Goal: Information Seeking & Learning: Learn about a topic

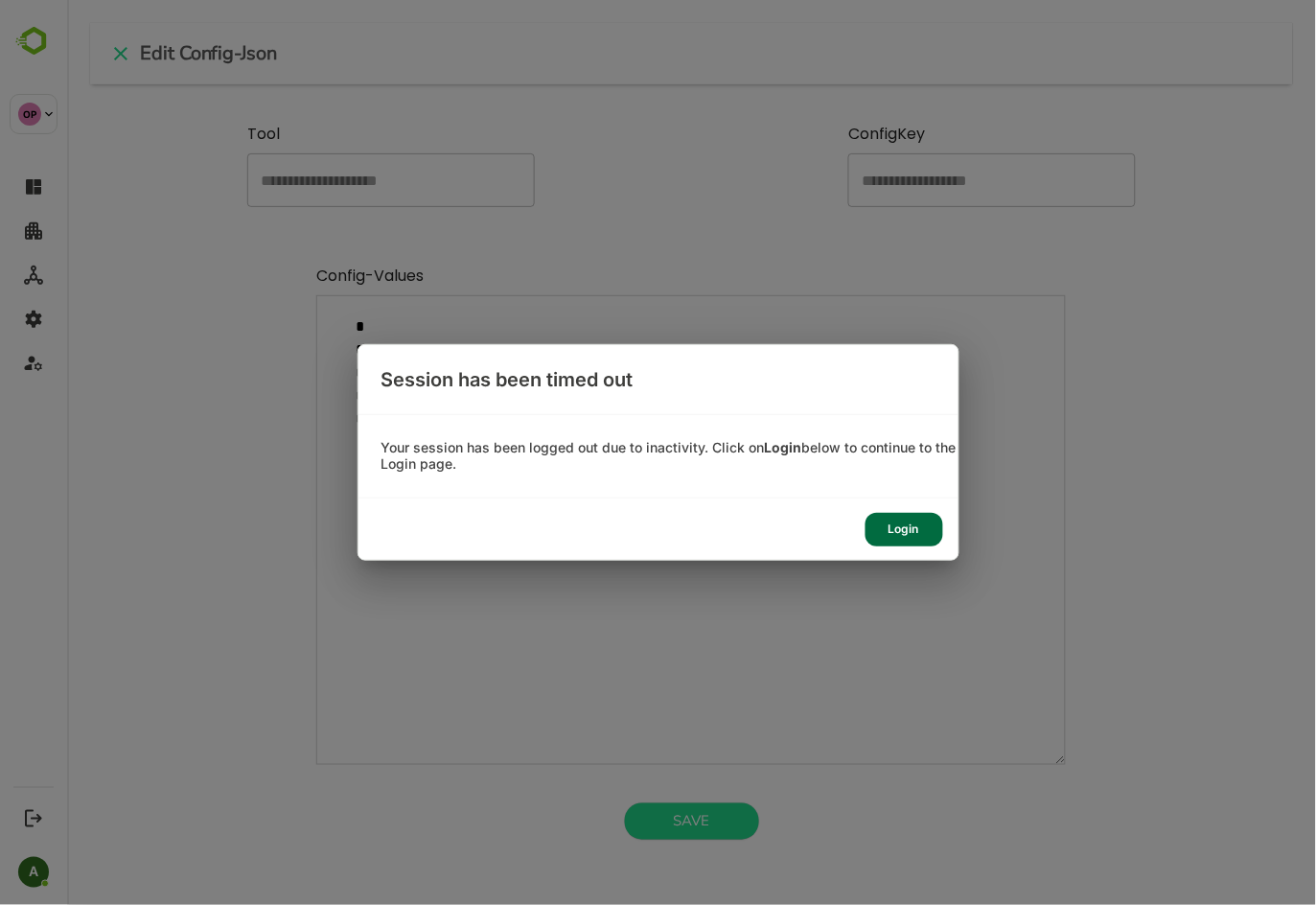
scroll to position [542, 1169]
click at [897, 528] on div "Login" at bounding box center [905, 529] width 77 height 34
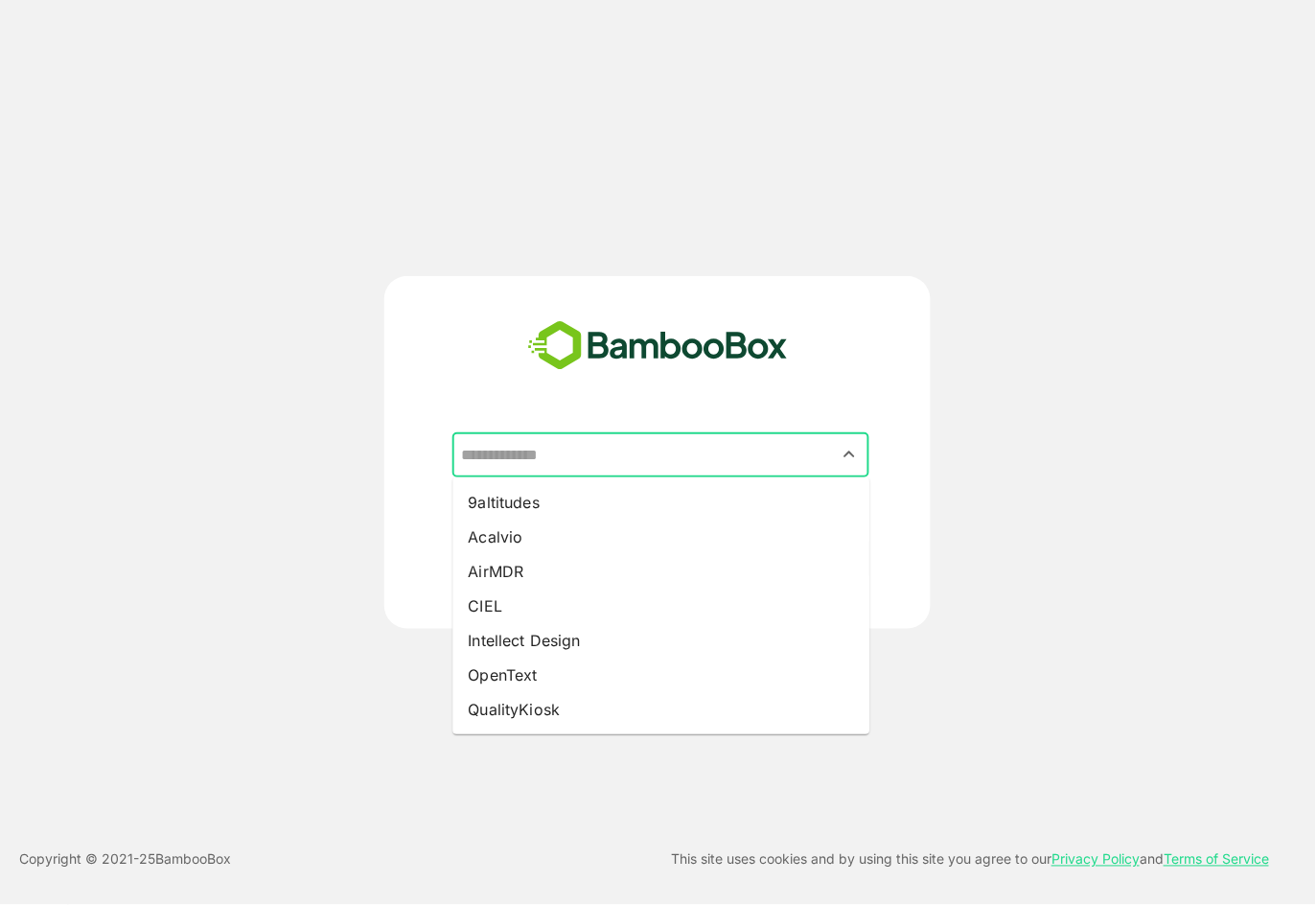
click at [710, 444] on input "text" at bounding box center [661, 455] width 409 height 37
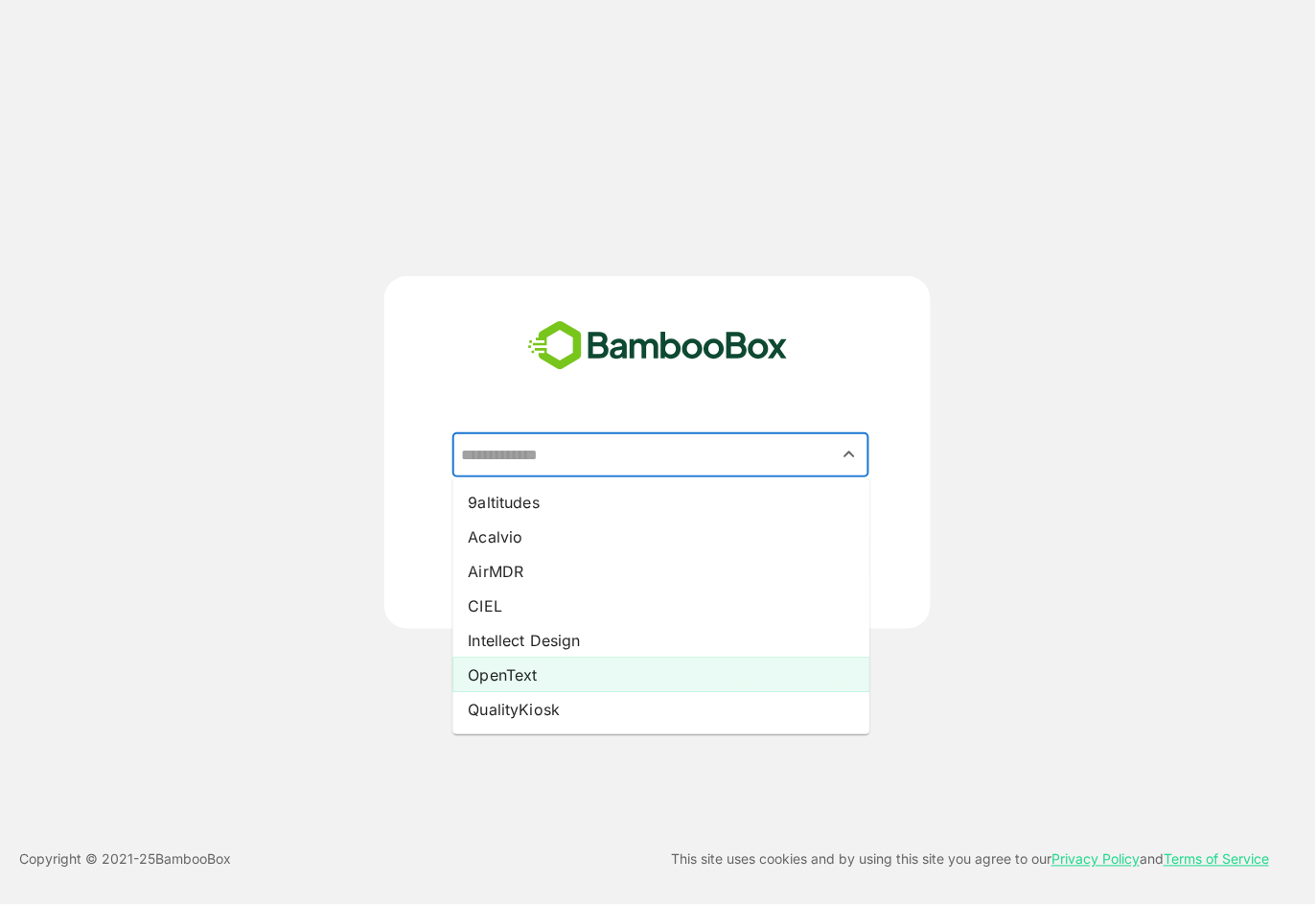
click at [658, 669] on li "OpenText" at bounding box center [662, 675] width 417 height 35
type input "********"
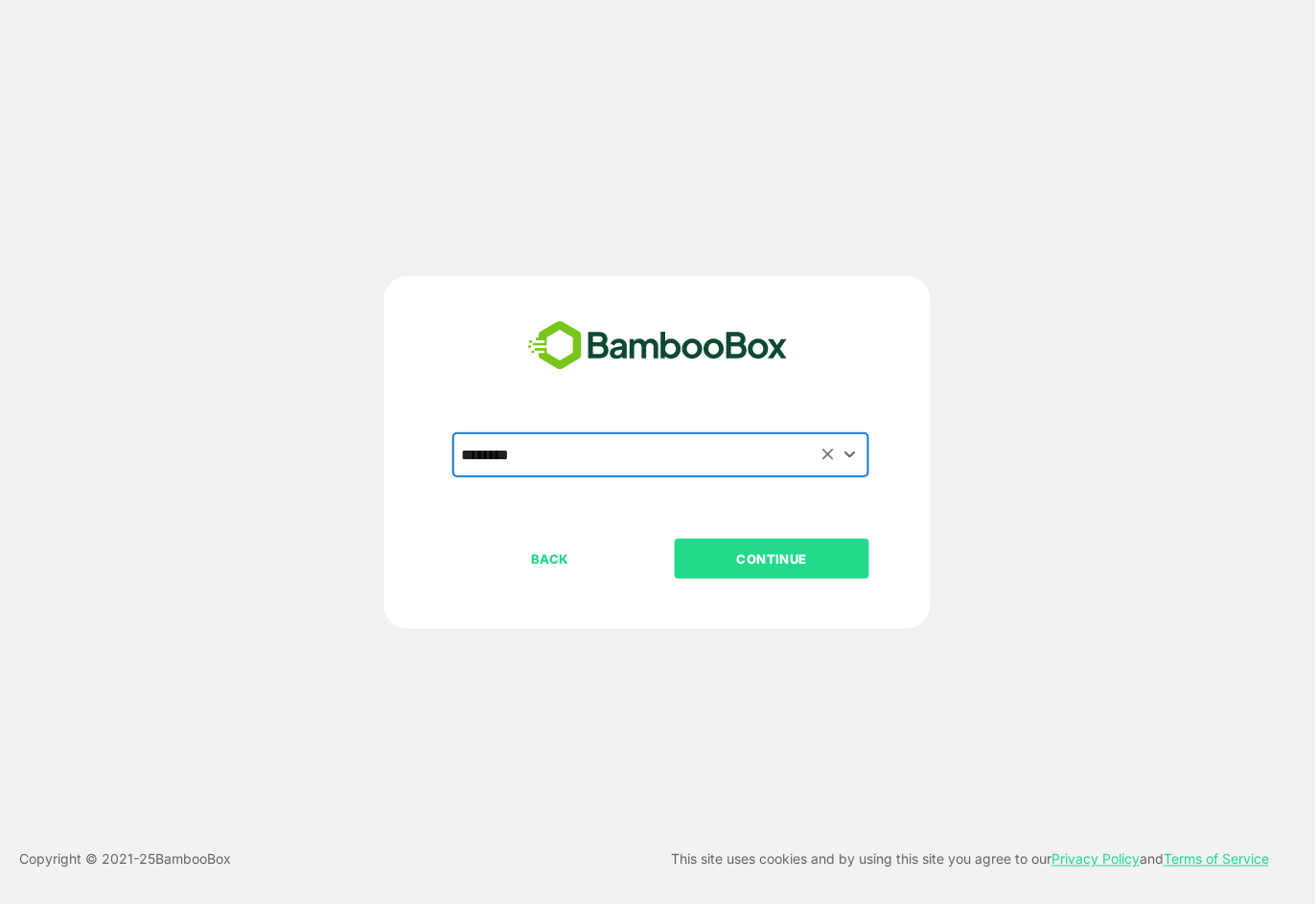
click at [802, 551] on p "CONTINUE" at bounding box center [773, 558] width 192 height 21
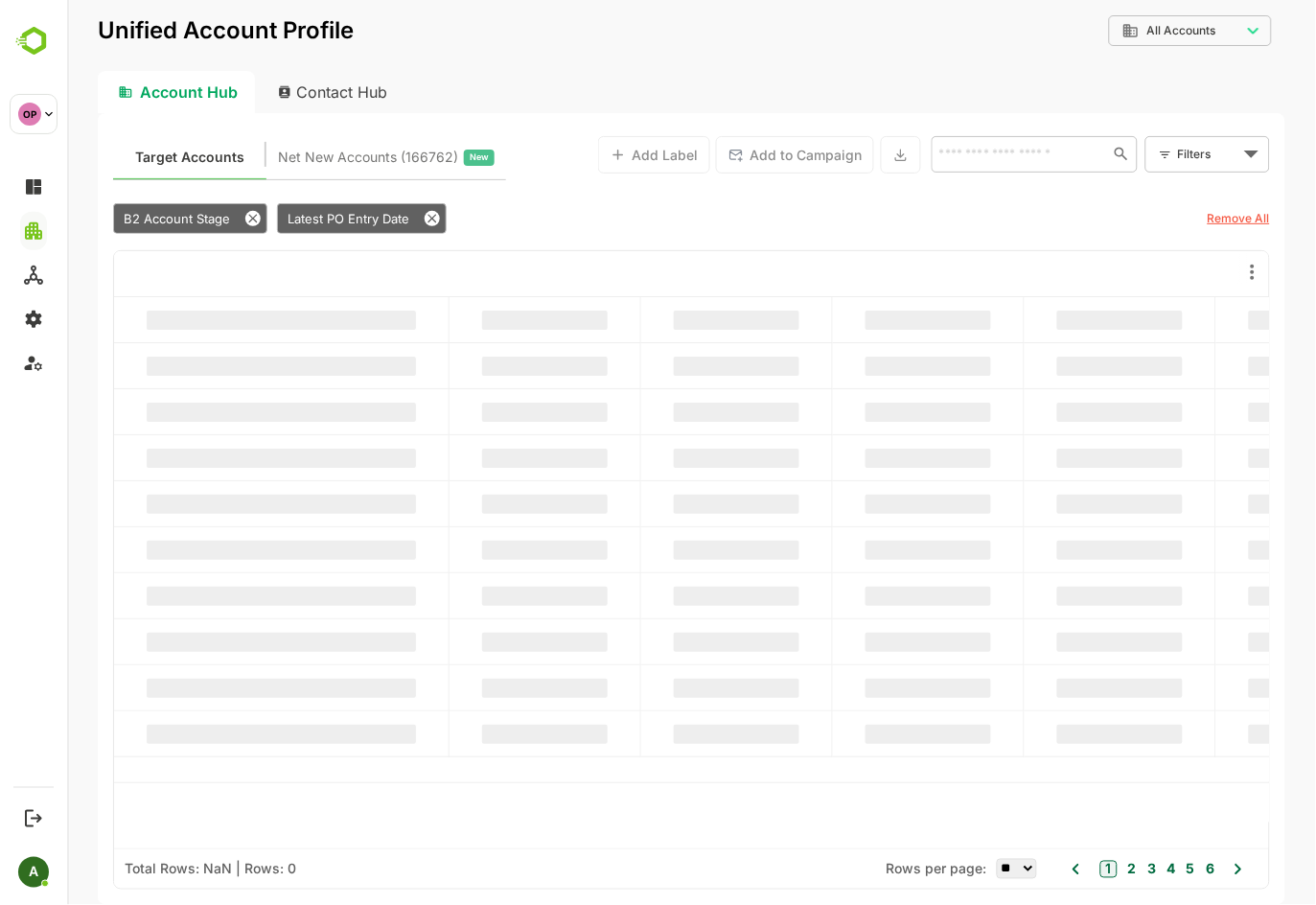
type input "**********"
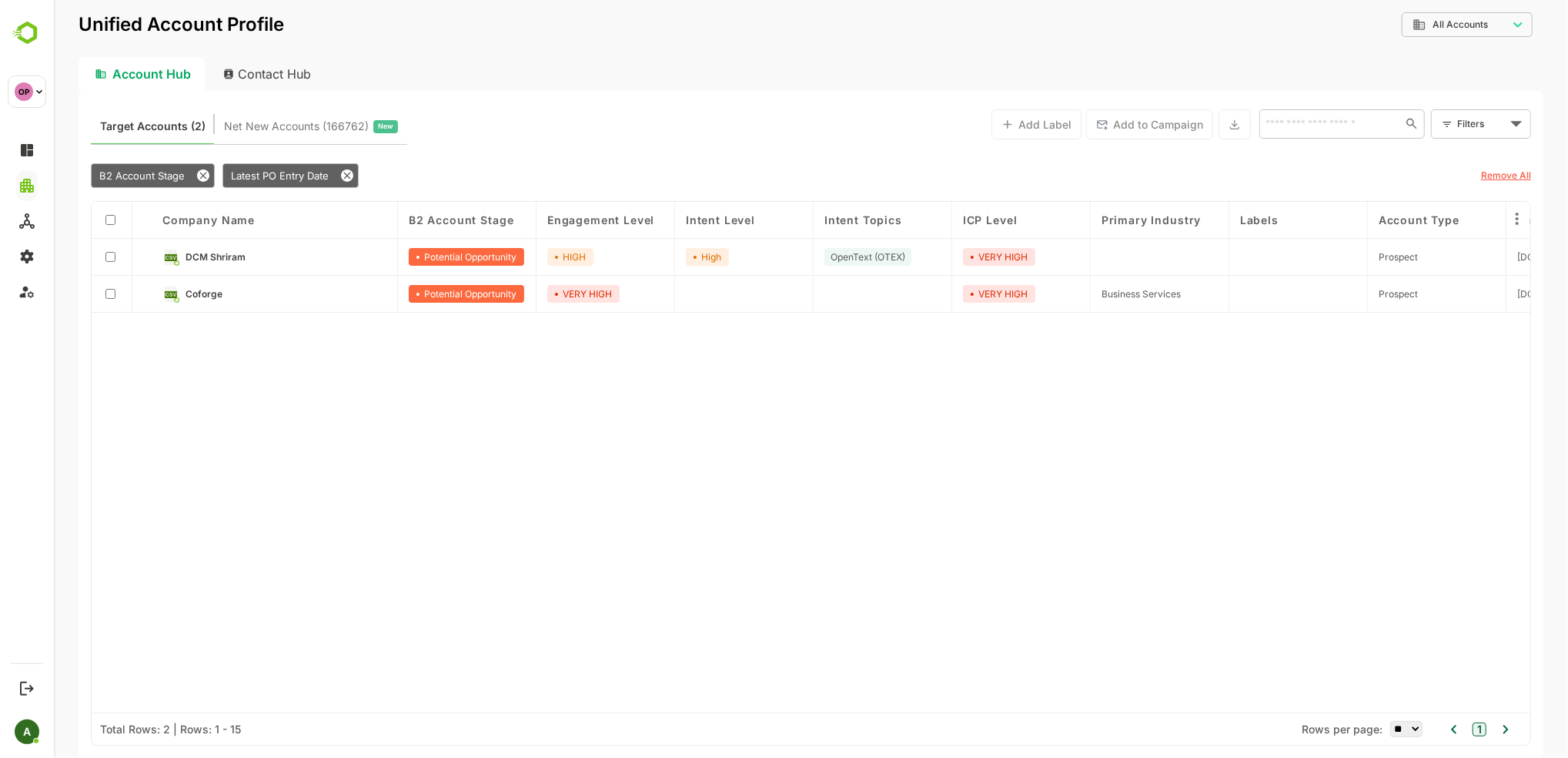
click at [1056, 186] on div "B2 Account Stage Latest PO Entry Date Remove All" at bounding box center [810, 175] width 1440 height 36
click at [1056, 177] on u "Remove All" at bounding box center [1505, 175] width 50 height 11
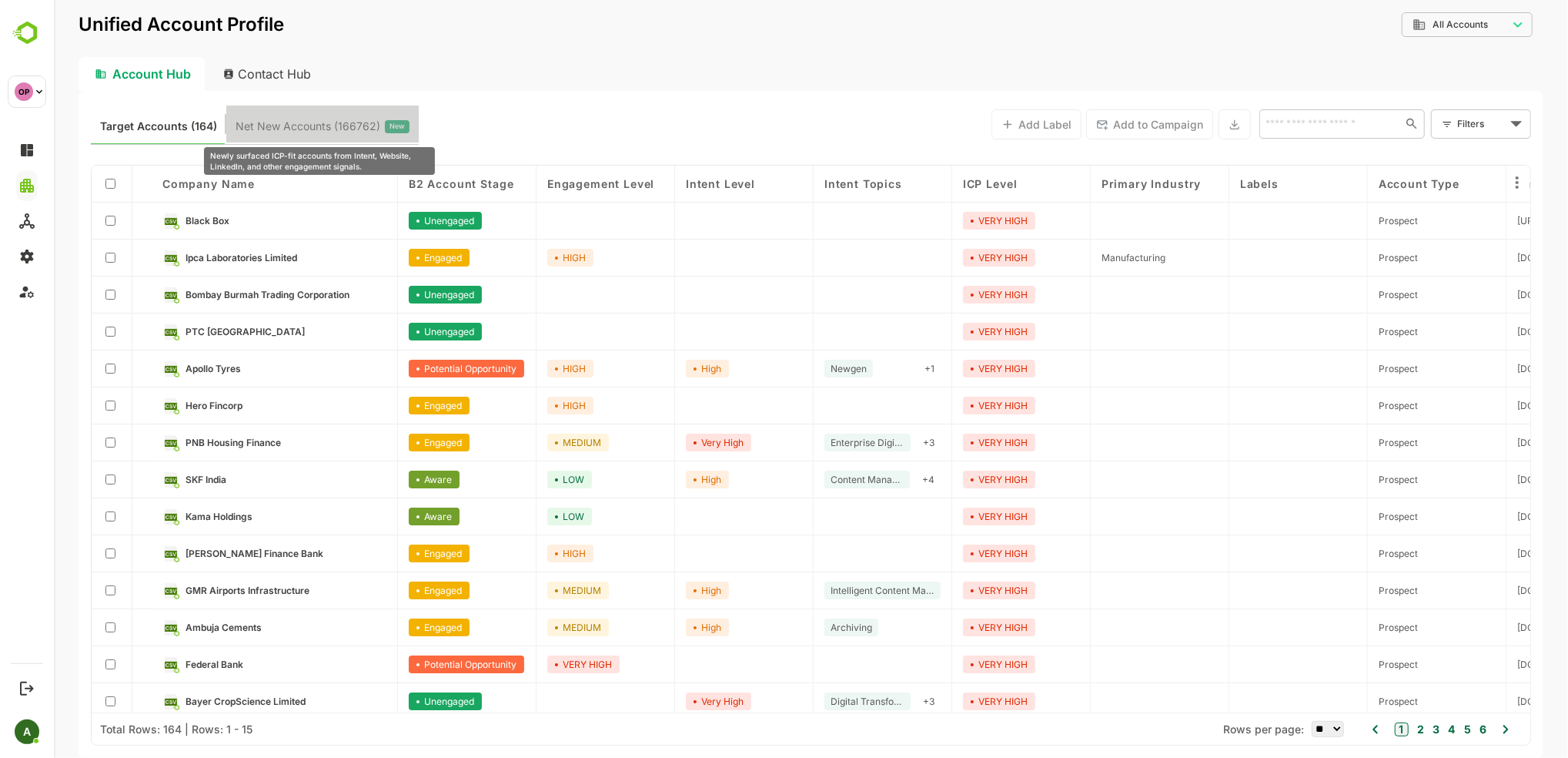
click at [355, 119] on span "Net New Accounts ( 166762 )" at bounding box center [306, 126] width 144 height 20
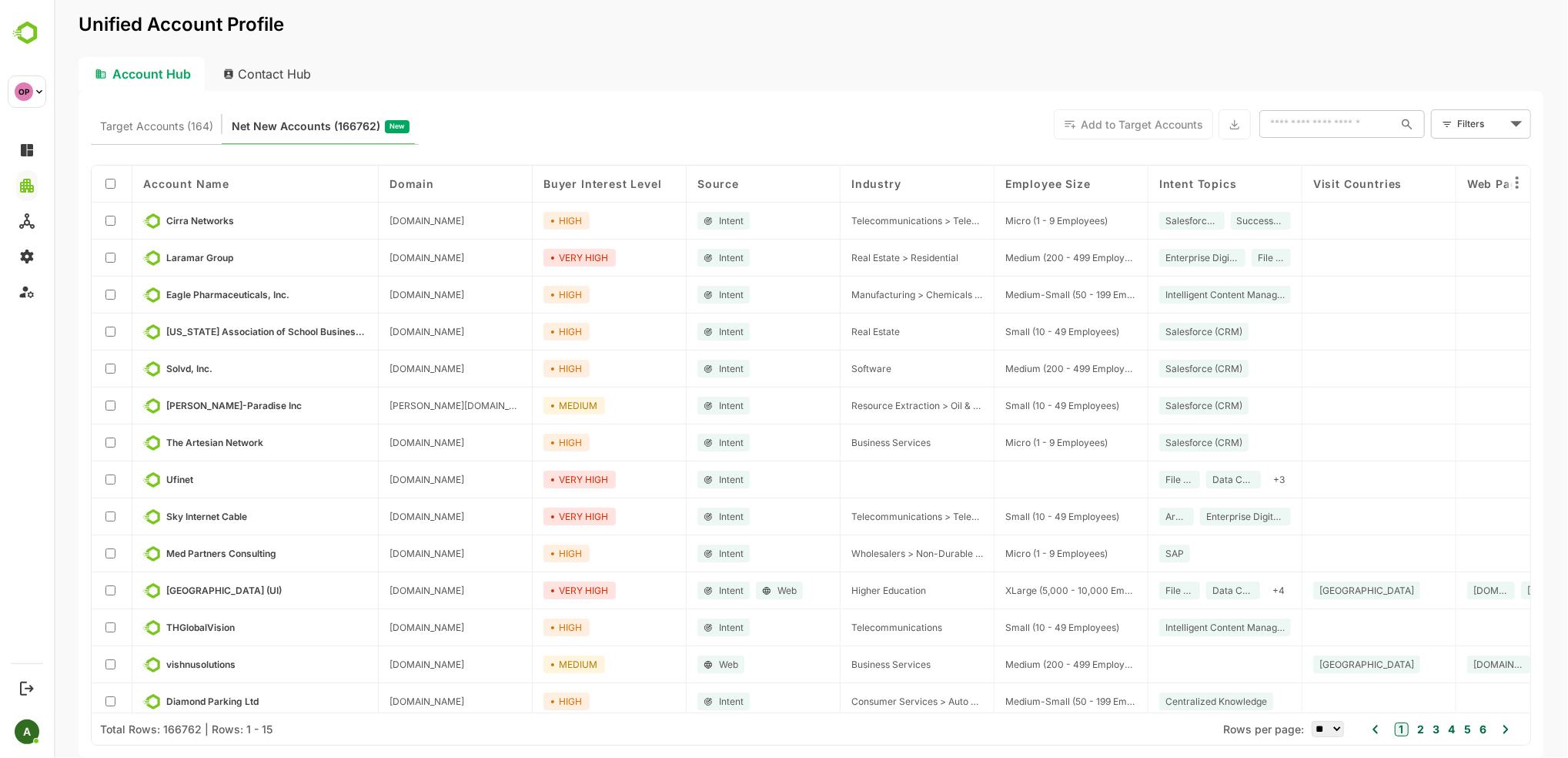
click at [1056, 122] on body "Unified Account Profile Account Hub Contact Hub Target Accounts (164) Net New A…" at bounding box center [810, 379] width 1515 height 758
click at [1056, 163] on span "New Filter" at bounding box center [1483, 157] width 46 height 18
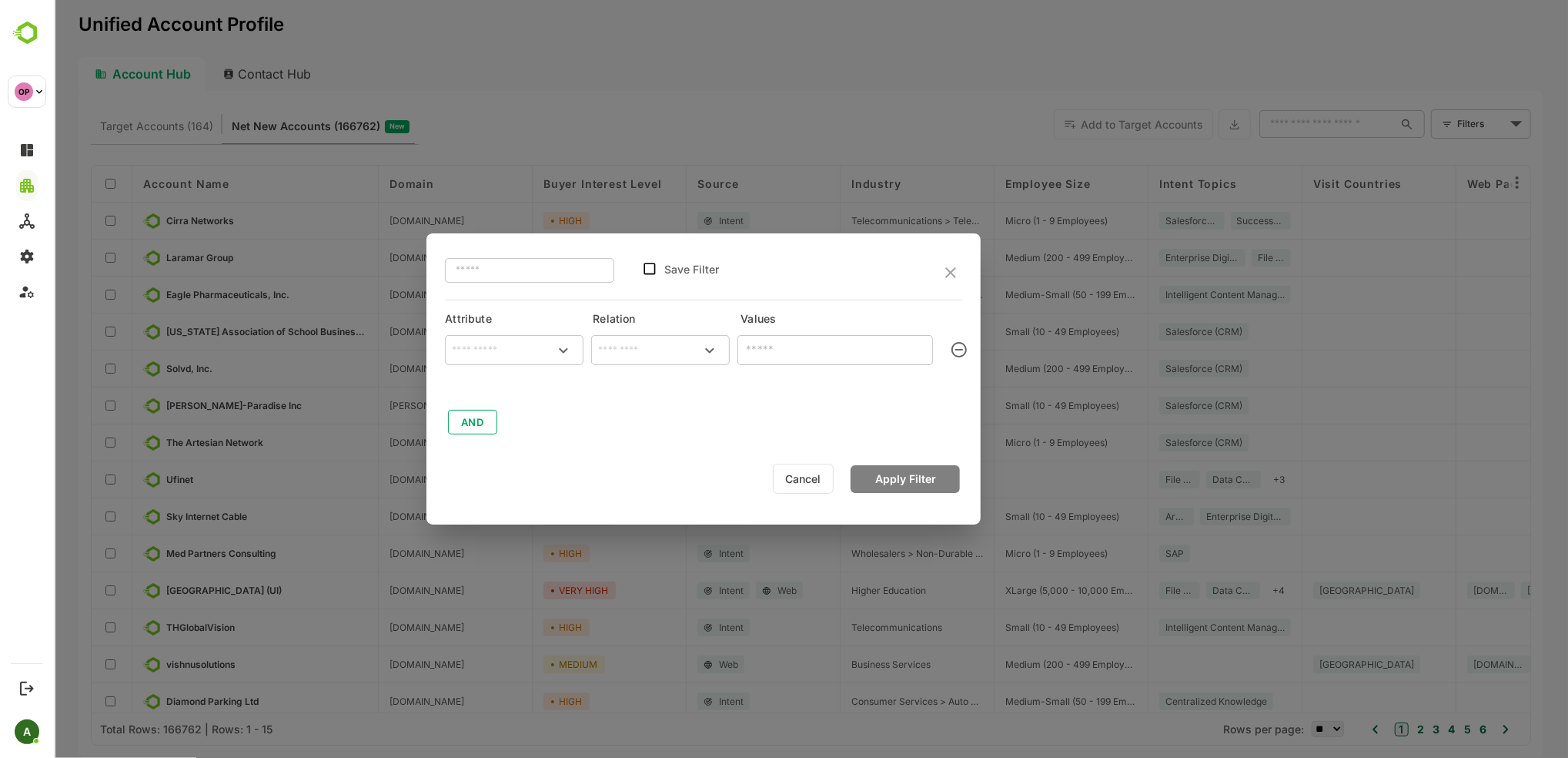
click at [498, 353] on input "text" at bounding box center [514, 350] width 132 height 23
click at [512, 452] on p "Visit Countries" at bounding box center [498, 452] width 65 height 14
type input "**********"
click at [654, 339] on input "text" at bounding box center [660, 350] width 132 height 23
click at [649, 389] on li "includes" at bounding box center [660, 383] width 132 height 29
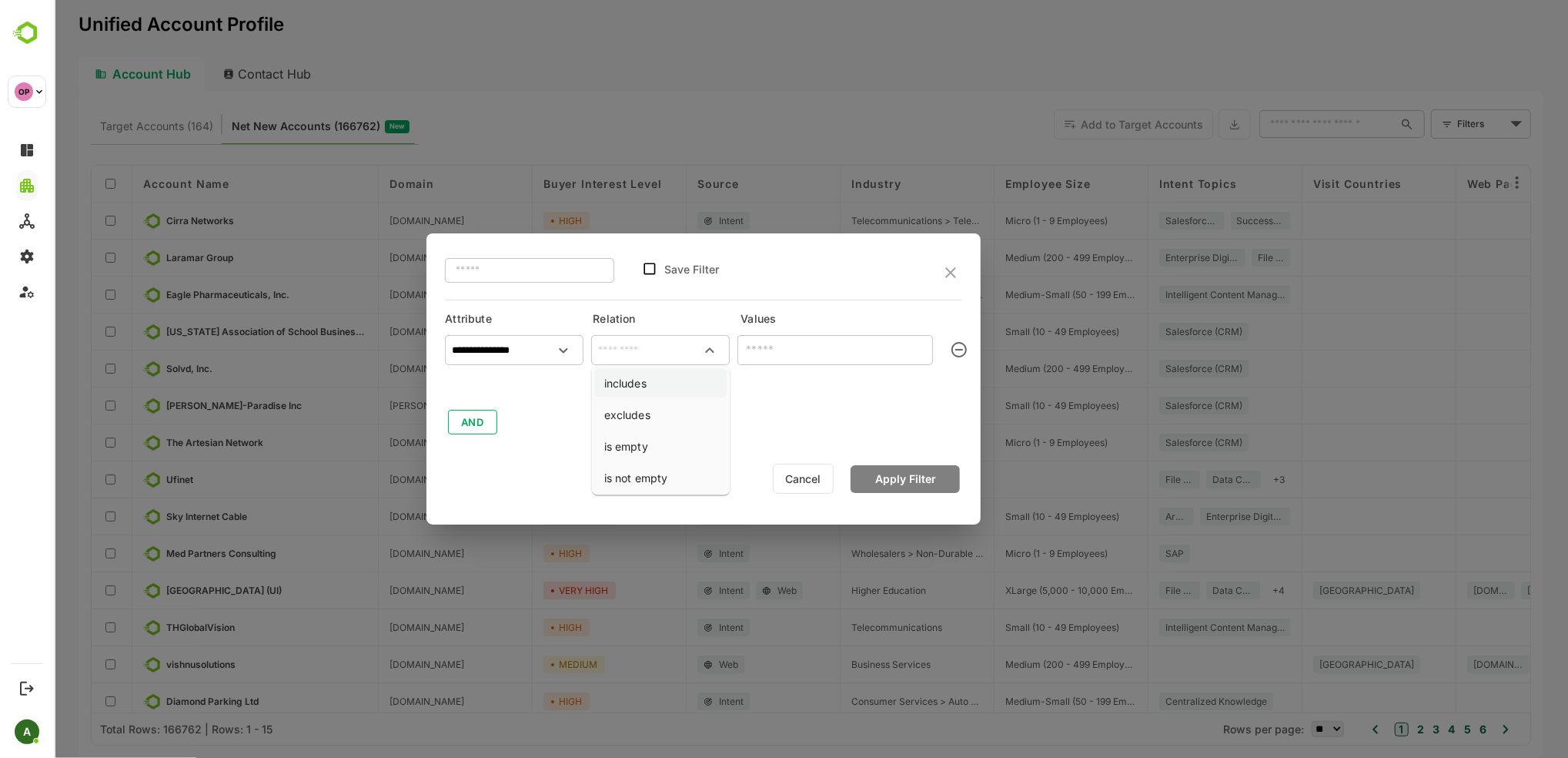
type input "********"
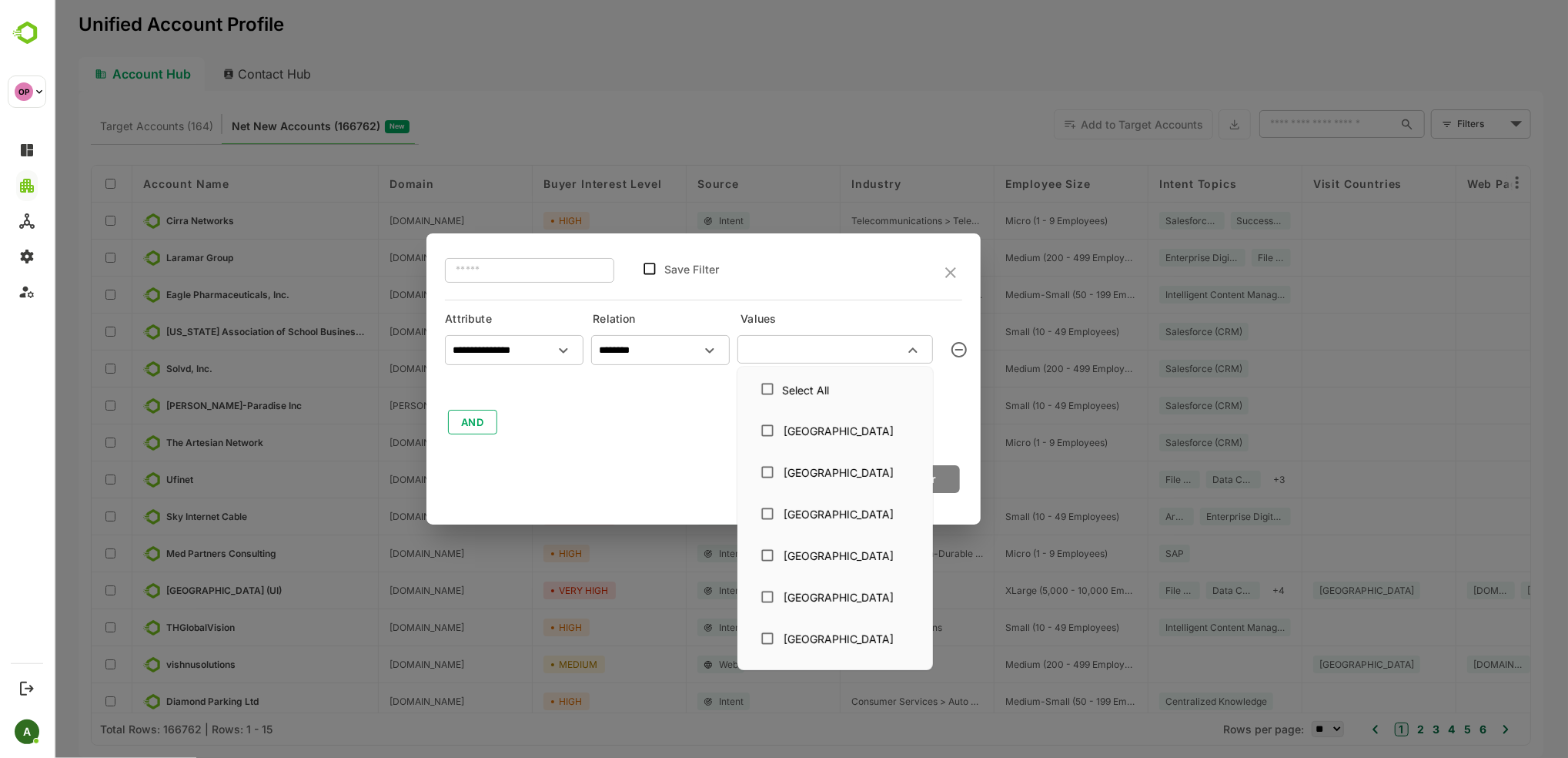
click at [786, 345] on input "text" at bounding box center [822, 349] width 161 height 18
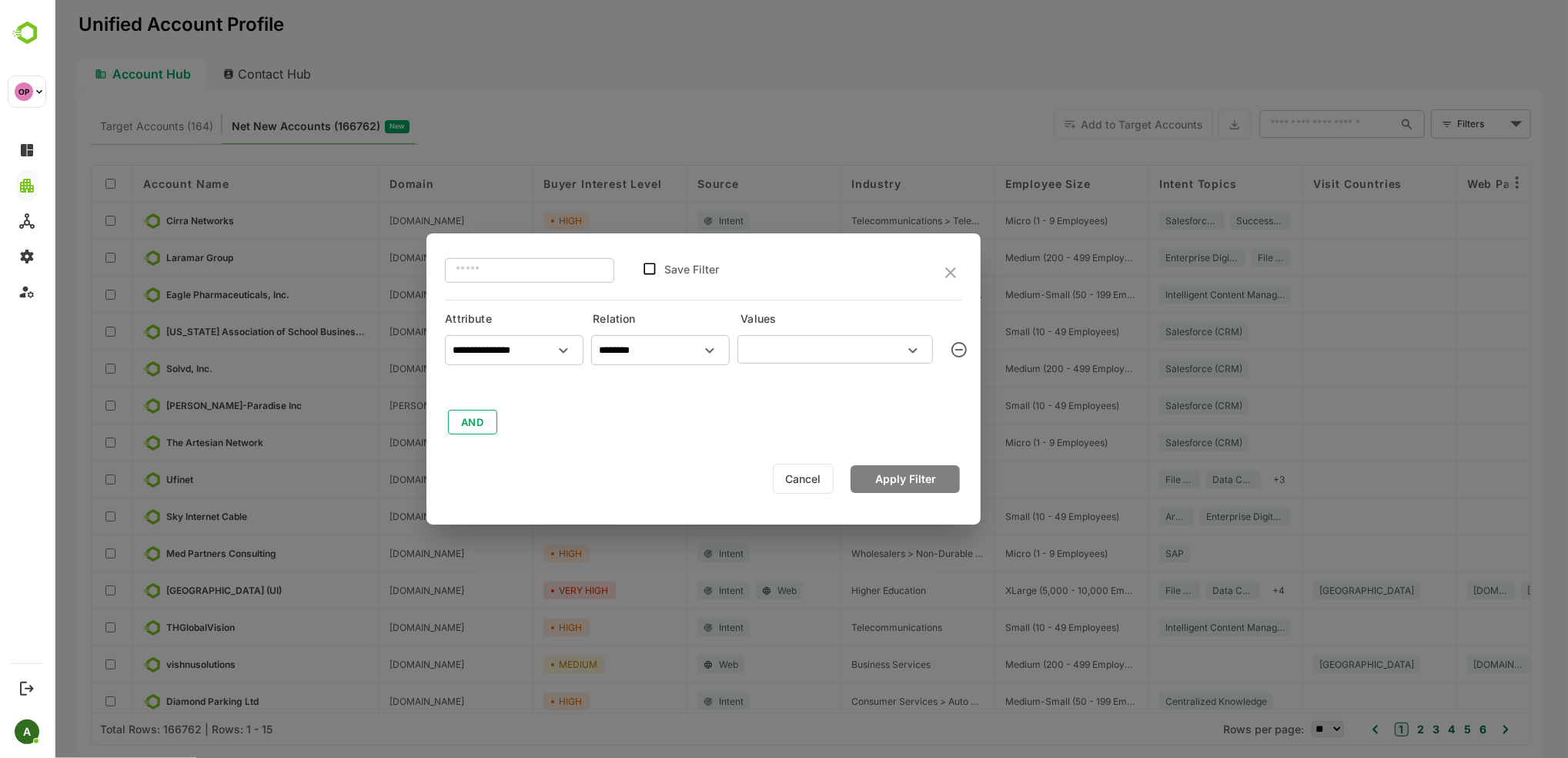
click at [807, 482] on button "Cancel" at bounding box center [802, 479] width 61 height 30
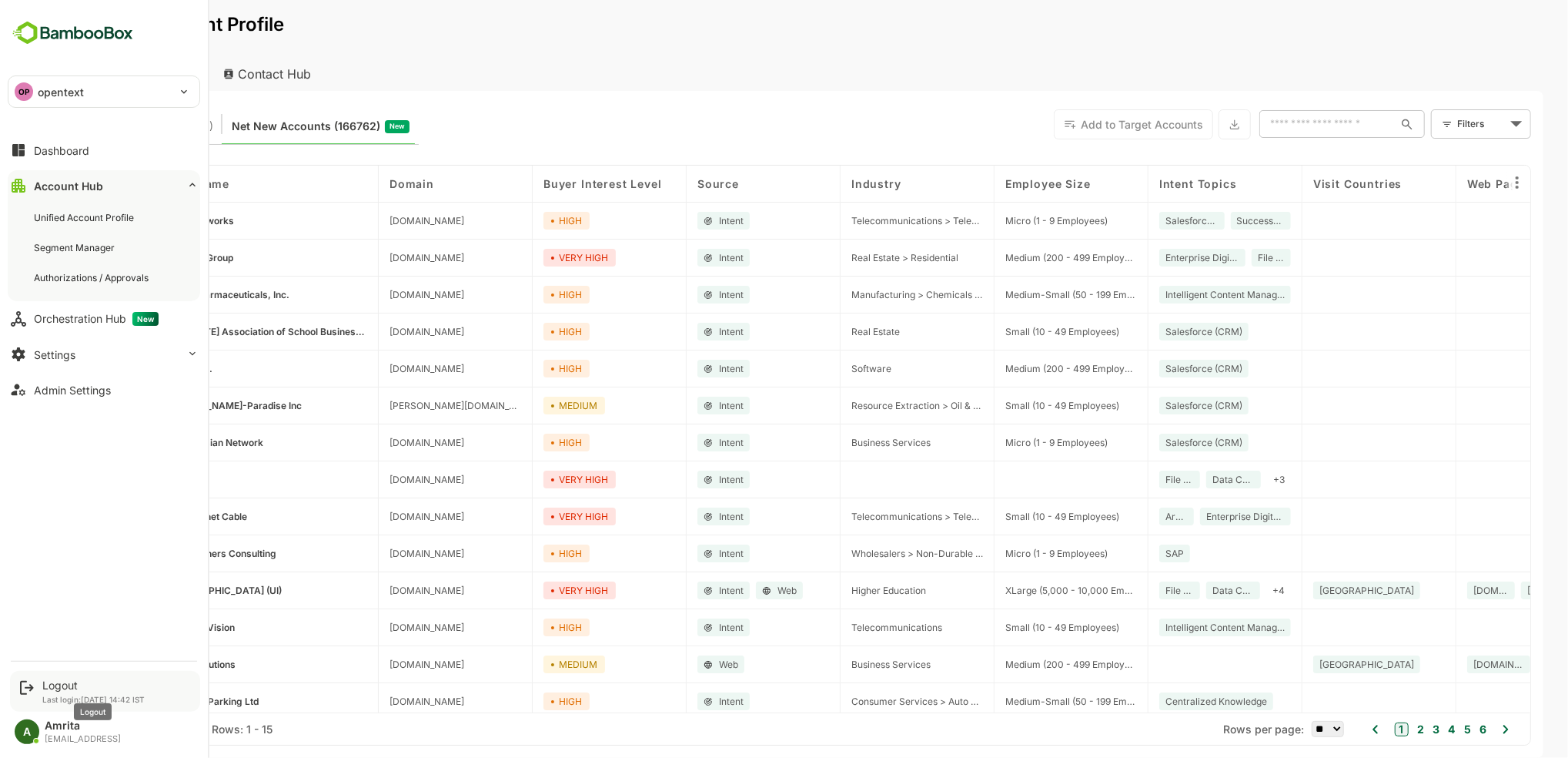
click at [51, 687] on div "Logout" at bounding box center [93, 685] width 102 height 13
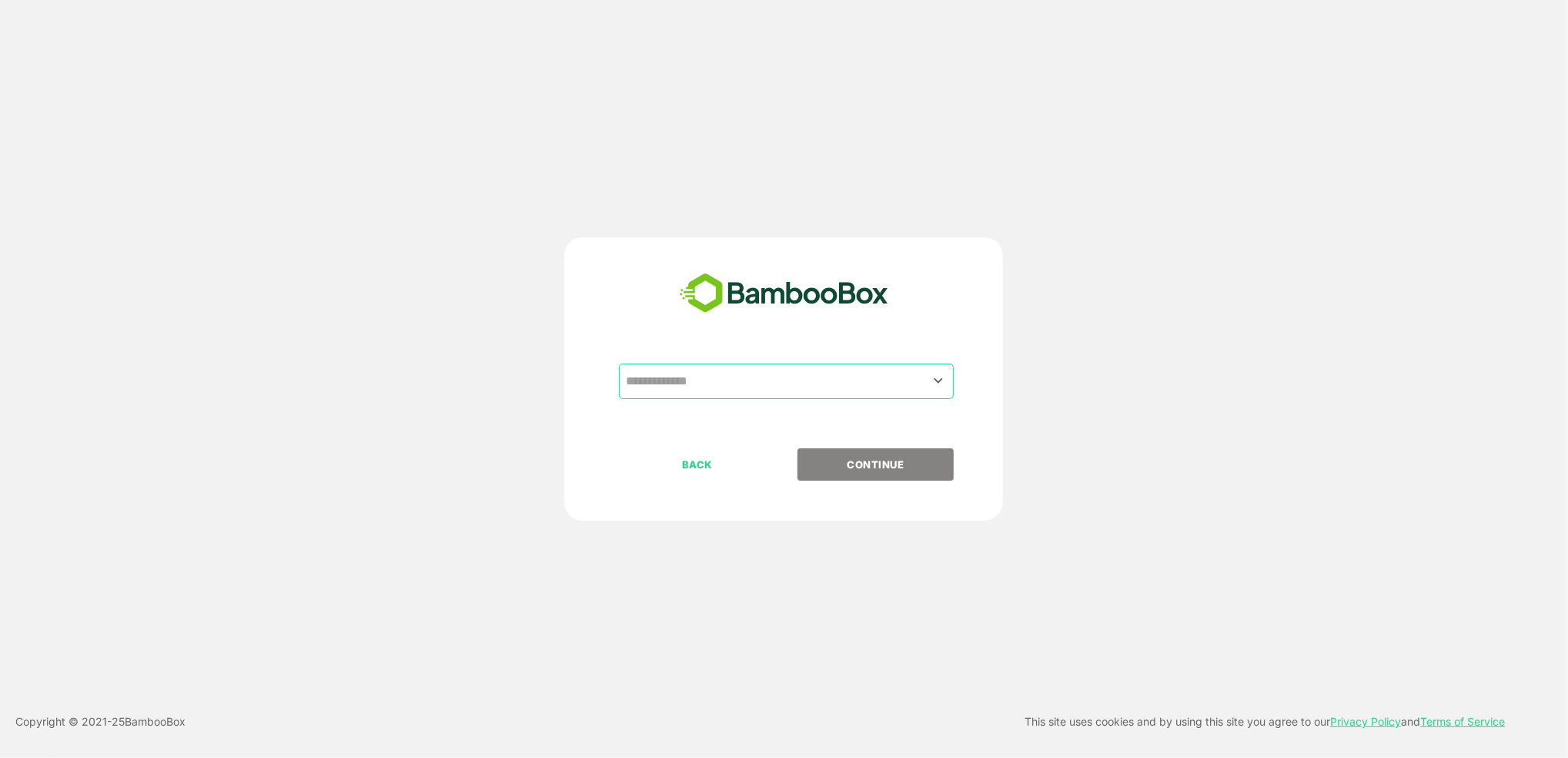
click at [853, 381] on input "text" at bounding box center [786, 381] width 329 height 30
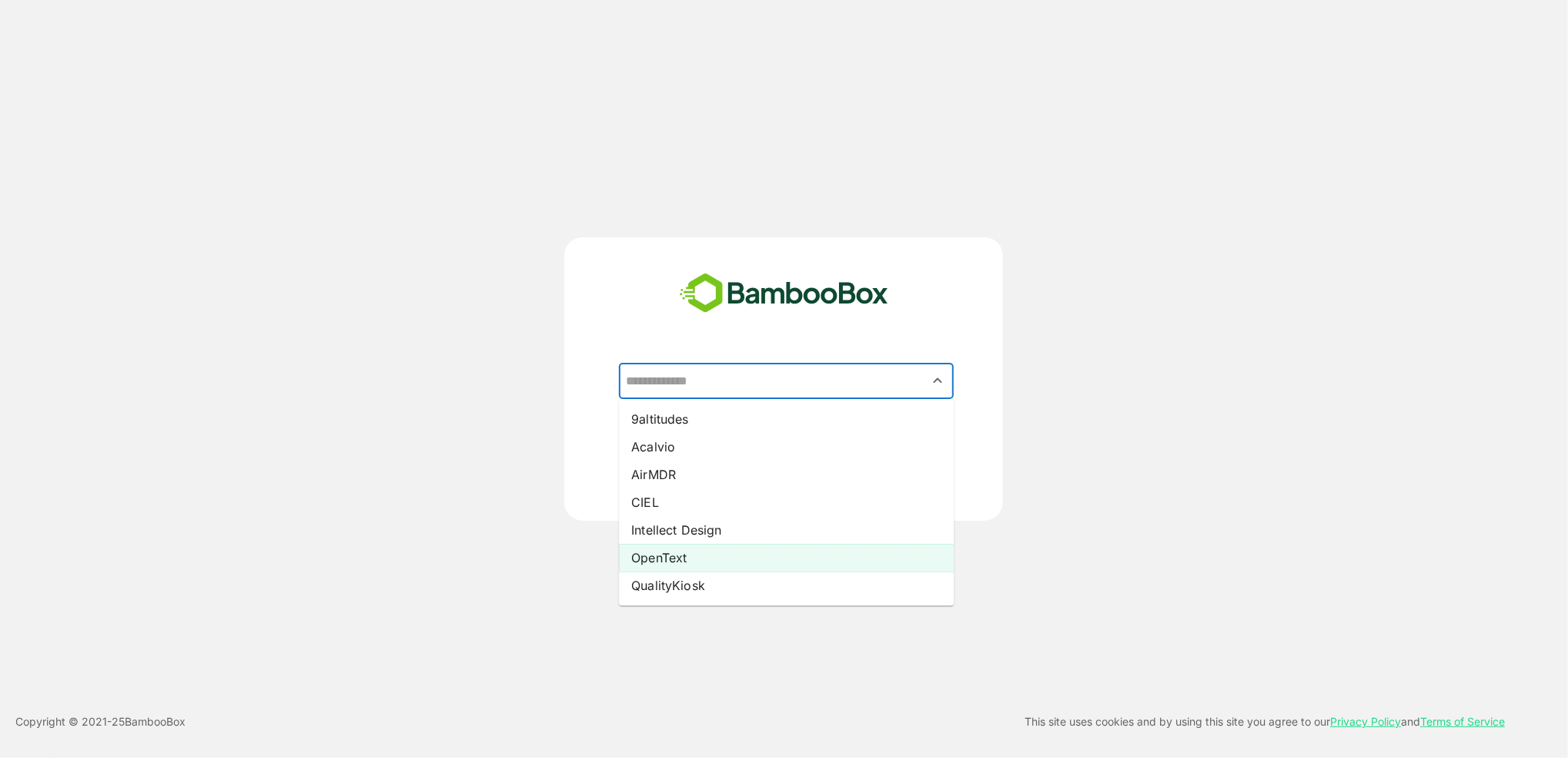
click at [813, 554] on li "OpenText" at bounding box center [786, 558] width 335 height 28
type input "********"
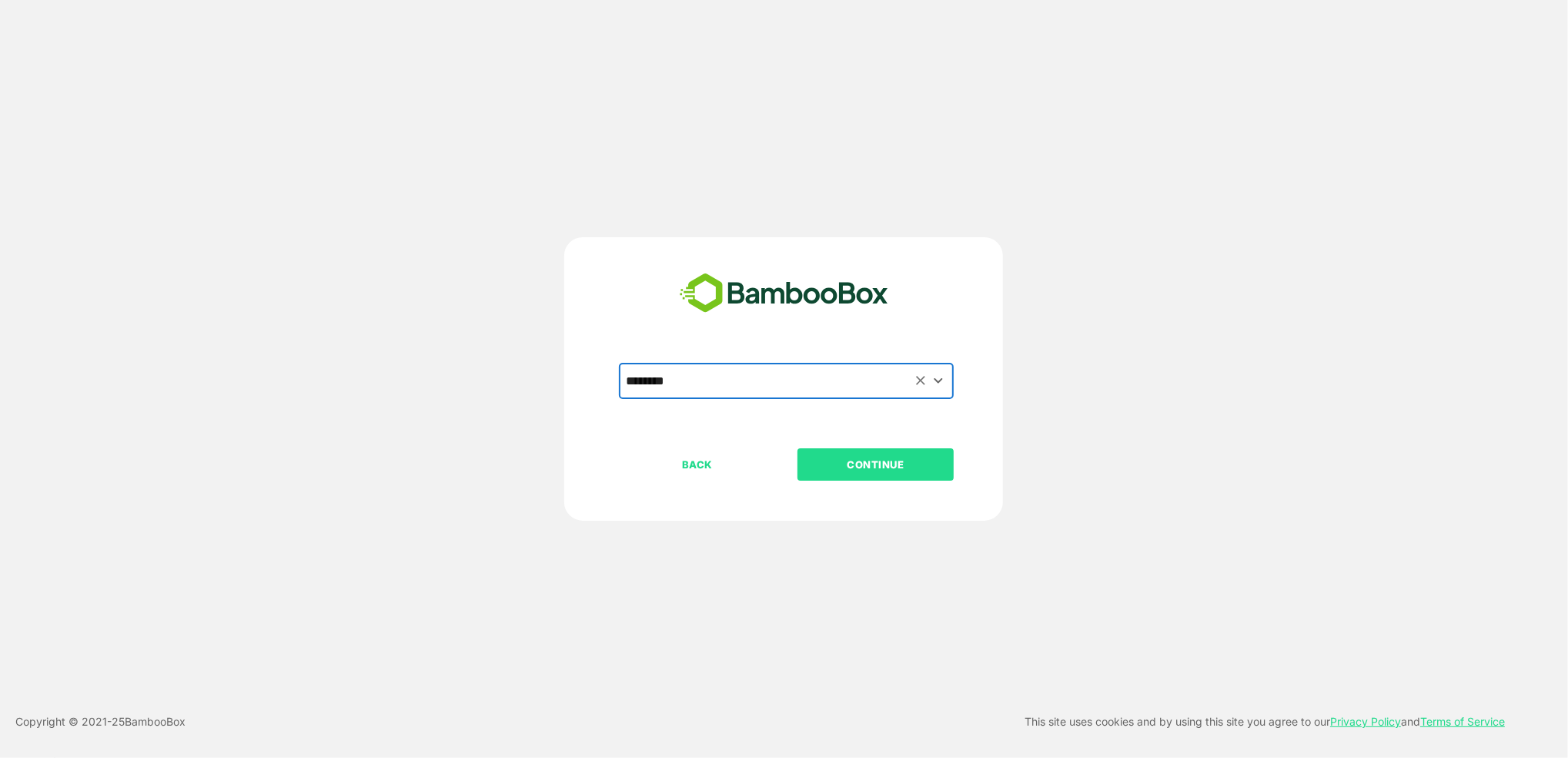
click at [867, 475] on button "CONTINUE" at bounding box center [876, 464] width 156 height 33
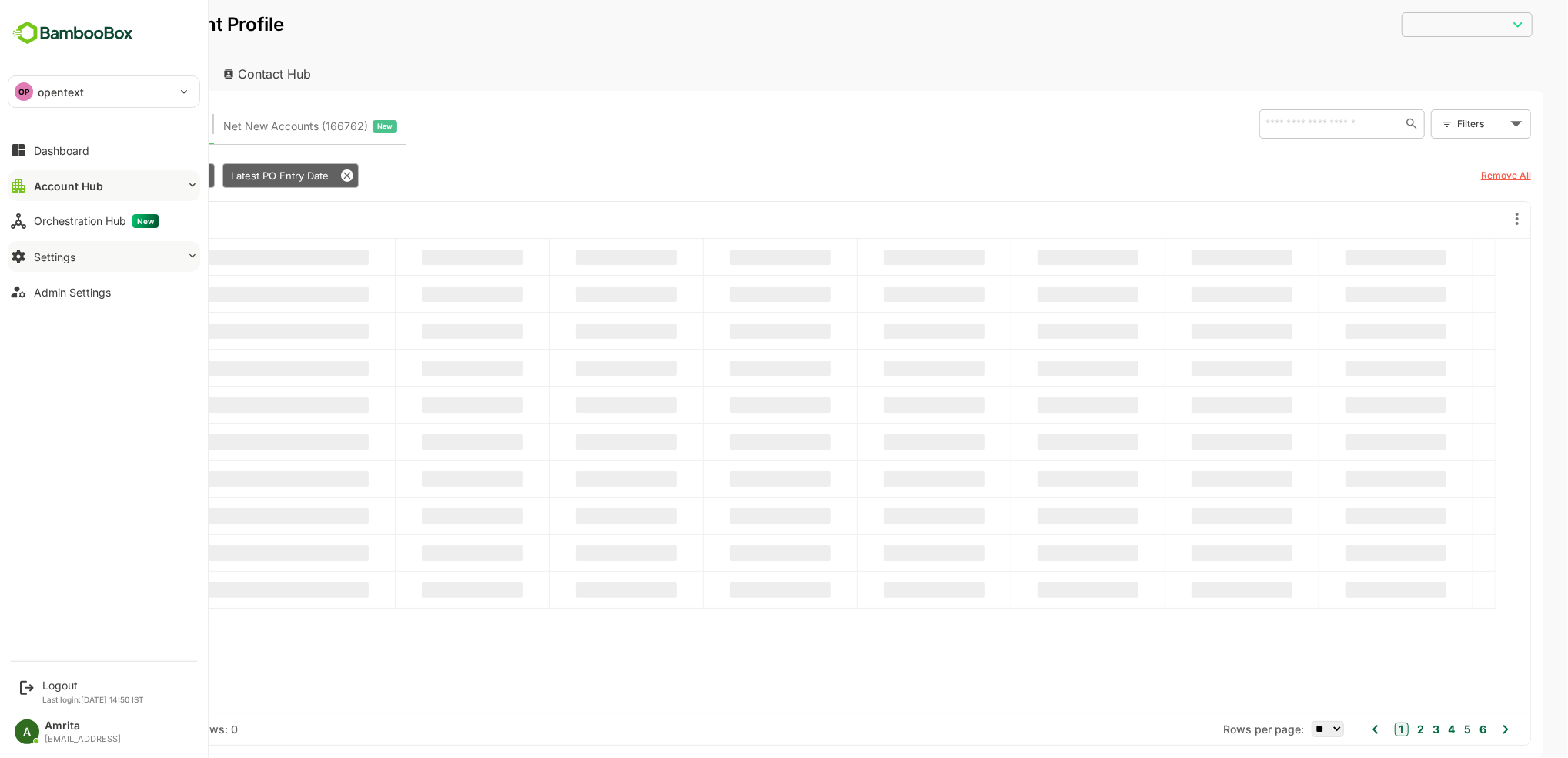
type input "**********"
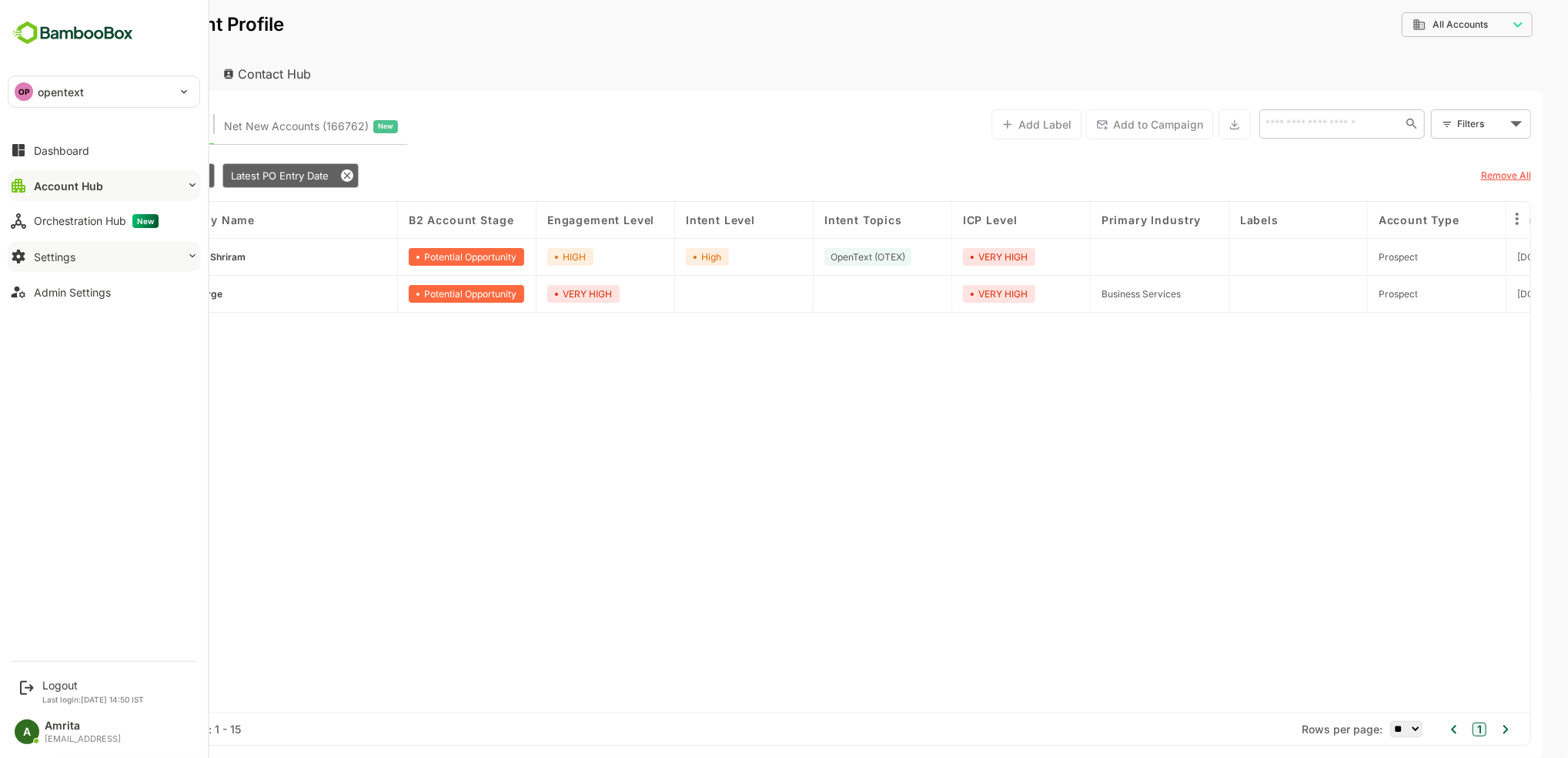
click at [37, 261] on div "Settings" at bounding box center [54, 257] width 41 height 13
click at [90, 428] on button "Admin Settings" at bounding box center [104, 420] width 192 height 31
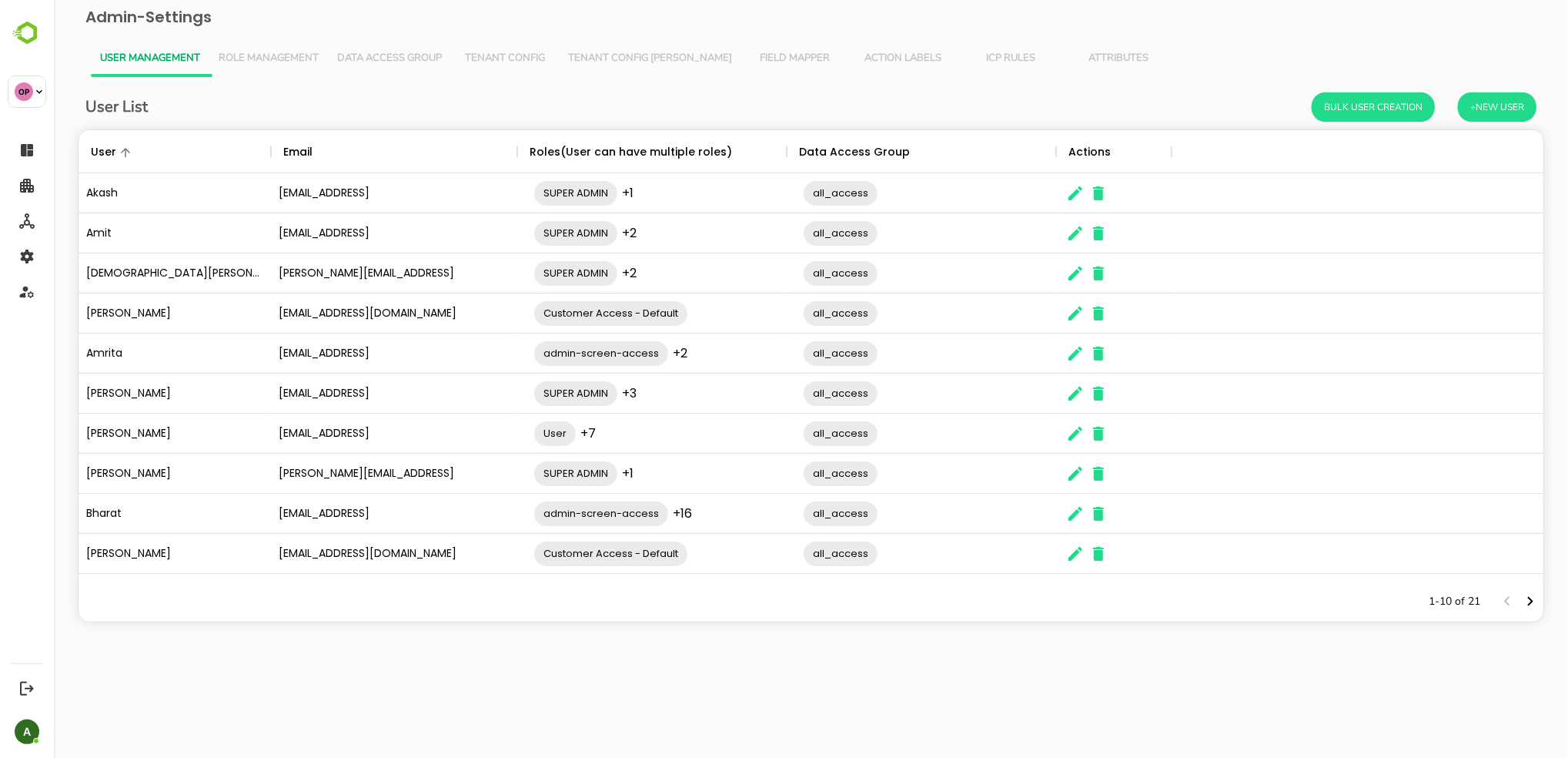
scroll to position [436, 1449]
click at [608, 58] on span "Tenant Config [PERSON_NAME]" at bounding box center [649, 58] width 164 height 12
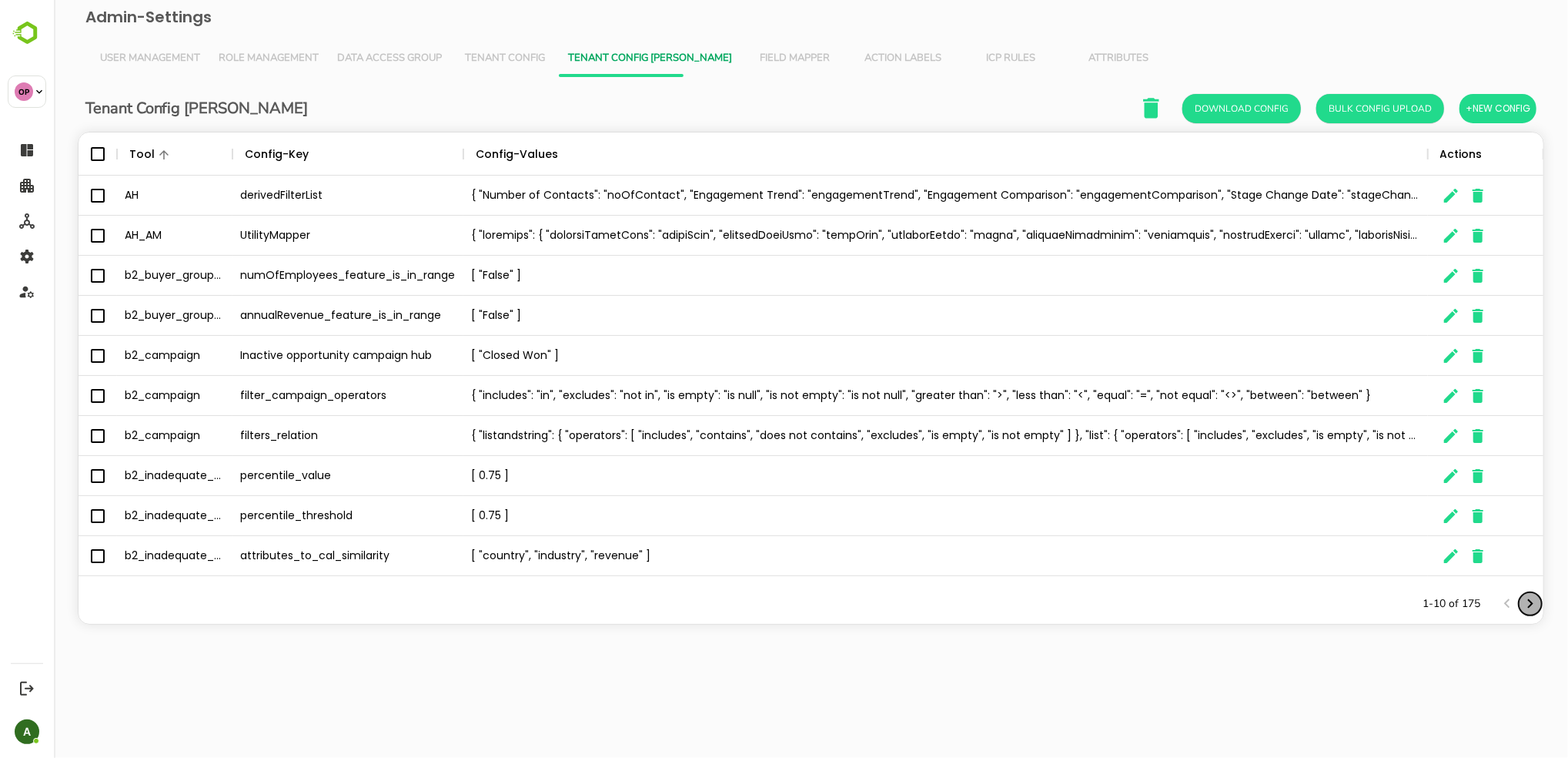
click at [1056, 604] on icon "Next page" at bounding box center [1530, 604] width 6 height 10
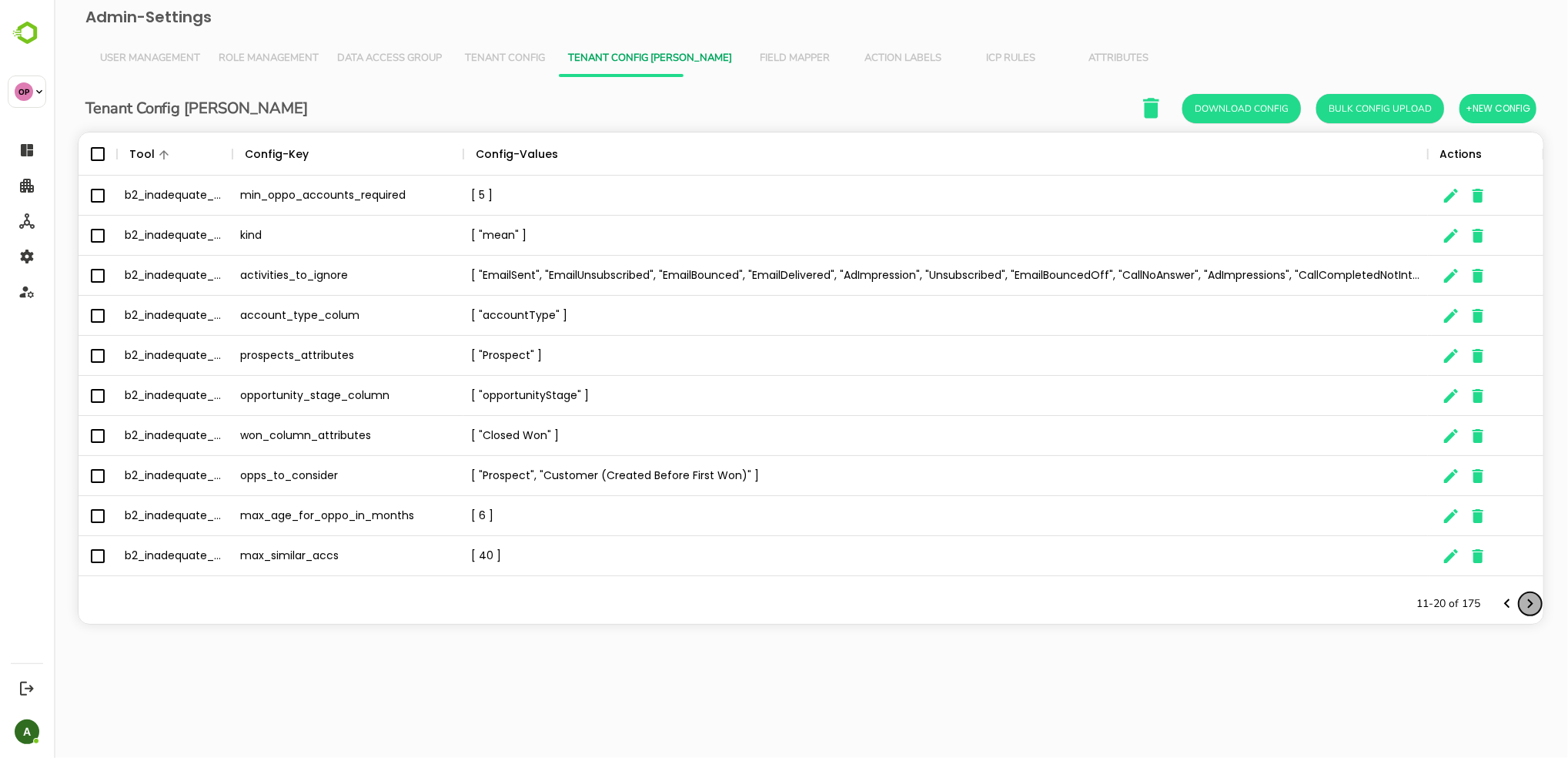
click at [1056, 604] on icon "Next page" at bounding box center [1530, 604] width 6 height 10
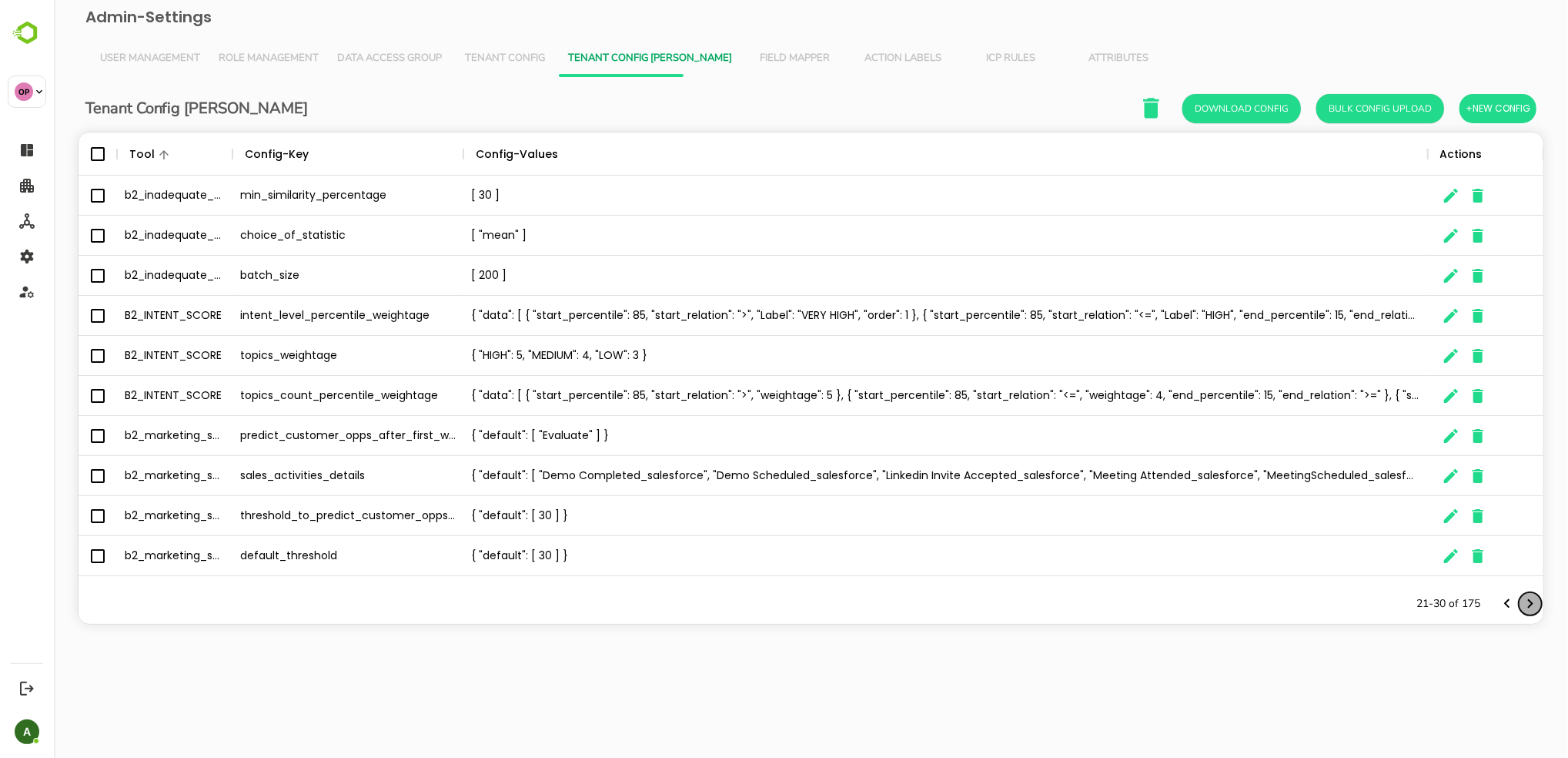
click at [1056, 604] on icon "Next page" at bounding box center [1530, 604] width 6 height 10
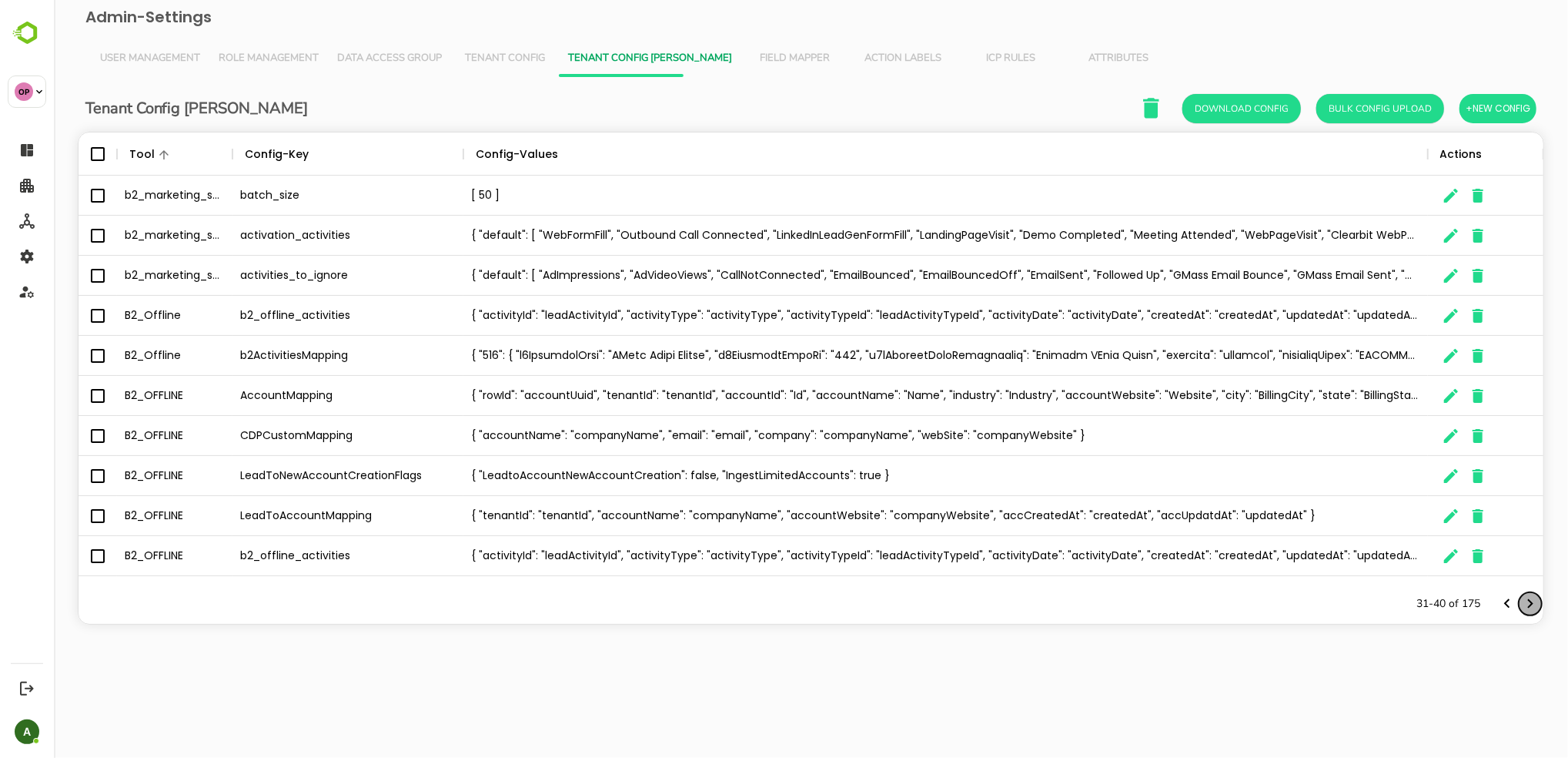
click at [1056, 604] on icon "Next page" at bounding box center [1530, 604] width 6 height 10
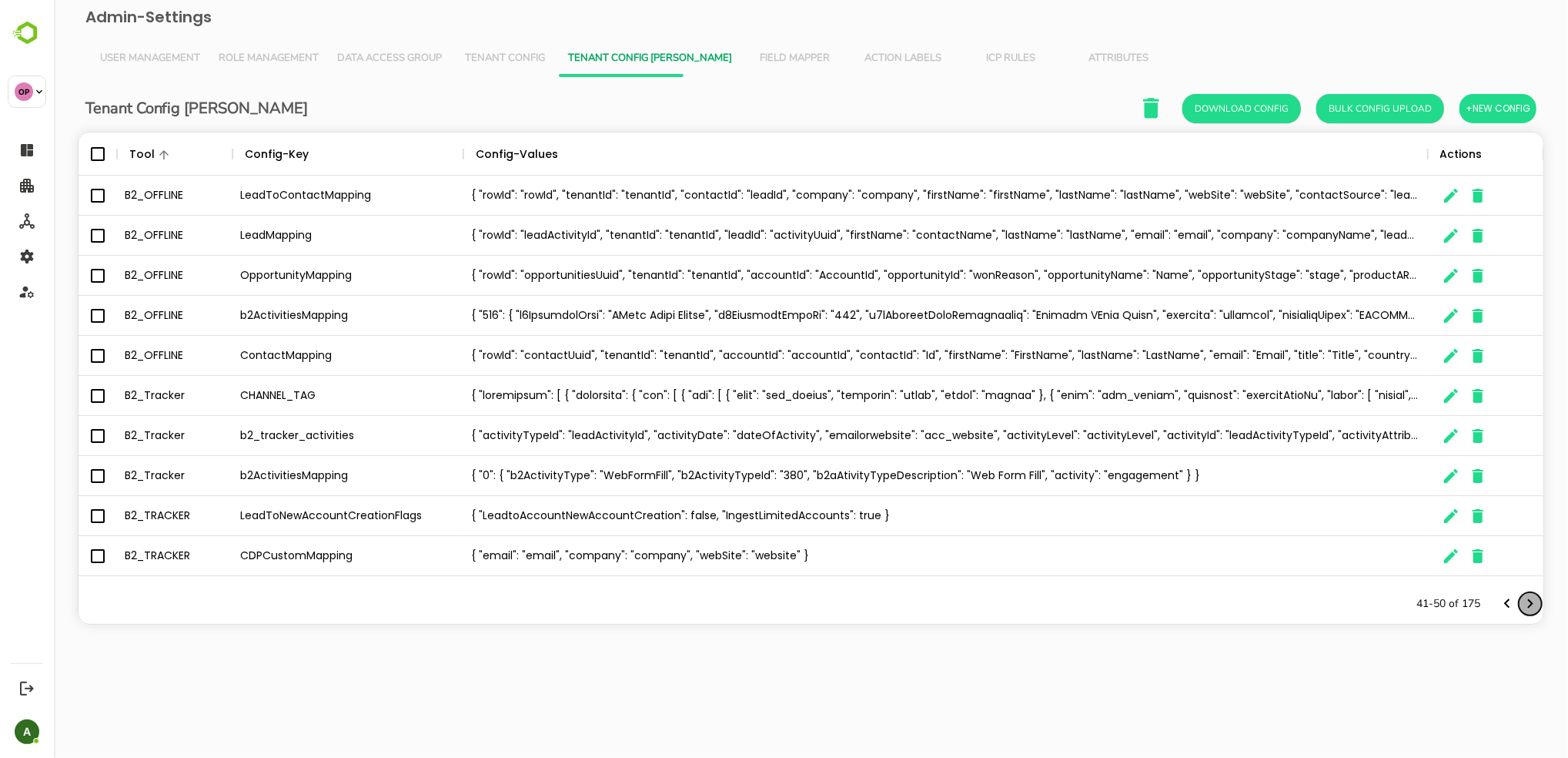
click at [1056, 604] on icon "Next page" at bounding box center [1530, 604] width 6 height 10
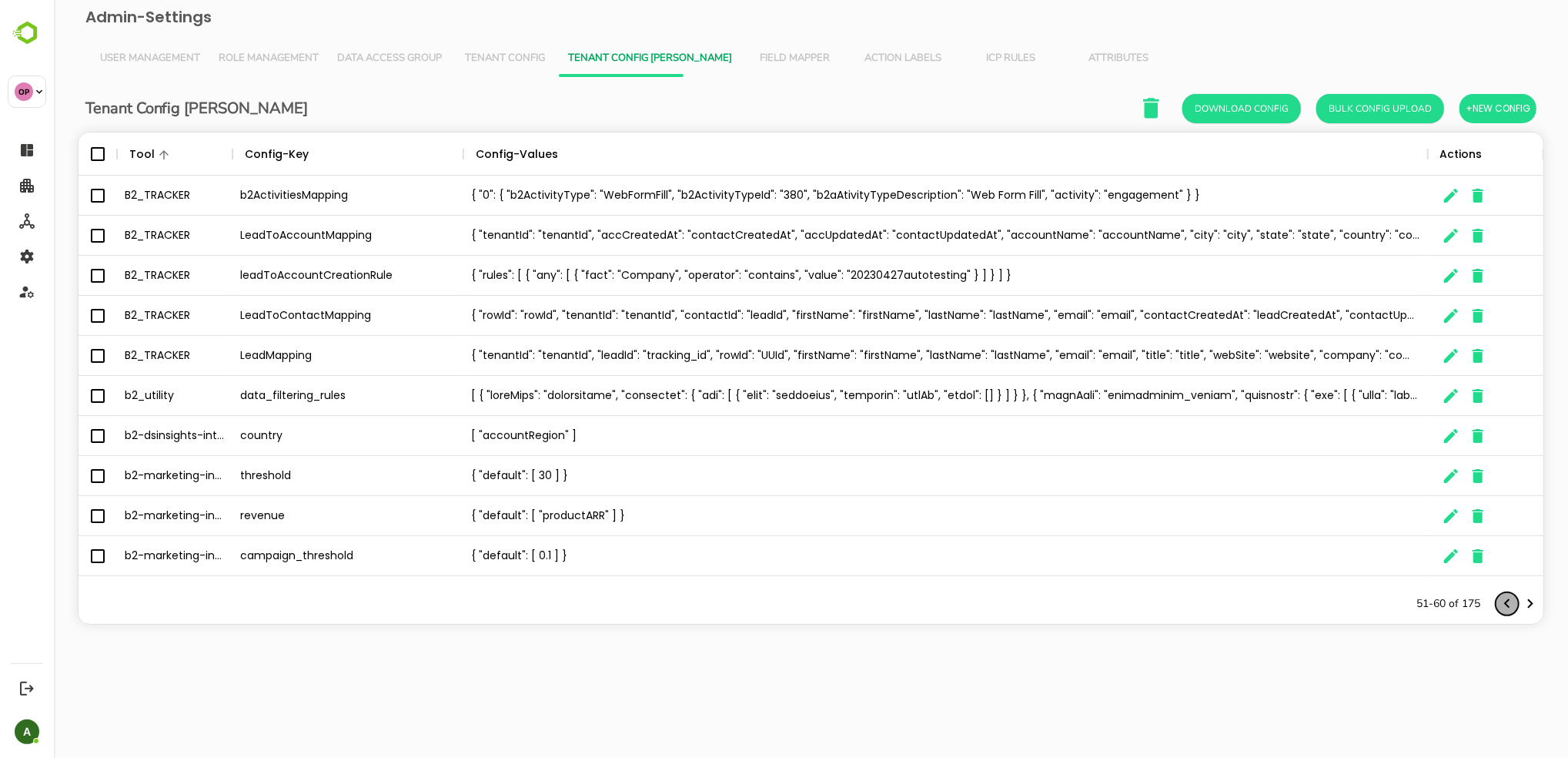
click at [1056, 605] on icon "Previous page" at bounding box center [1507, 603] width 18 height 18
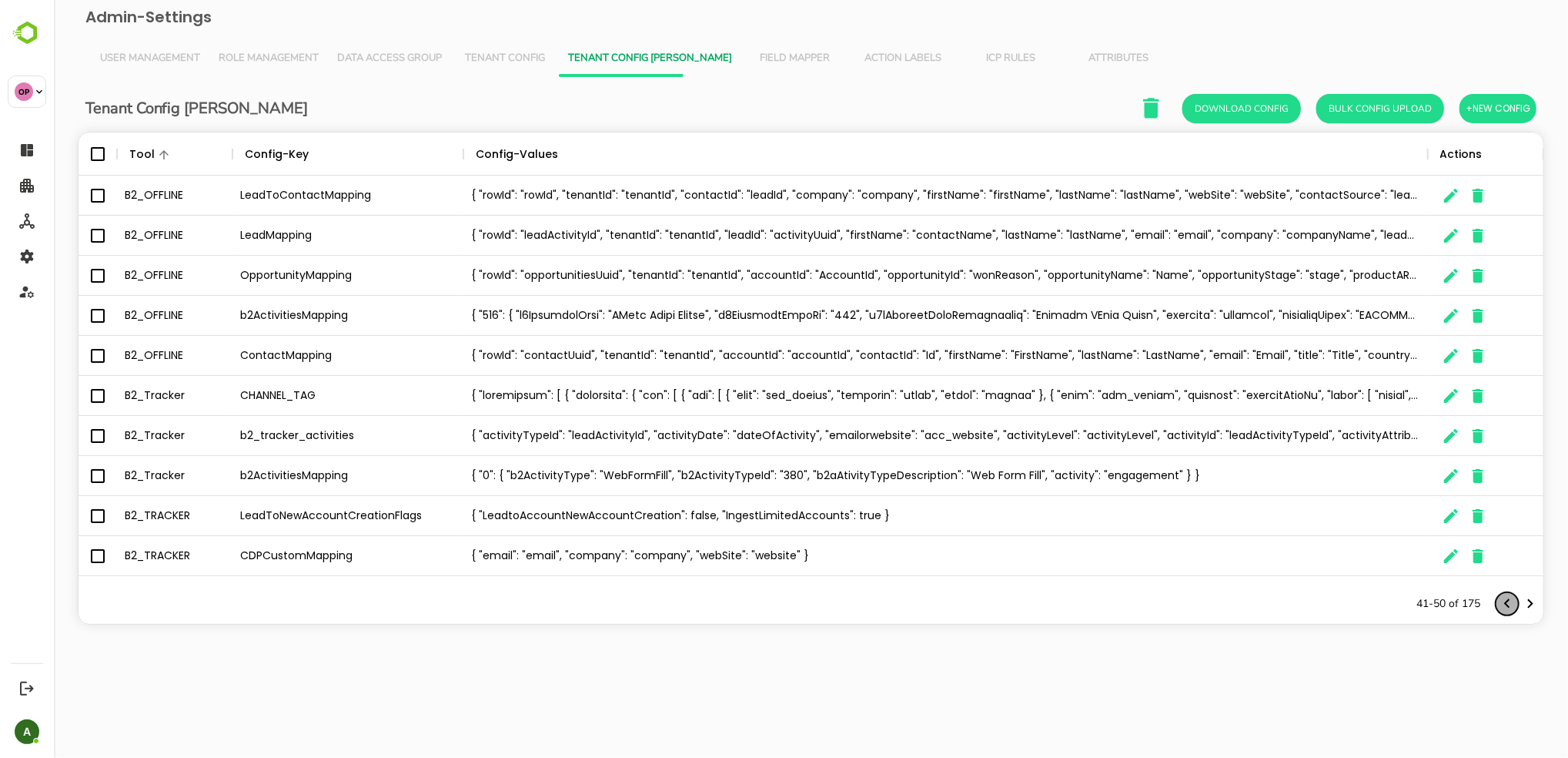
click at [1056, 605] on icon "Previous page" at bounding box center [1507, 603] width 18 height 18
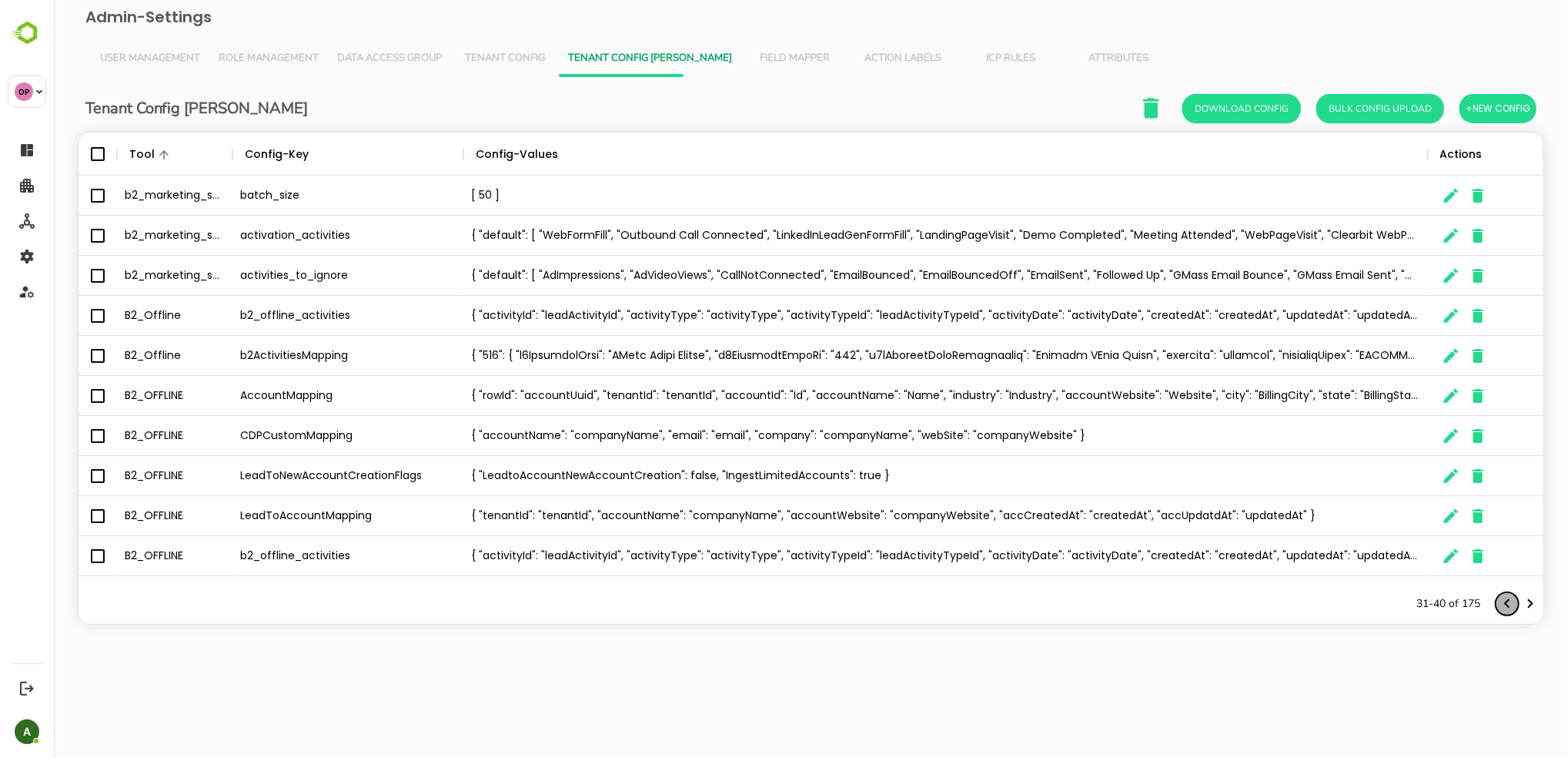
click at [1056, 605] on icon "Previous page" at bounding box center [1507, 603] width 18 height 18
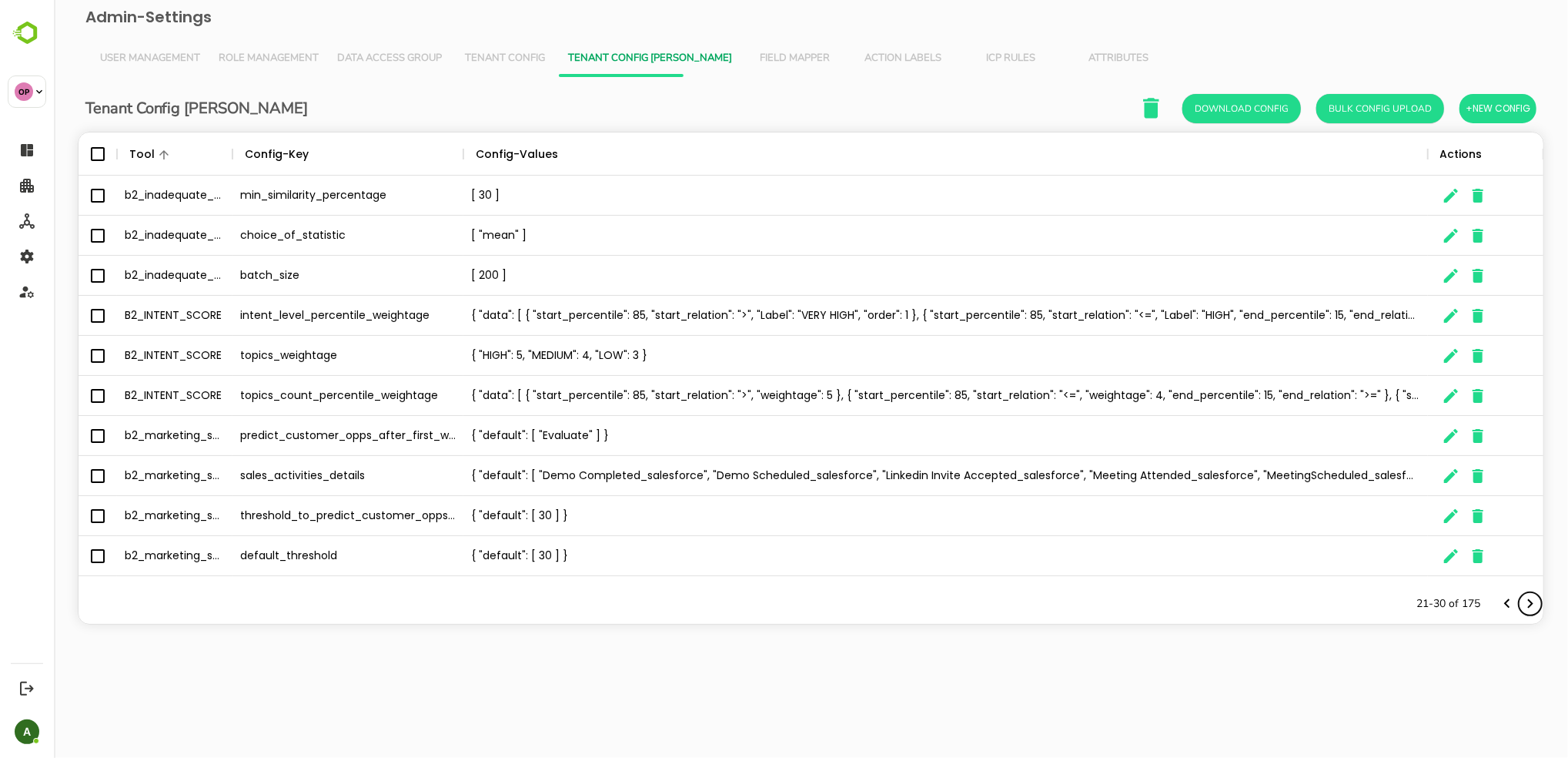
click at [1056, 602] on icon "Next page" at bounding box center [1530, 603] width 18 height 18
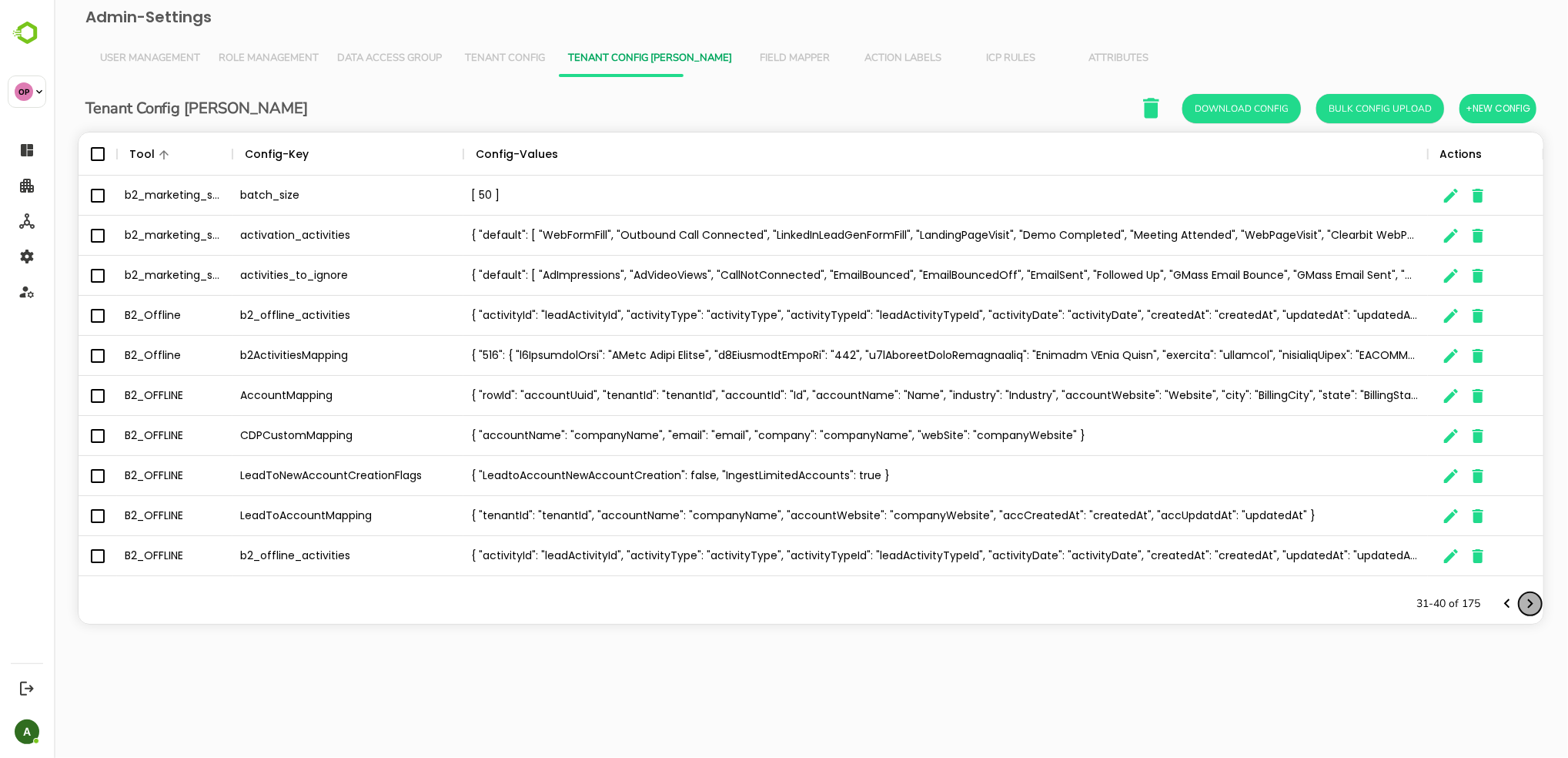
click at [1056, 602] on icon "Next page" at bounding box center [1530, 603] width 18 height 18
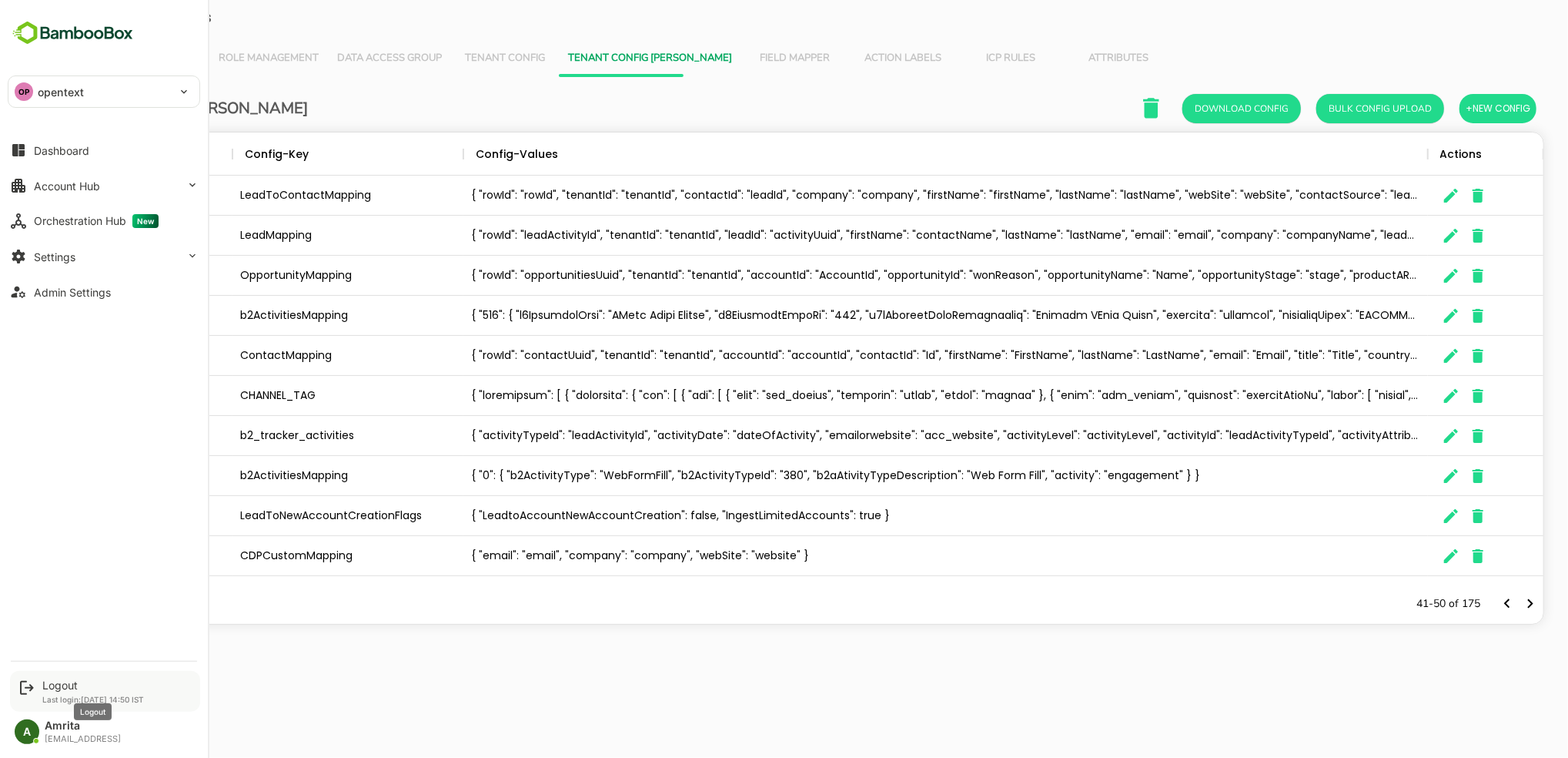
click at [56, 680] on div "Logout" at bounding box center [93, 685] width 101 height 13
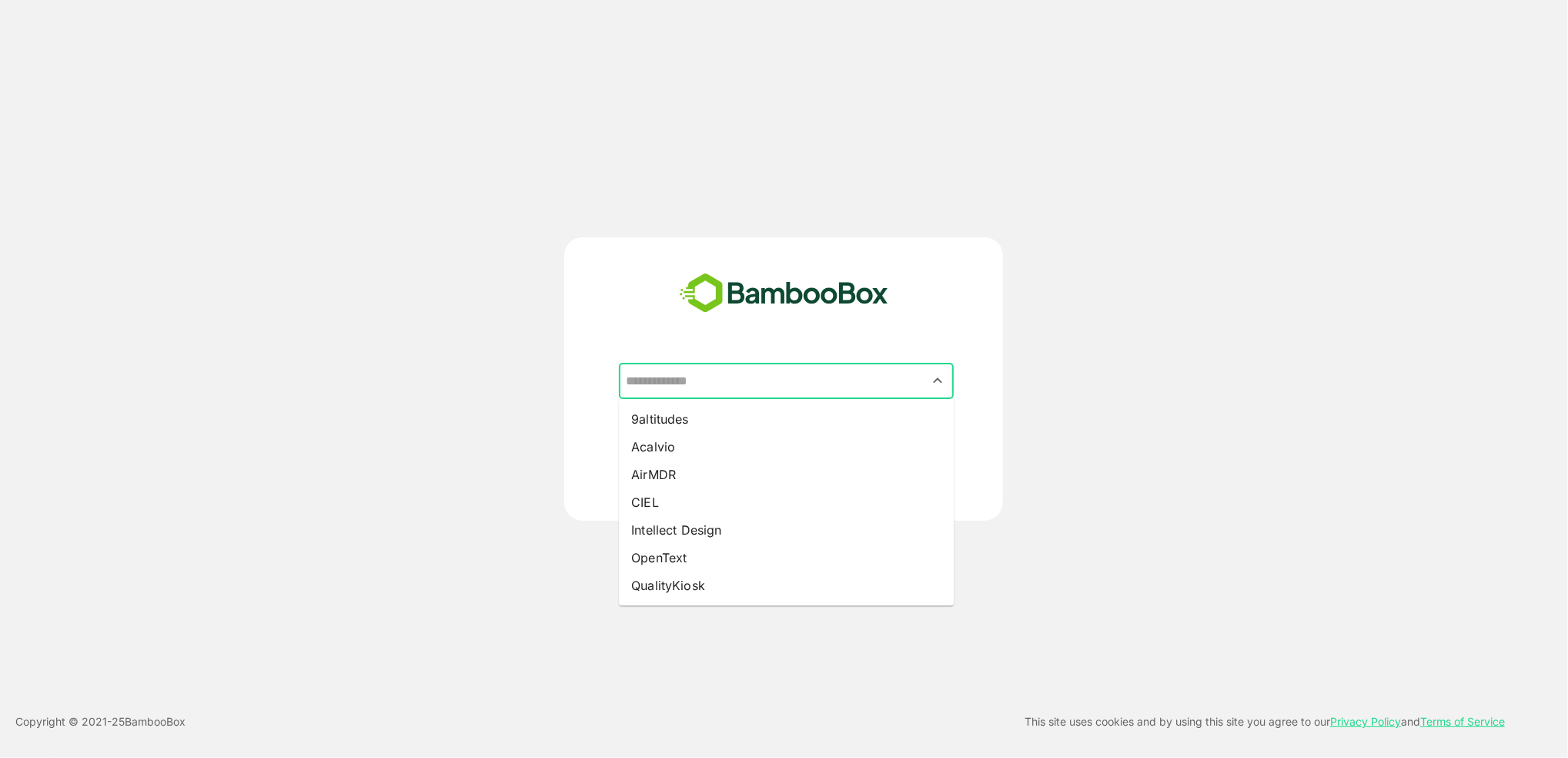
click at [778, 392] on input "text" at bounding box center [786, 381] width 329 height 30
click at [743, 528] on li "Intellect Design" at bounding box center [786, 530] width 335 height 28
type input "**********"
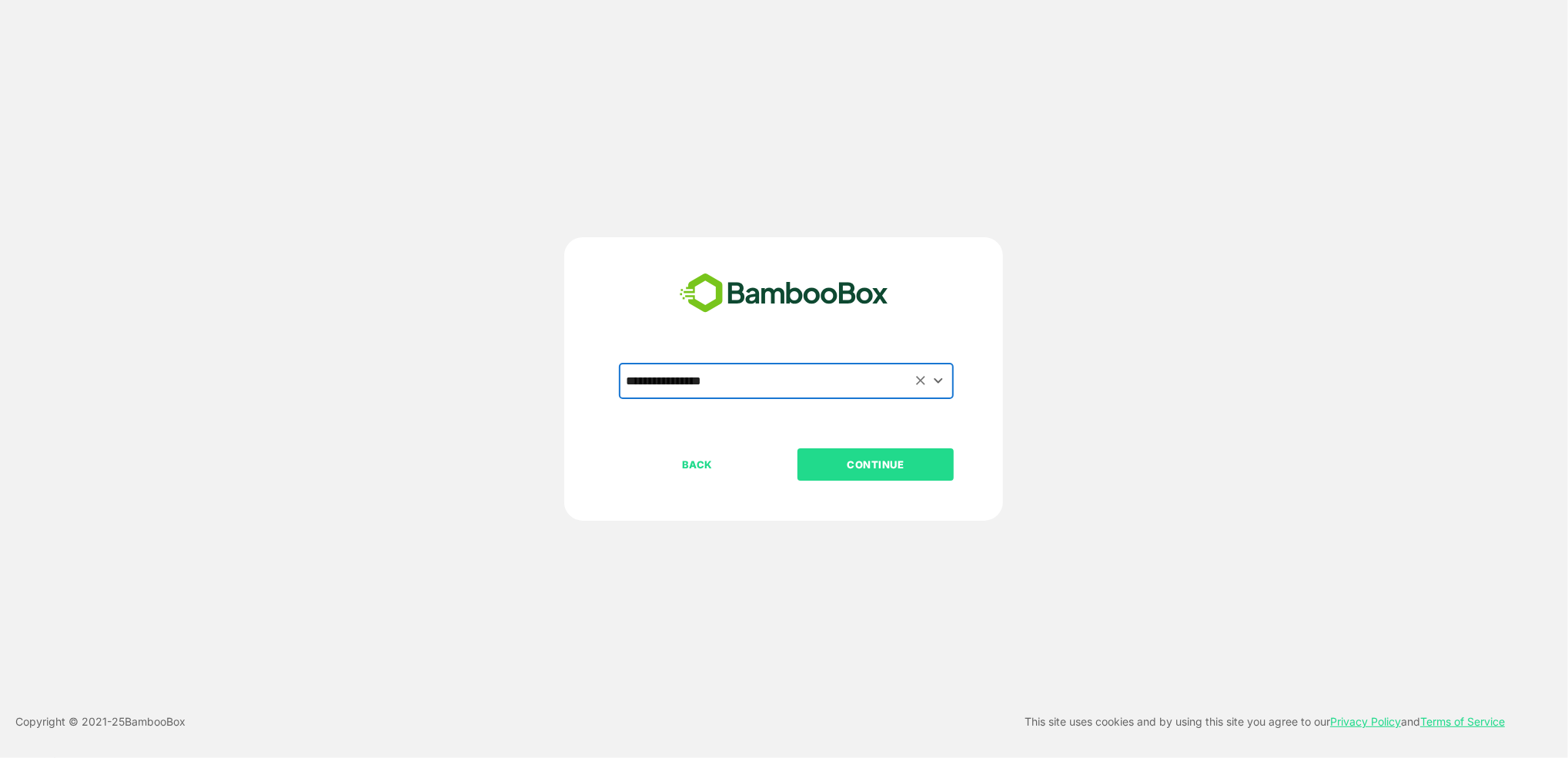
click at [843, 464] on p "CONTINUE" at bounding box center [876, 464] width 154 height 17
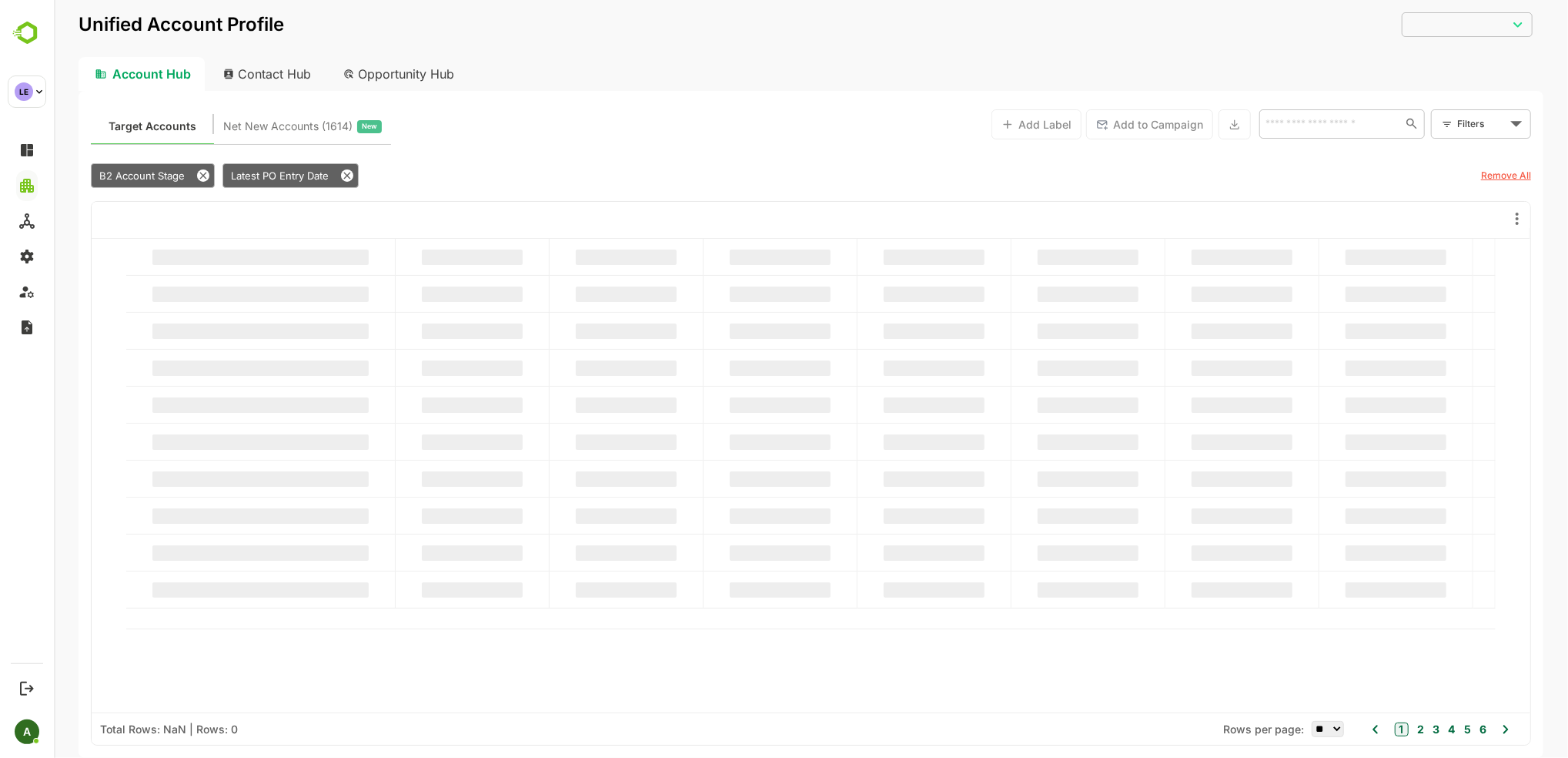
type input "**********"
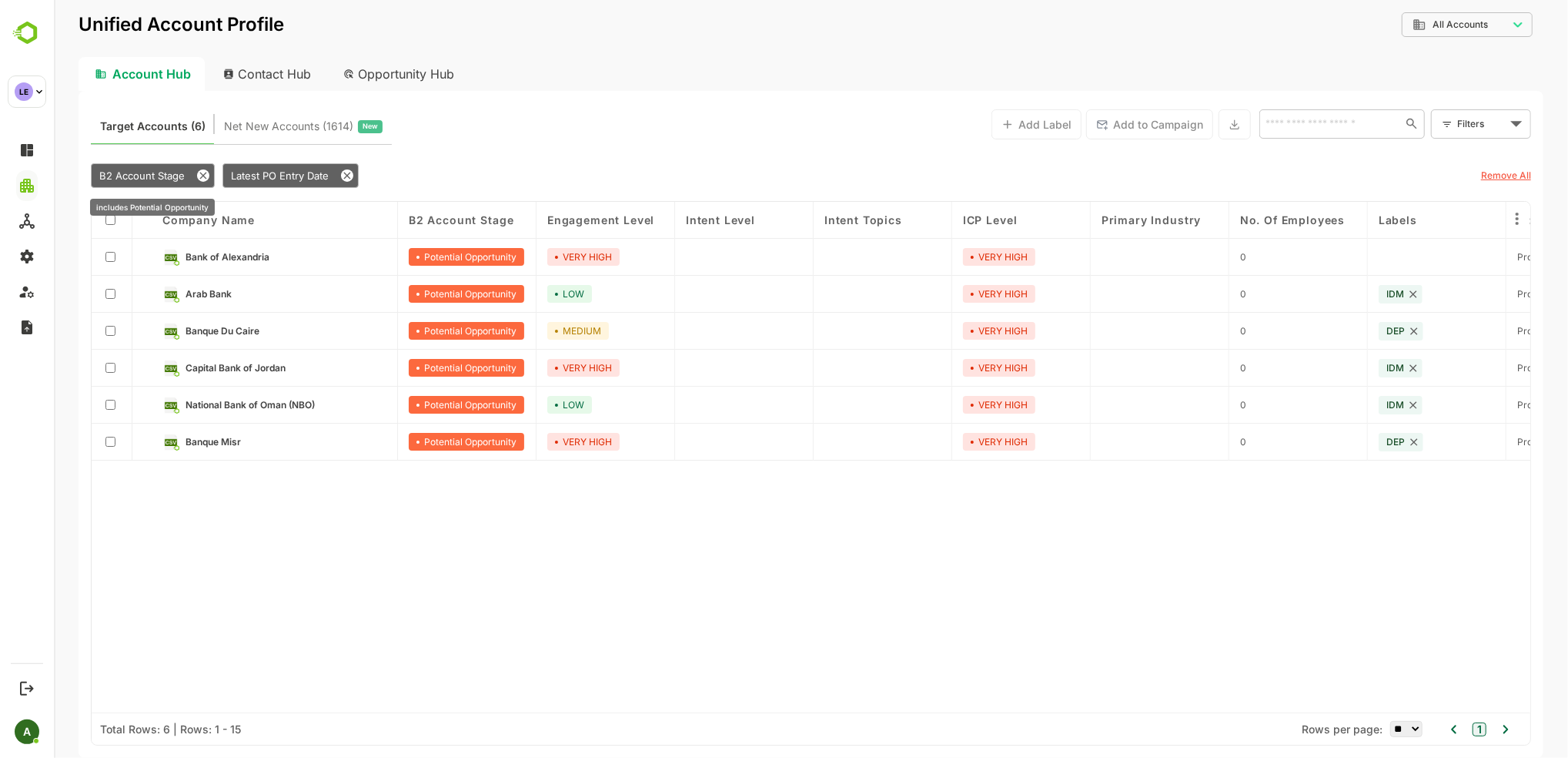
click at [202, 173] on icon at bounding box center [202, 175] width 12 height 12
click at [217, 172] on icon at bounding box center [215, 175] width 7 height 7
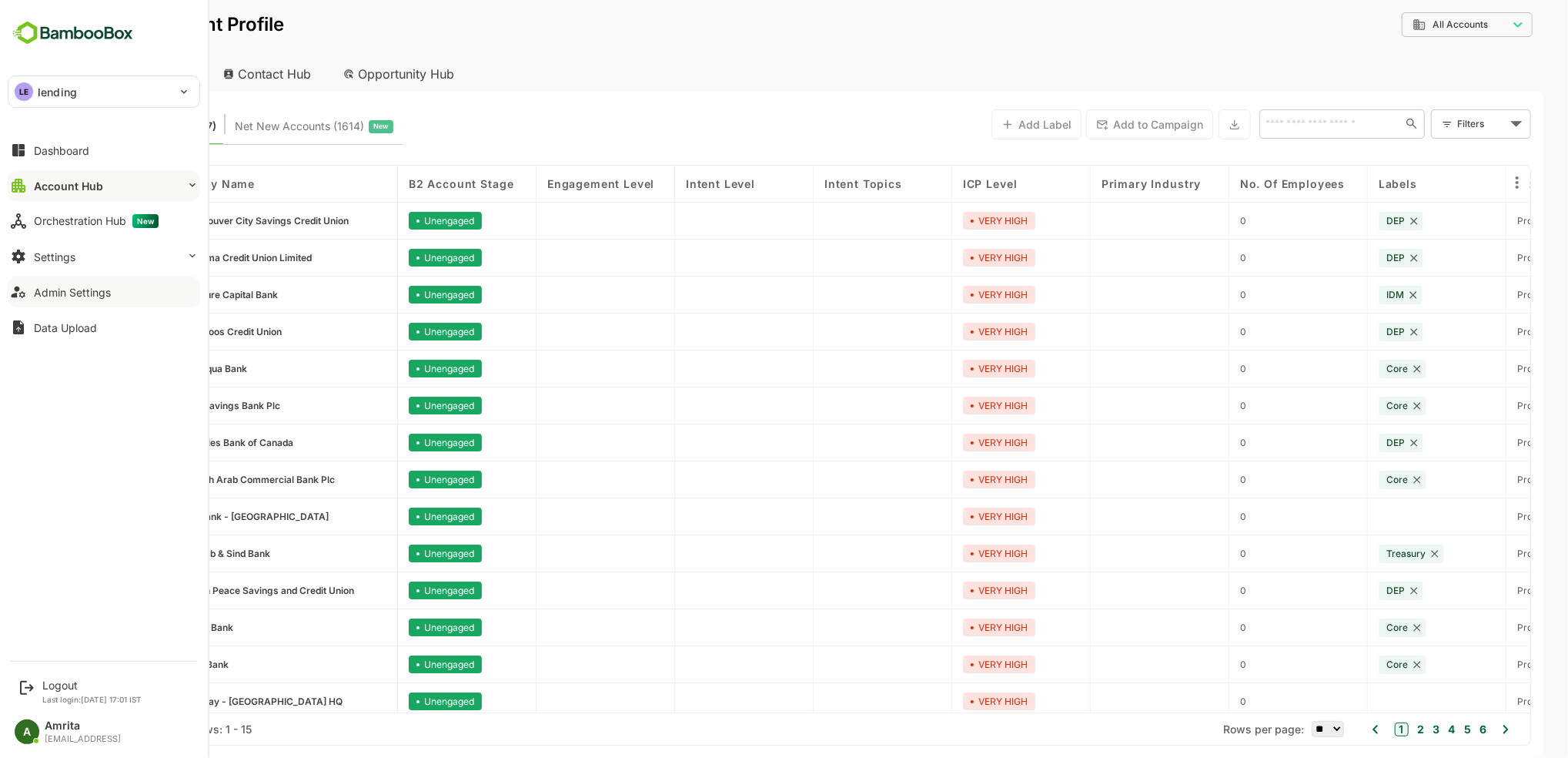
click at [65, 286] on div "Admin Settings" at bounding box center [72, 292] width 77 height 13
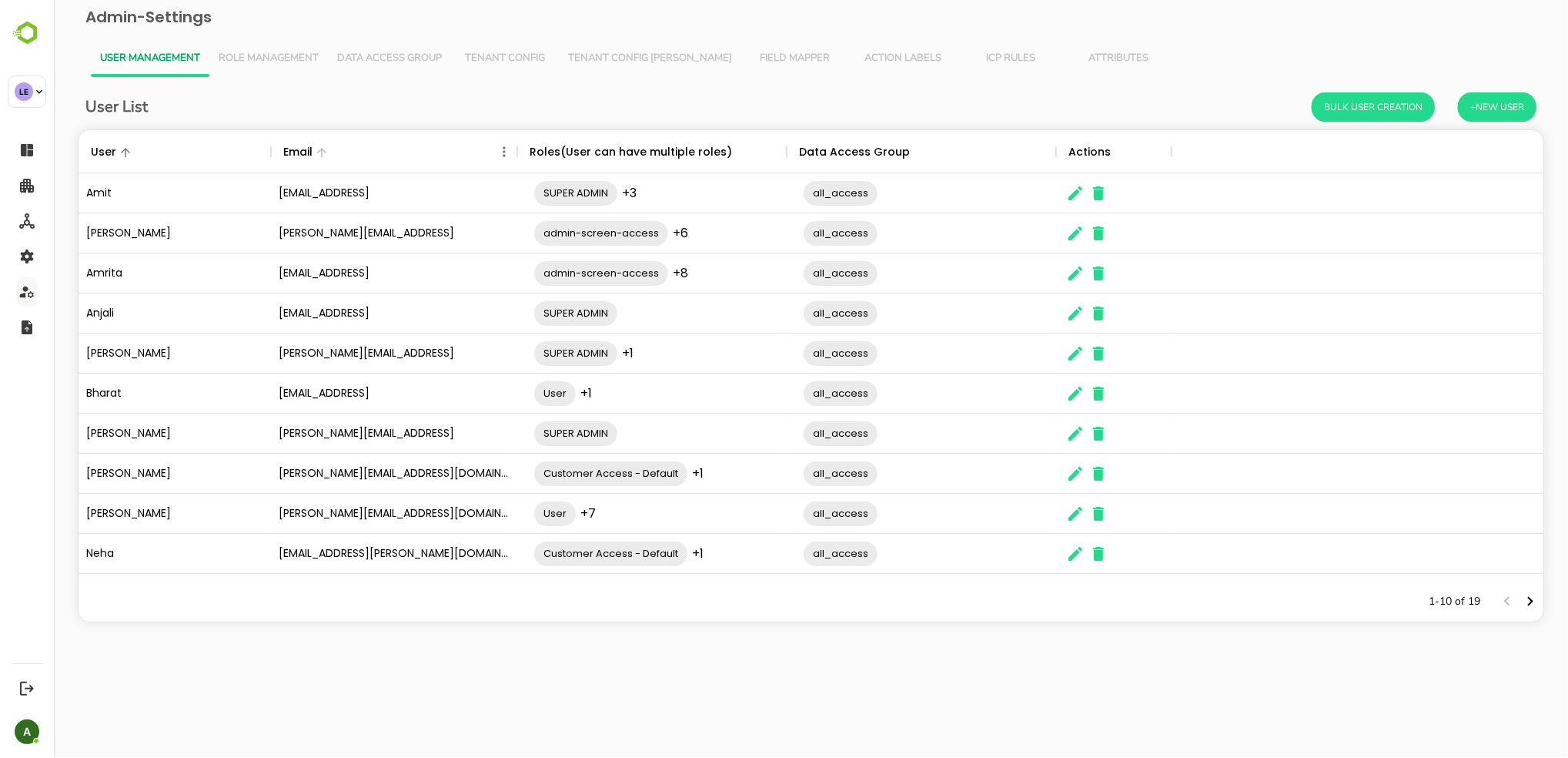
scroll to position [436, 1449]
click at [610, 57] on span "Tenant Config [PERSON_NAME]" at bounding box center [649, 58] width 164 height 12
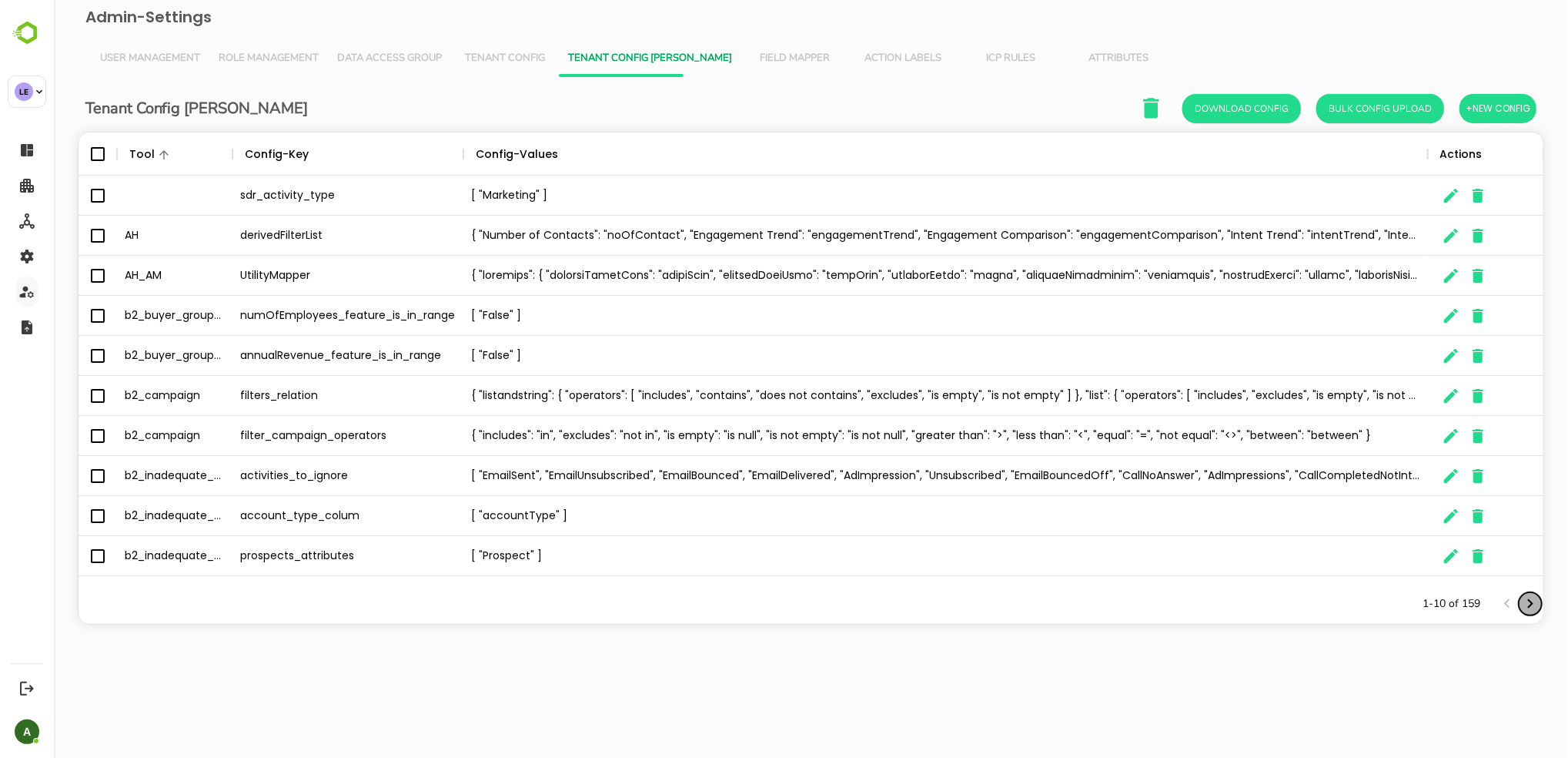
click at [1056, 601] on icon "Next page" at bounding box center [1530, 603] width 18 height 18
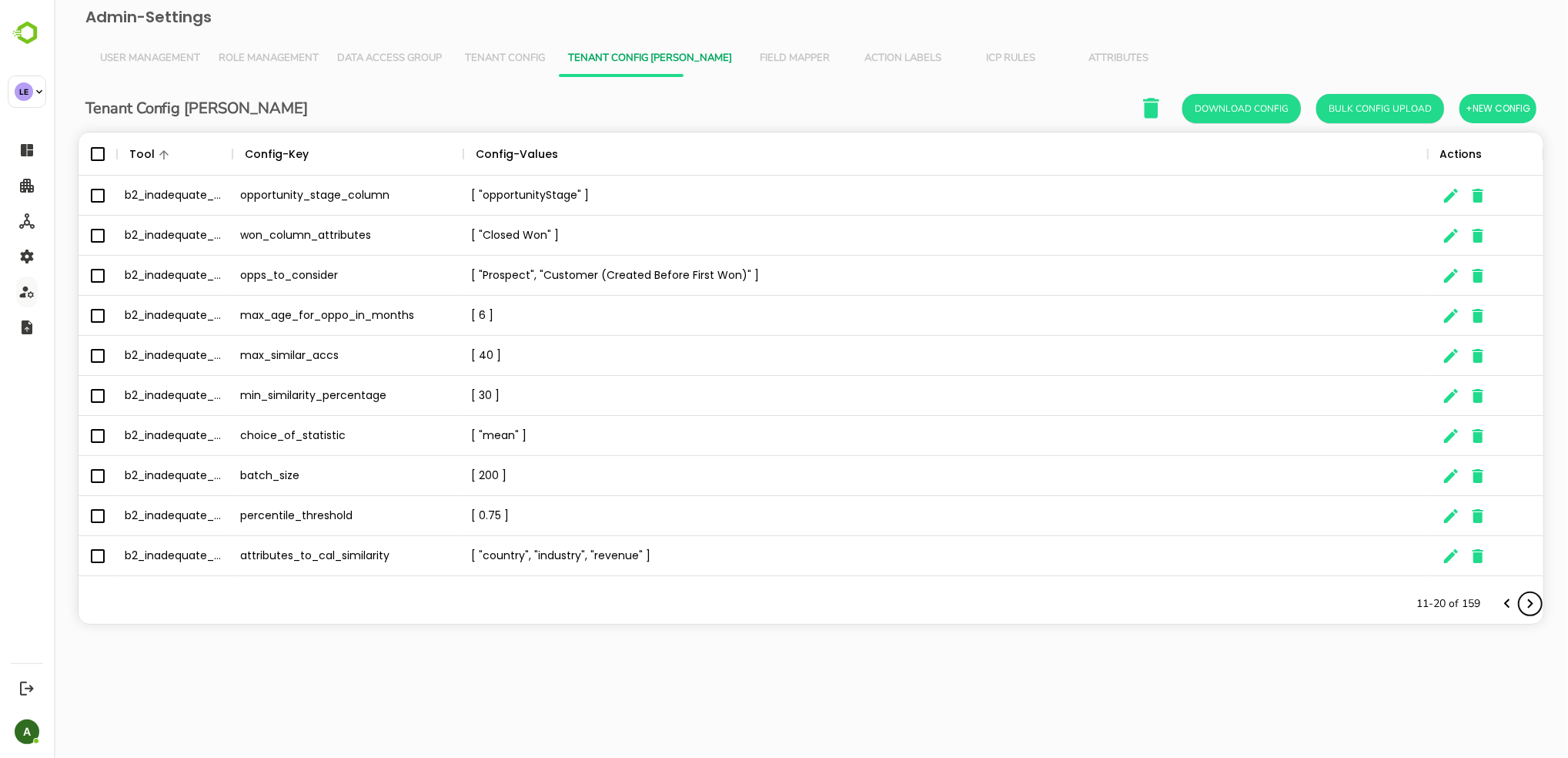
click at [1056, 601] on icon "Next page" at bounding box center [1530, 603] width 18 height 18
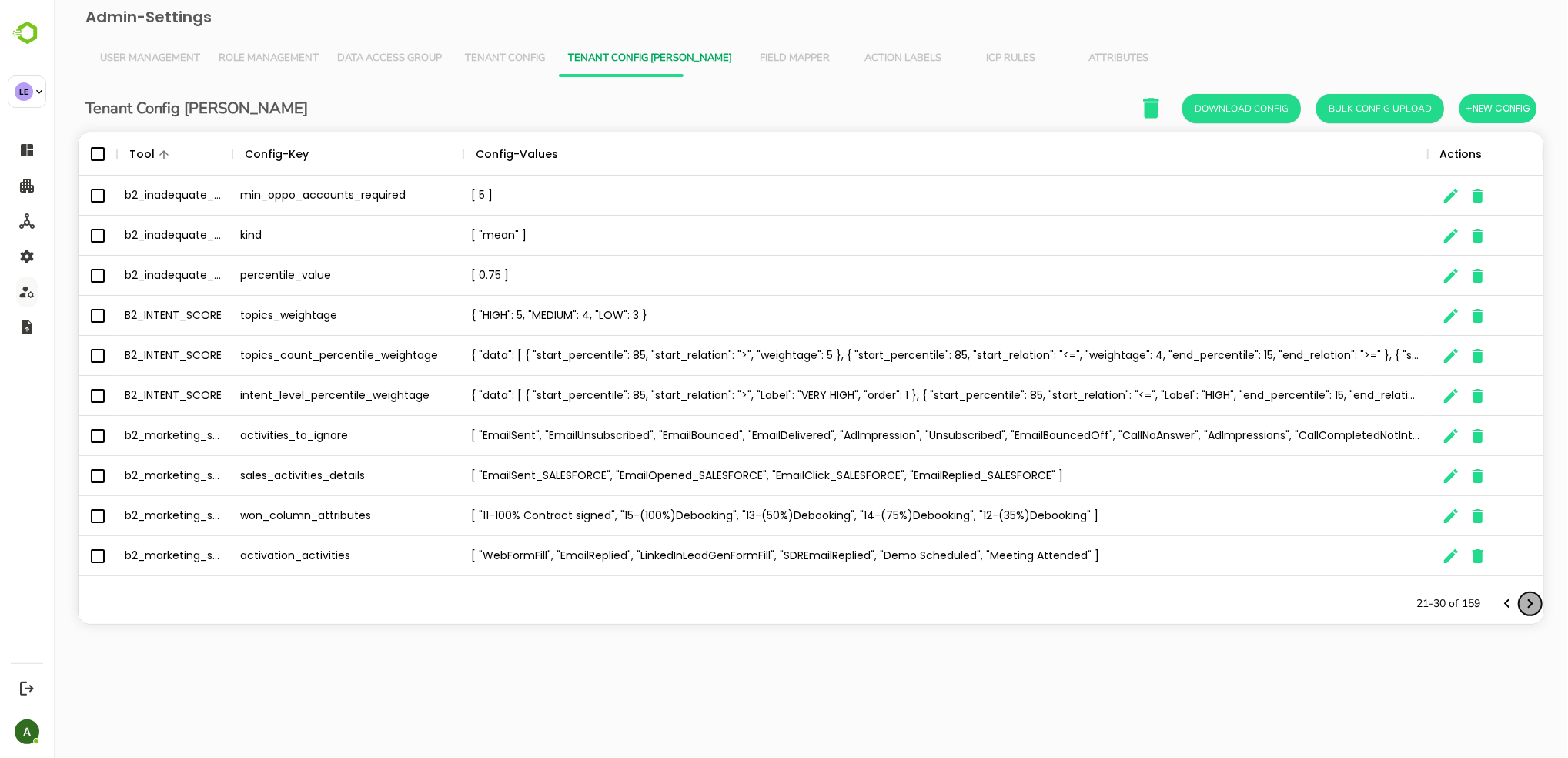
click at [1056, 601] on icon "Next page" at bounding box center [1530, 603] width 18 height 18
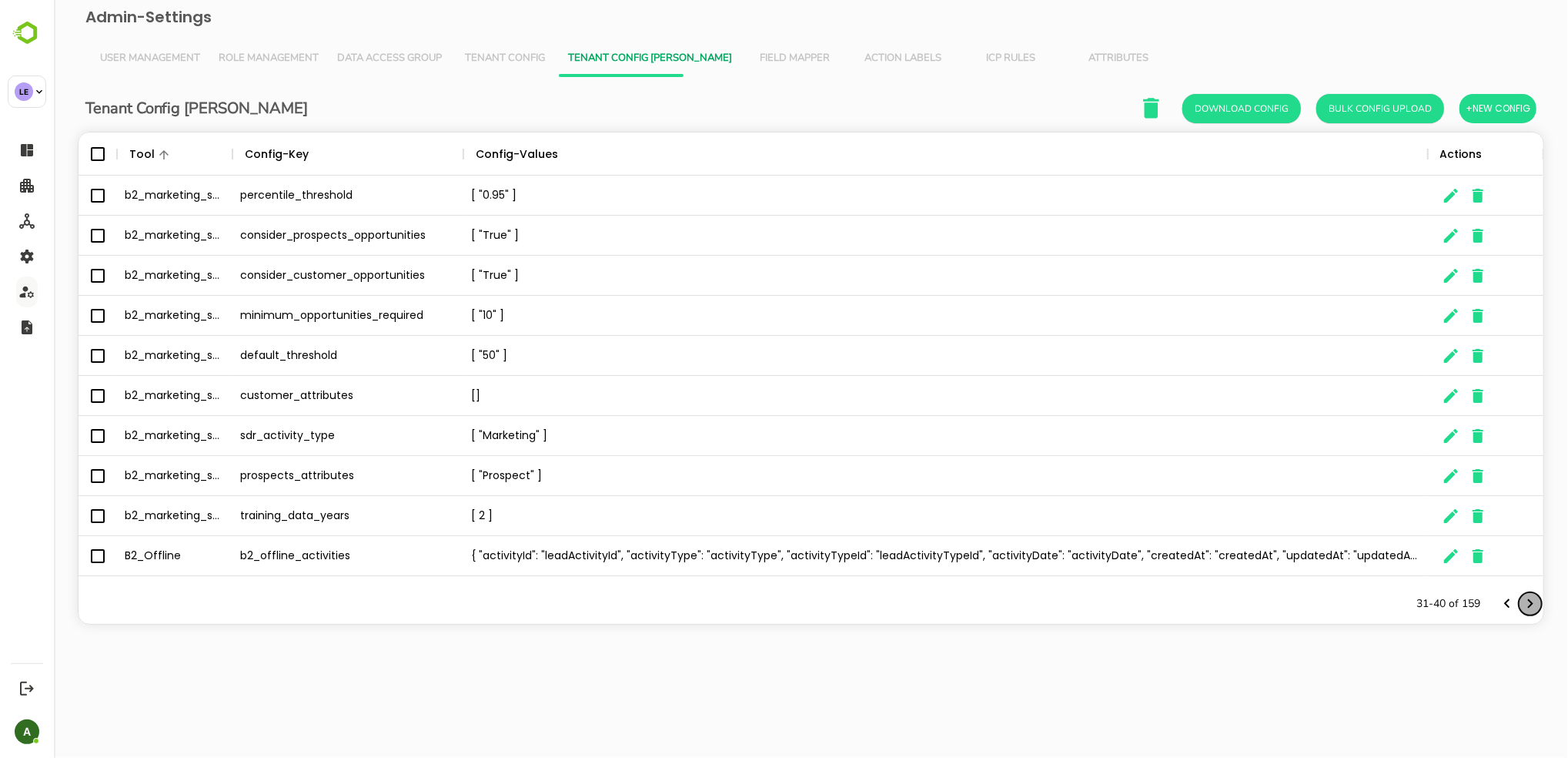
click at [1056, 601] on icon "Next page" at bounding box center [1530, 603] width 18 height 18
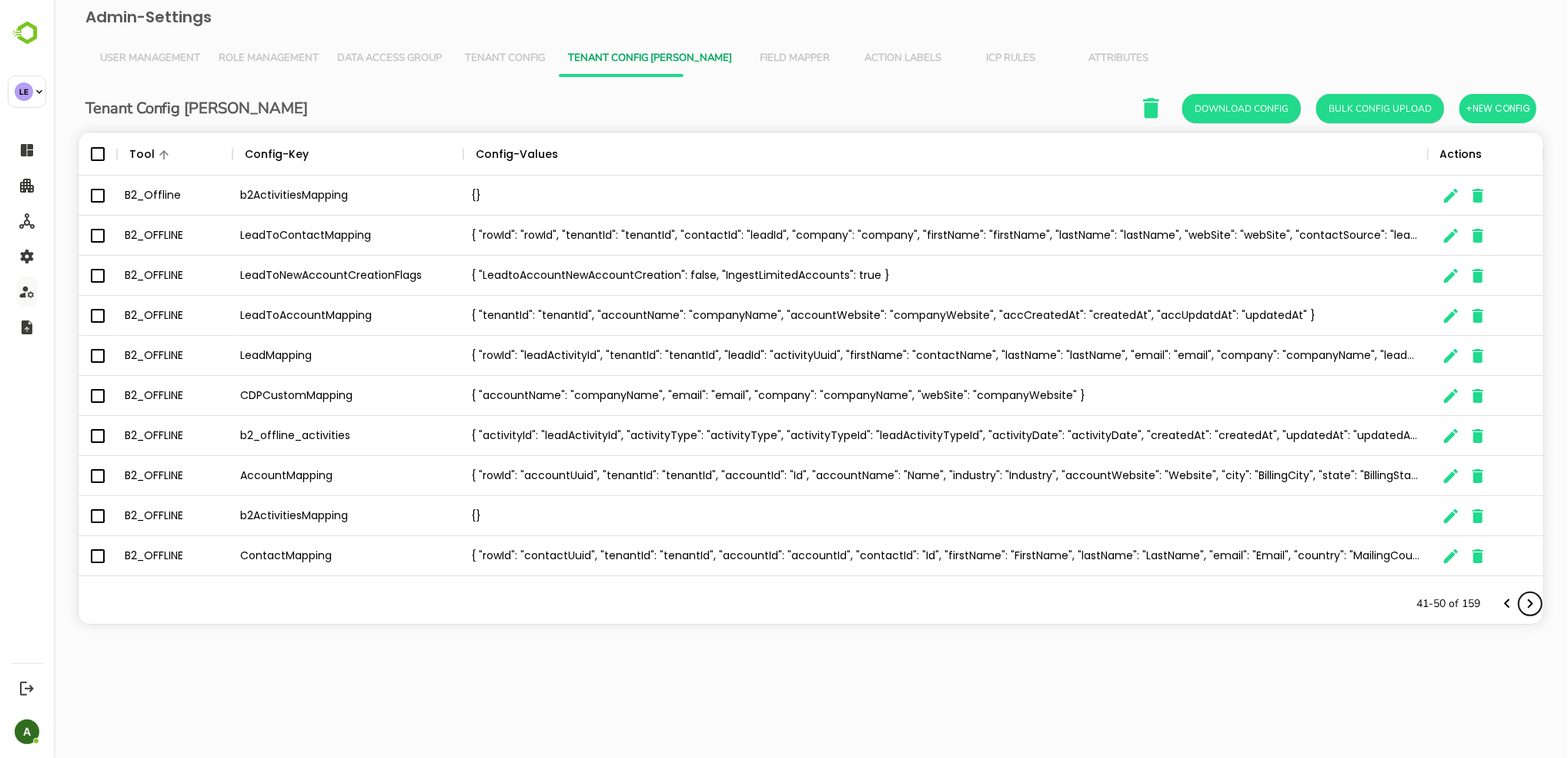
click at [1056, 601] on icon "Next page" at bounding box center [1530, 603] width 18 height 18
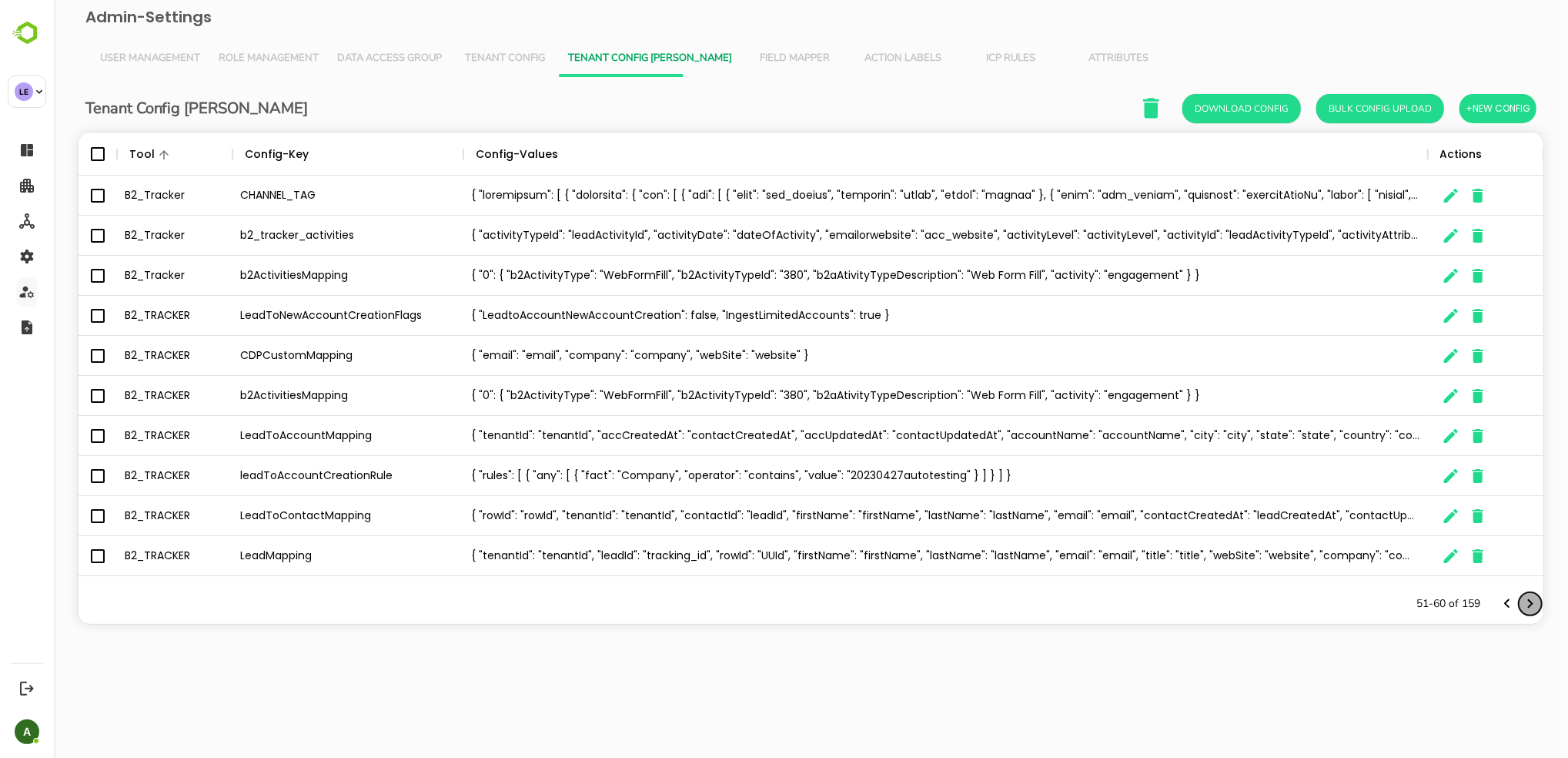
click at [1056, 601] on icon "Next page" at bounding box center [1530, 603] width 18 height 18
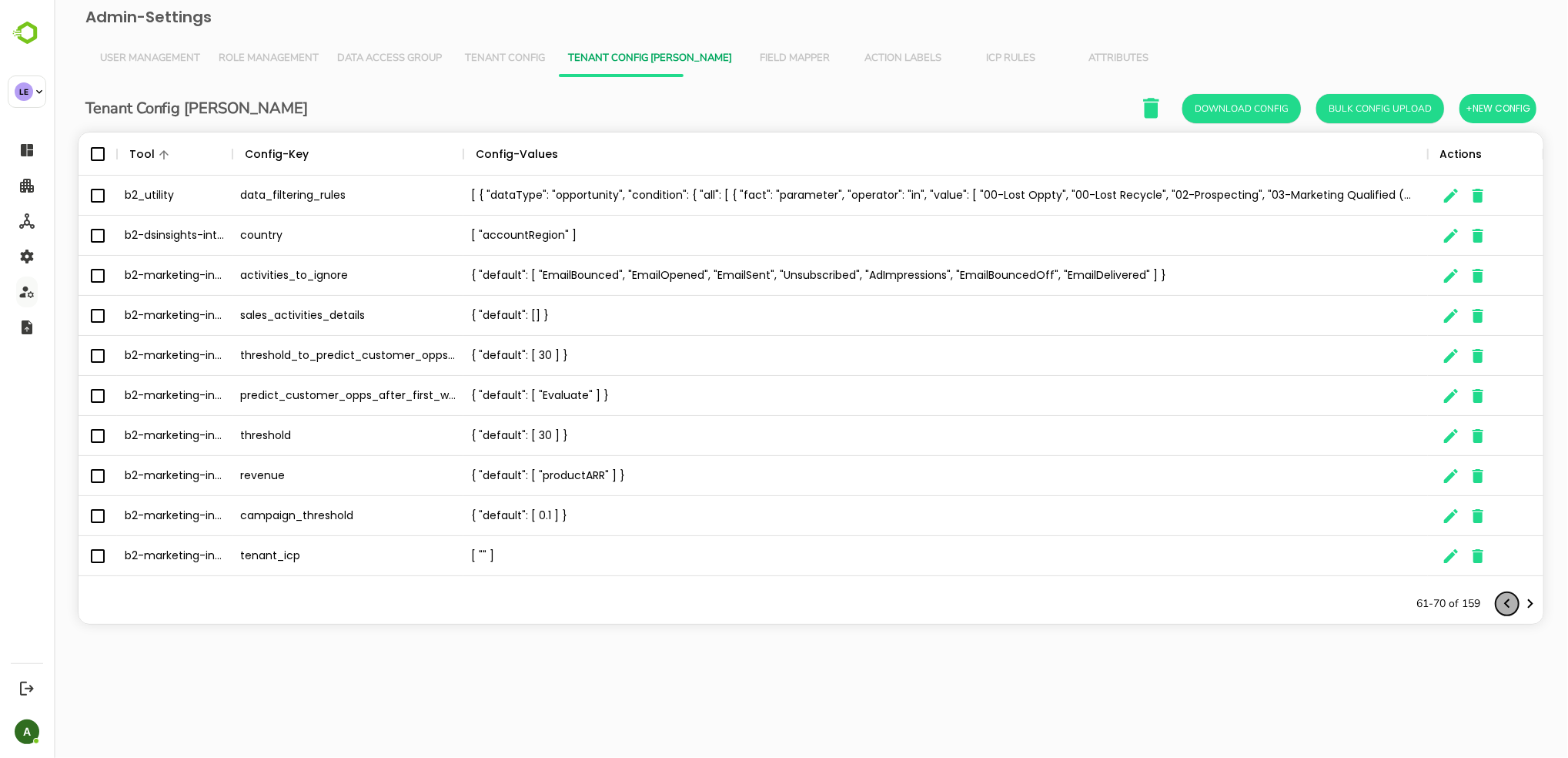
click at [1056, 601] on icon "Previous page" at bounding box center [1506, 604] width 6 height 10
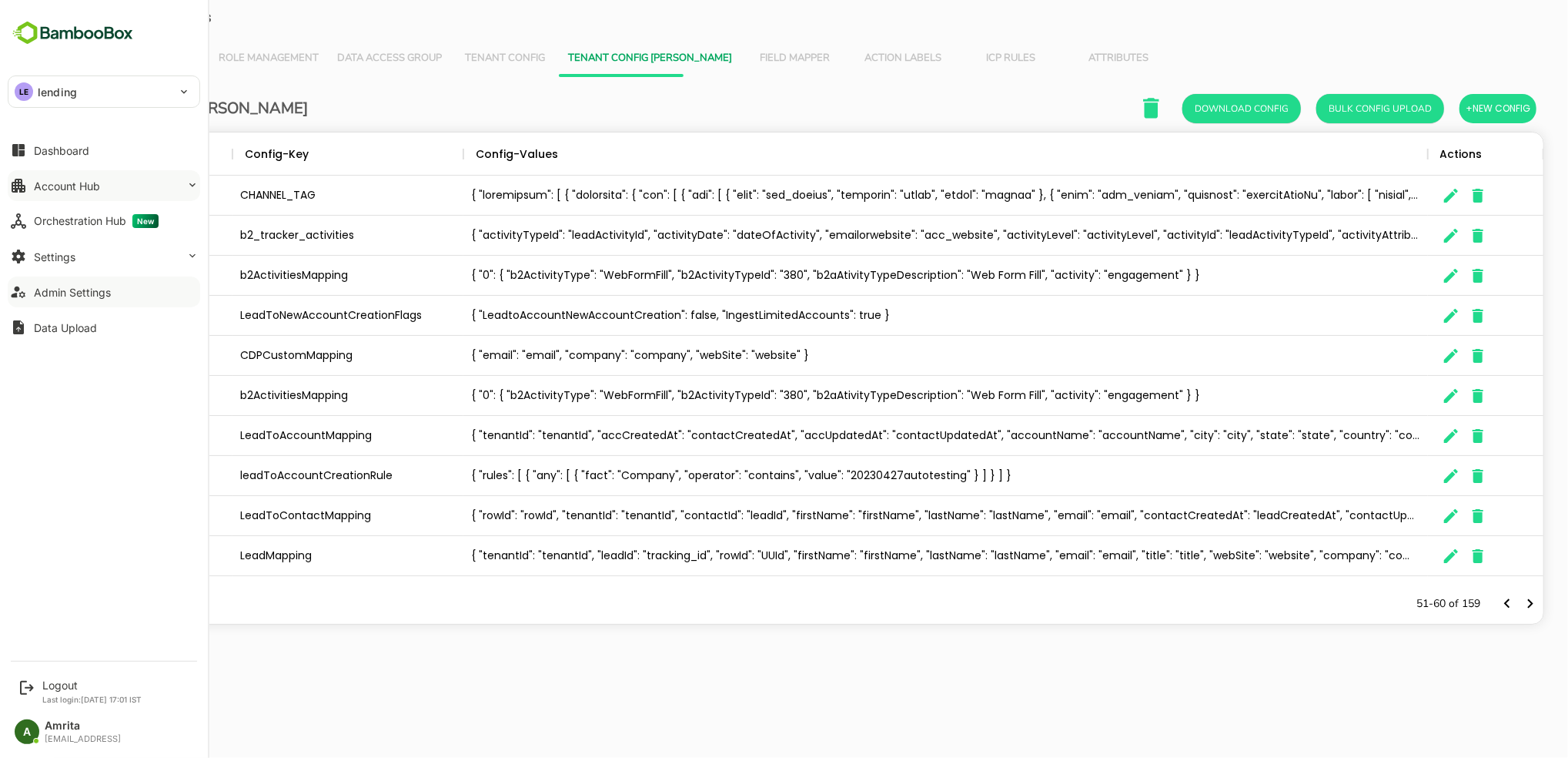
click at [100, 189] on button "Account Hub" at bounding box center [104, 185] width 192 height 31
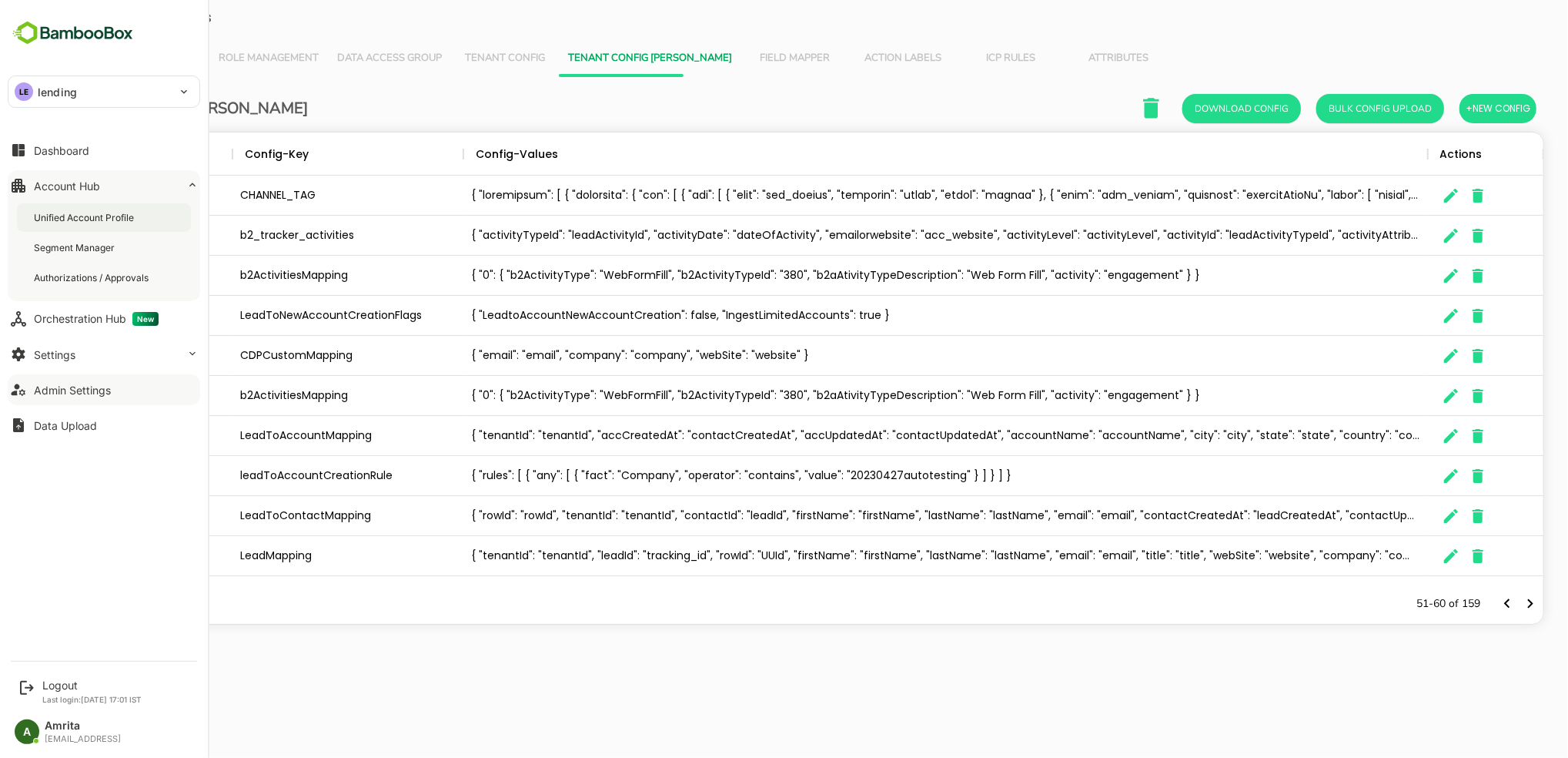
click at [141, 211] on div "Unified Account Profile" at bounding box center [104, 218] width 174 height 29
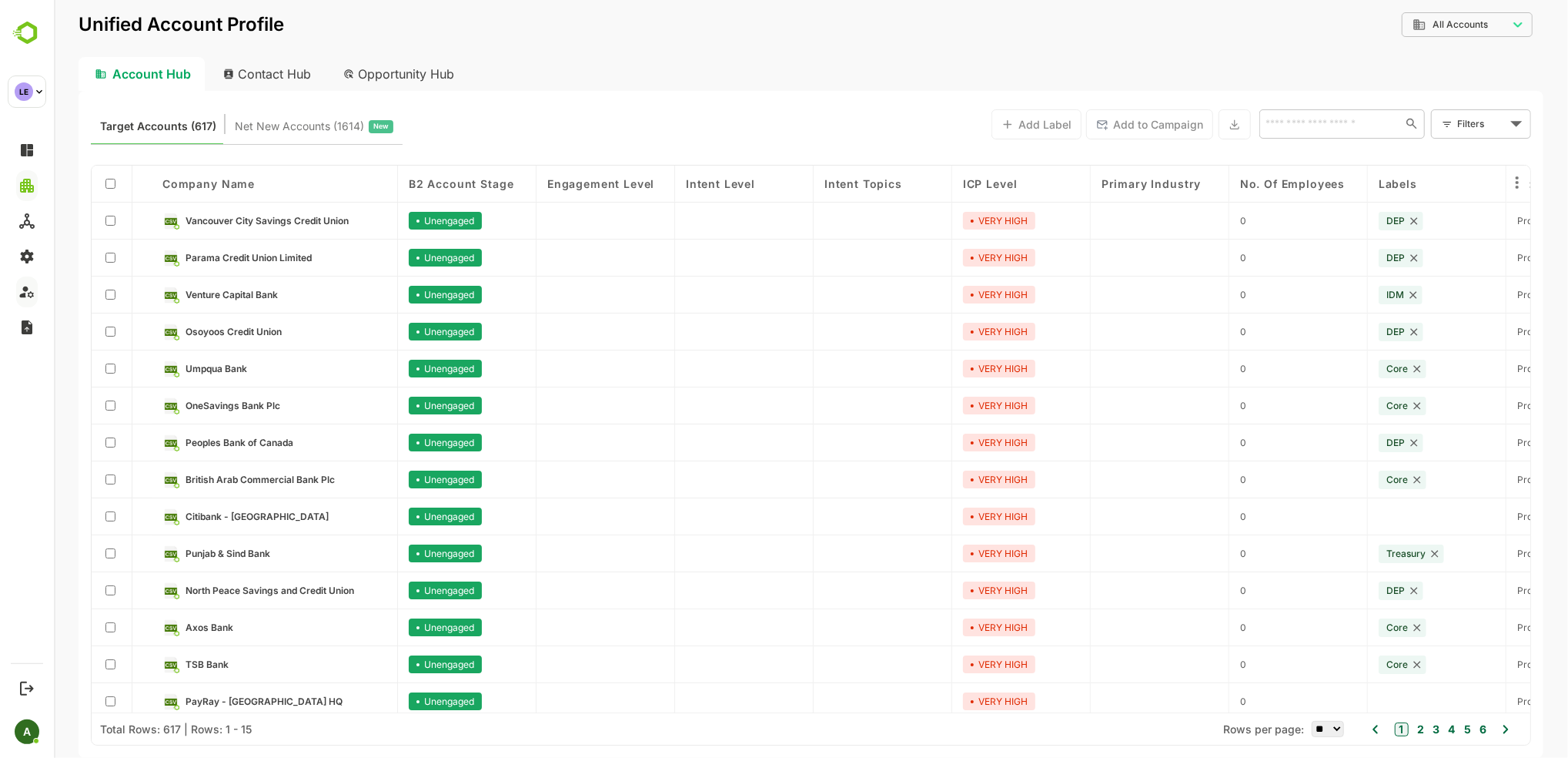
click at [278, 73] on div "Contact Hub" at bounding box center [267, 73] width 114 height 34
type input "**********"
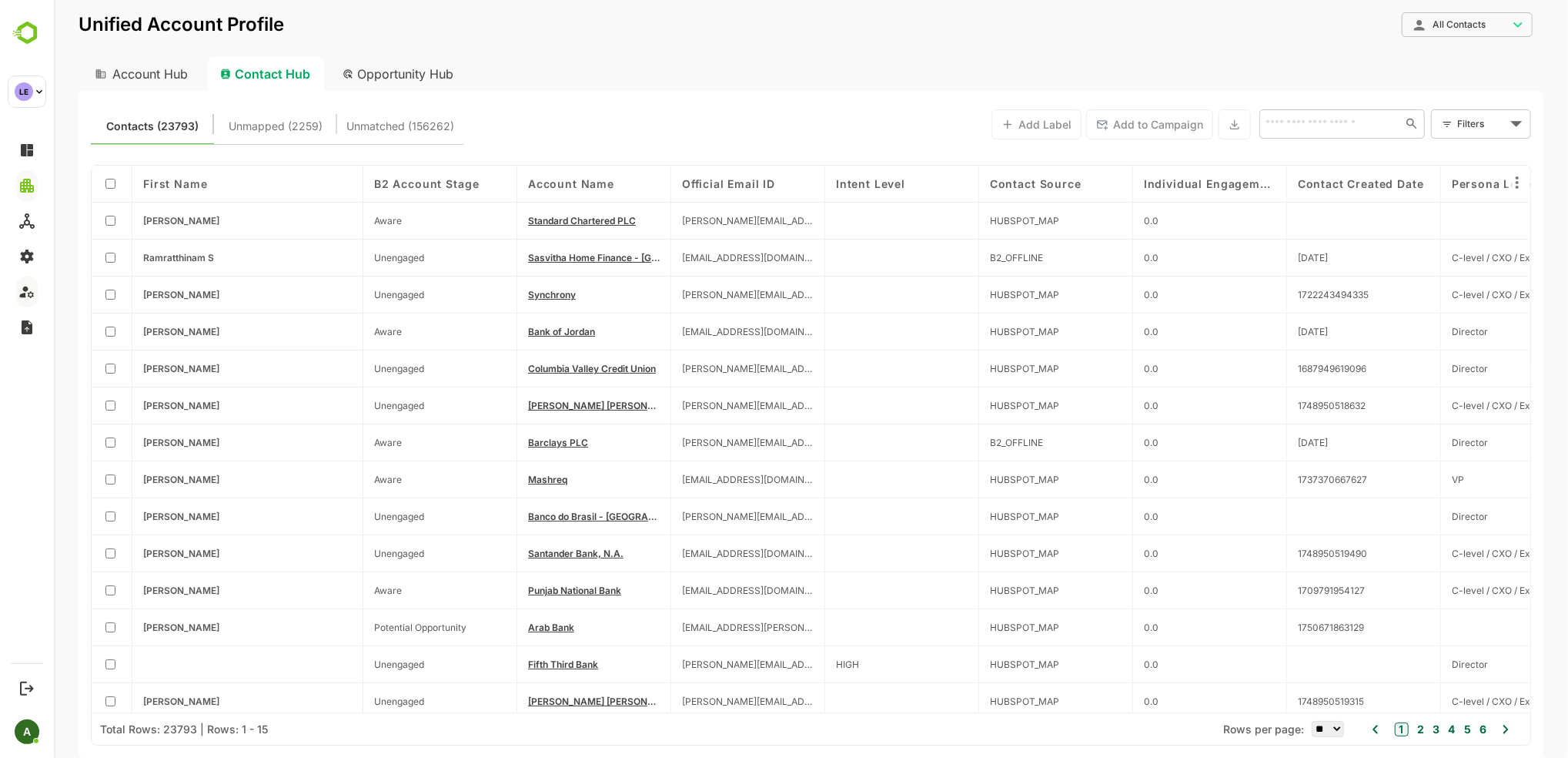
click at [1056, 131] on div "Filters ​" at bounding box center [1480, 124] width 100 height 30
click at [1056, 124] on body "**********" at bounding box center [810, 379] width 1515 height 758
click at [1056, 149] on span "New Filter" at bounding box center [1483, 157] width 46 height 18
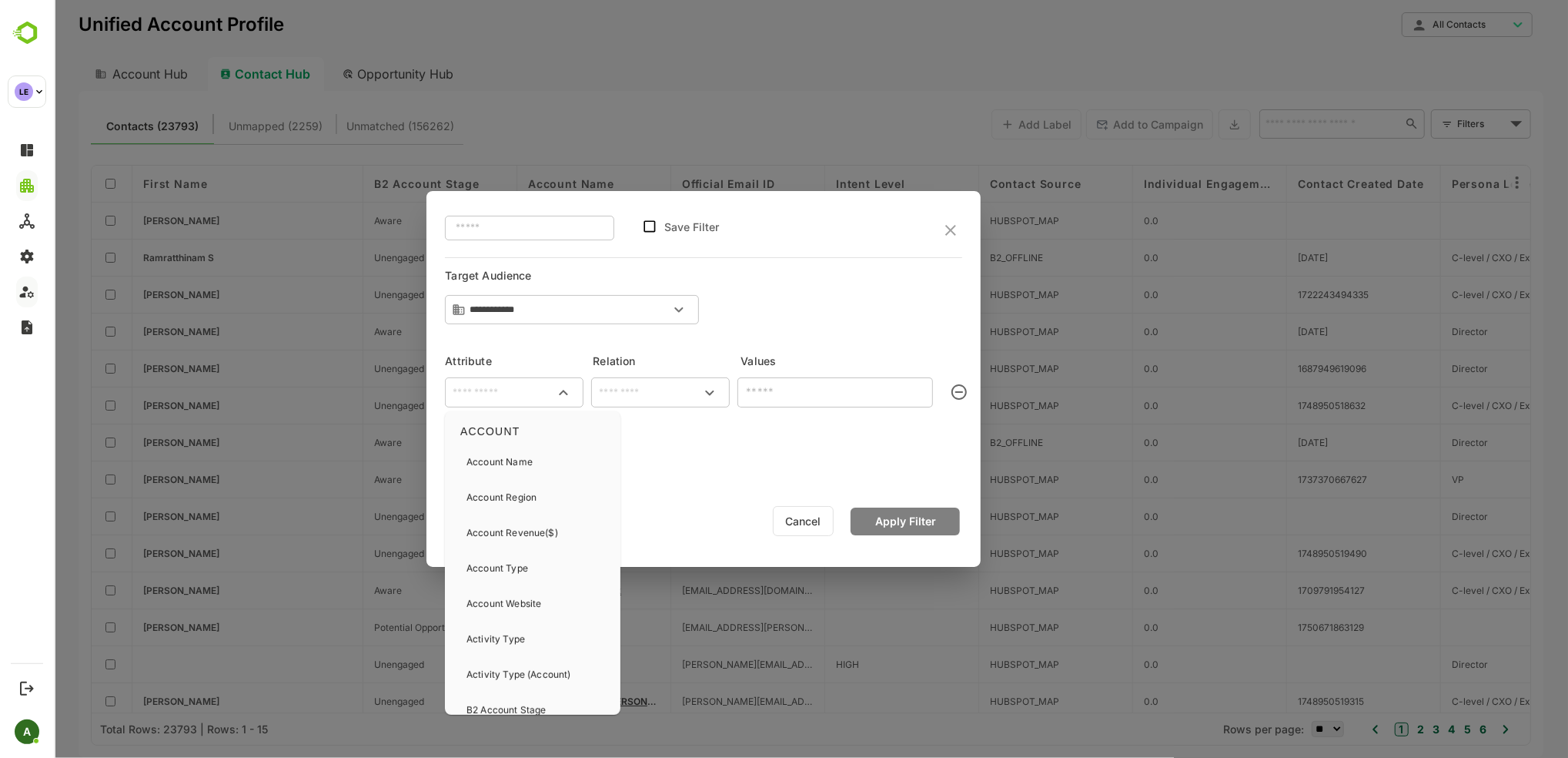
click at [492, 389] on input "text" at bounding box center [514, 393] width 132 height 18
click at [518, 638] on p "Activity Type" at bounding box center [494, 639] width 58 height 14
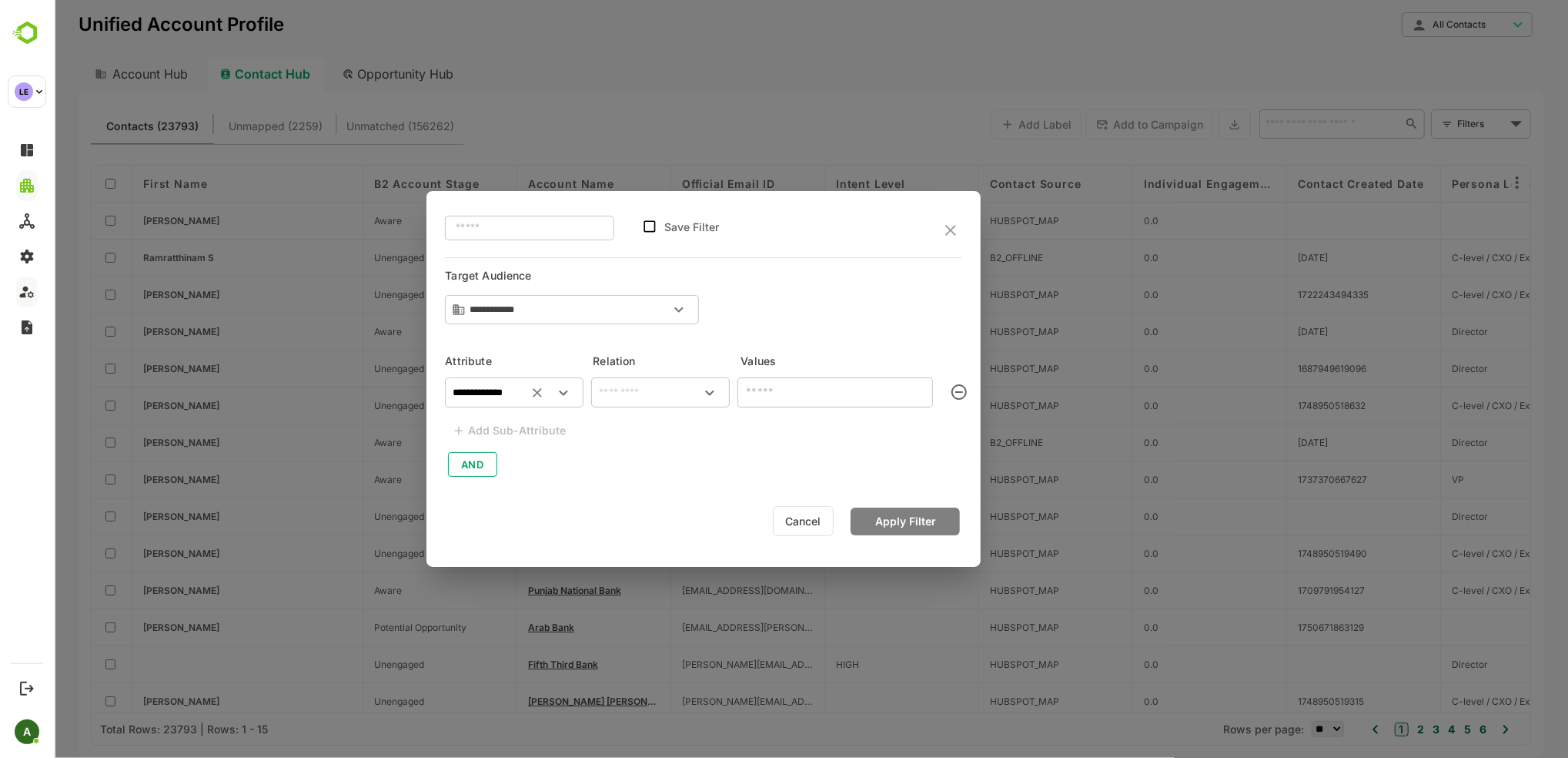
type input "**********"
click at [638, 393] on input "text" at bounding box center [660, 393] width 132 height 18
click at [640, 428] on li "includes" at bounding box center [660, 428] width 132 height 29
type input "********"
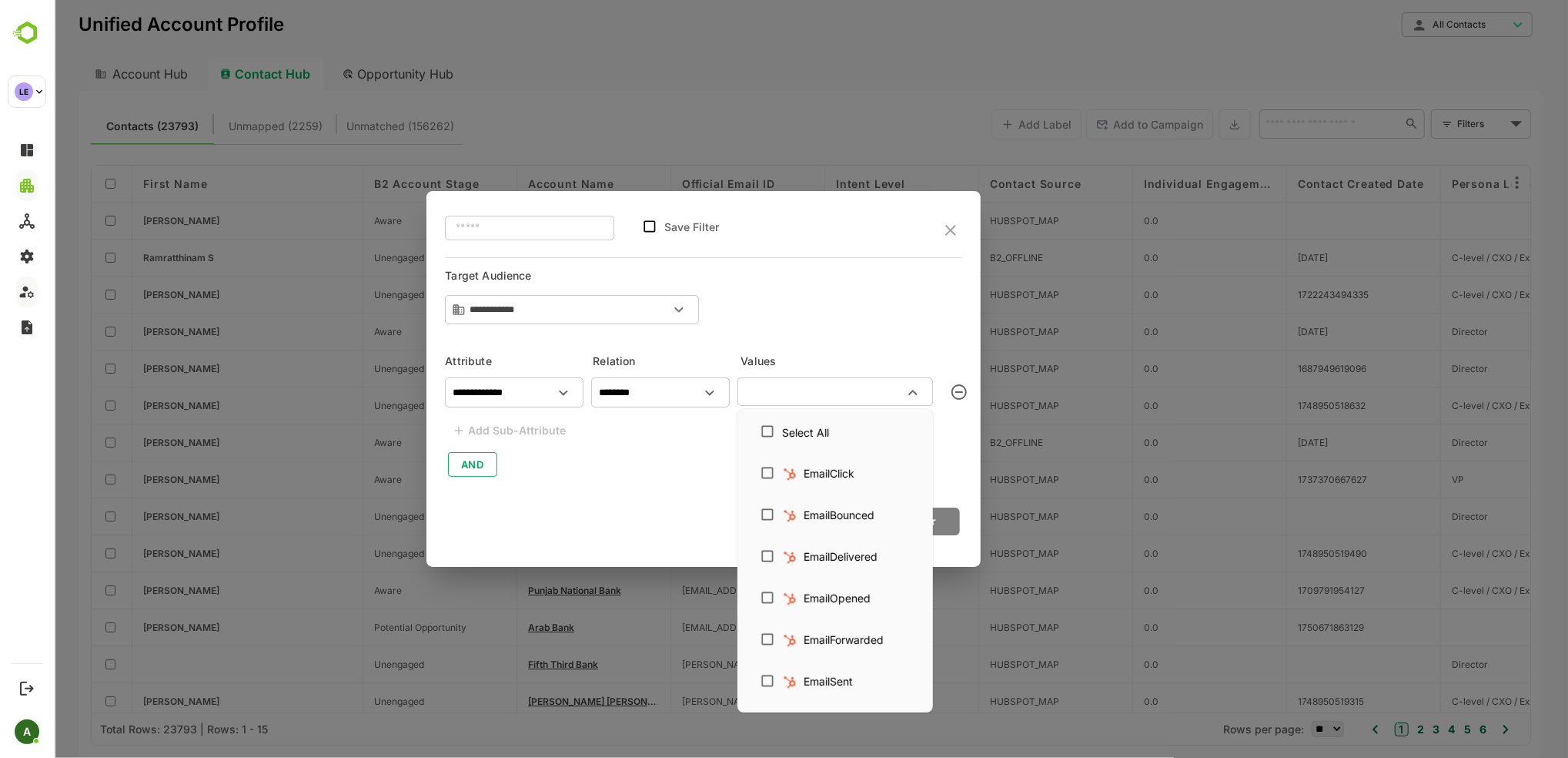
click at [769, 397] on input "text" at bounding box center [822, 391] width 161 height 18
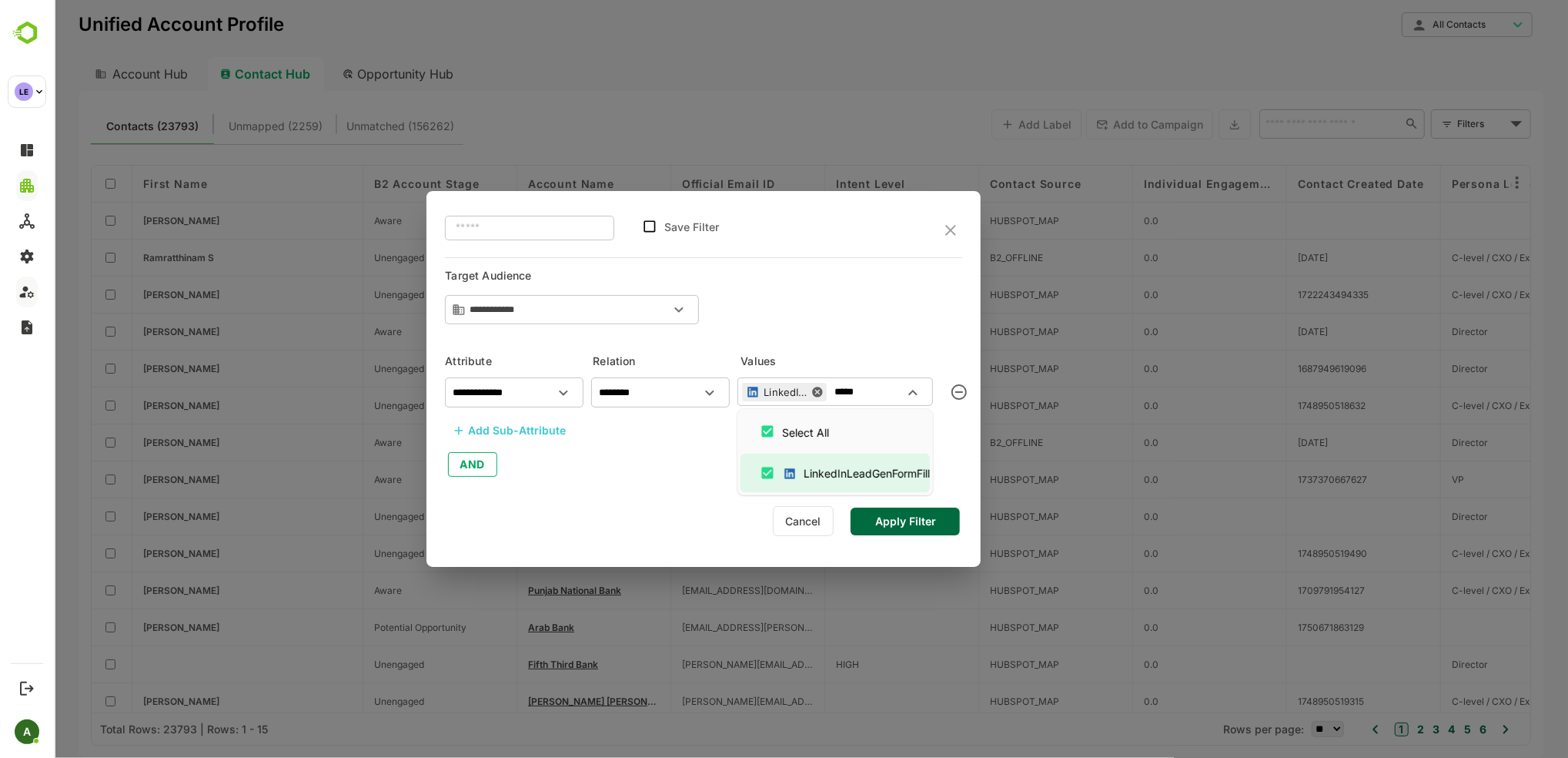
type input "*****"
click at [902, 526] on button "Apply Filter" at bounding box center [904, 521] width 109 height 28
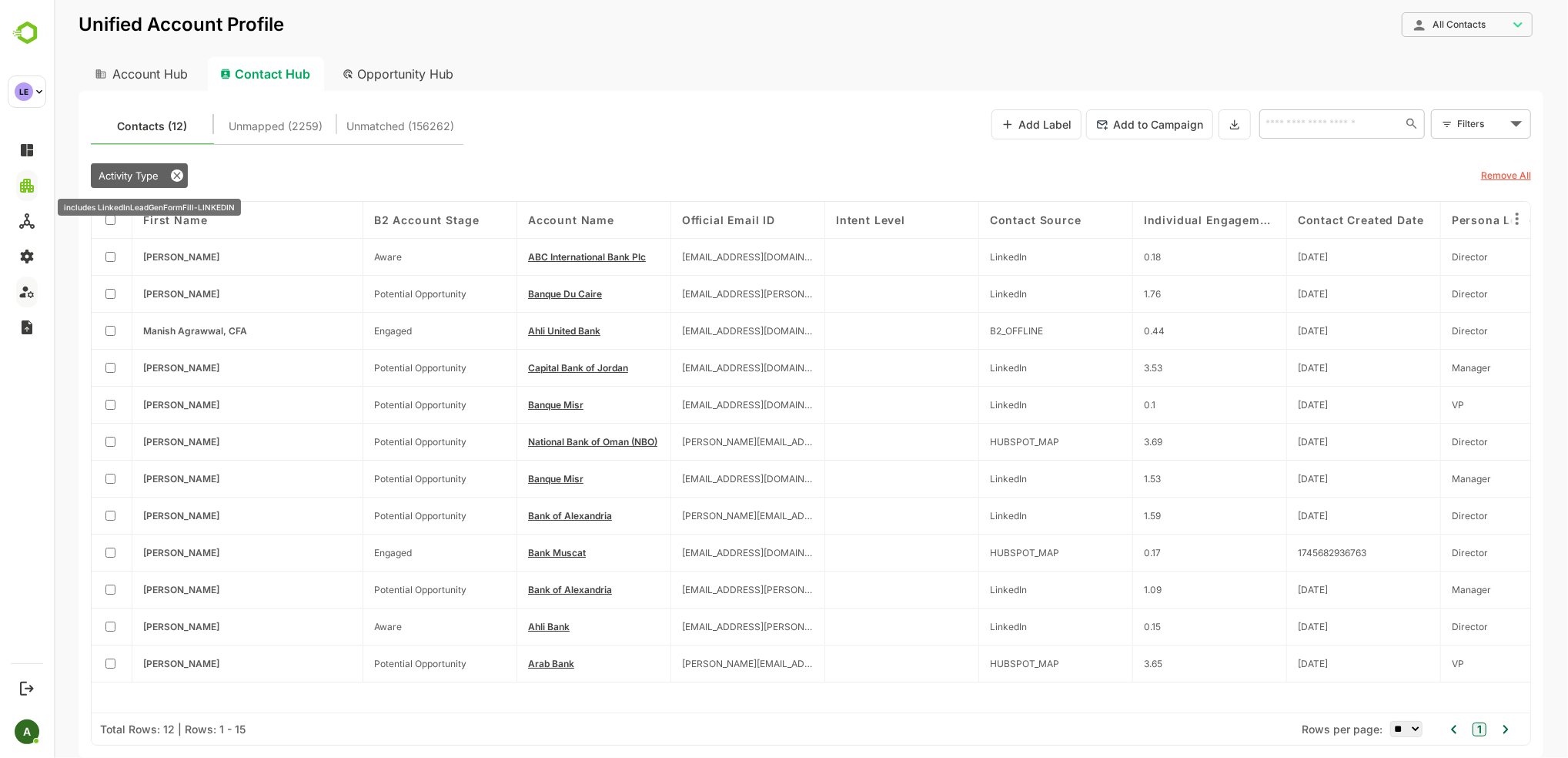
click at [131, 182] on div "Activity Type" at bounding box center [139, 176] width 97 height 25
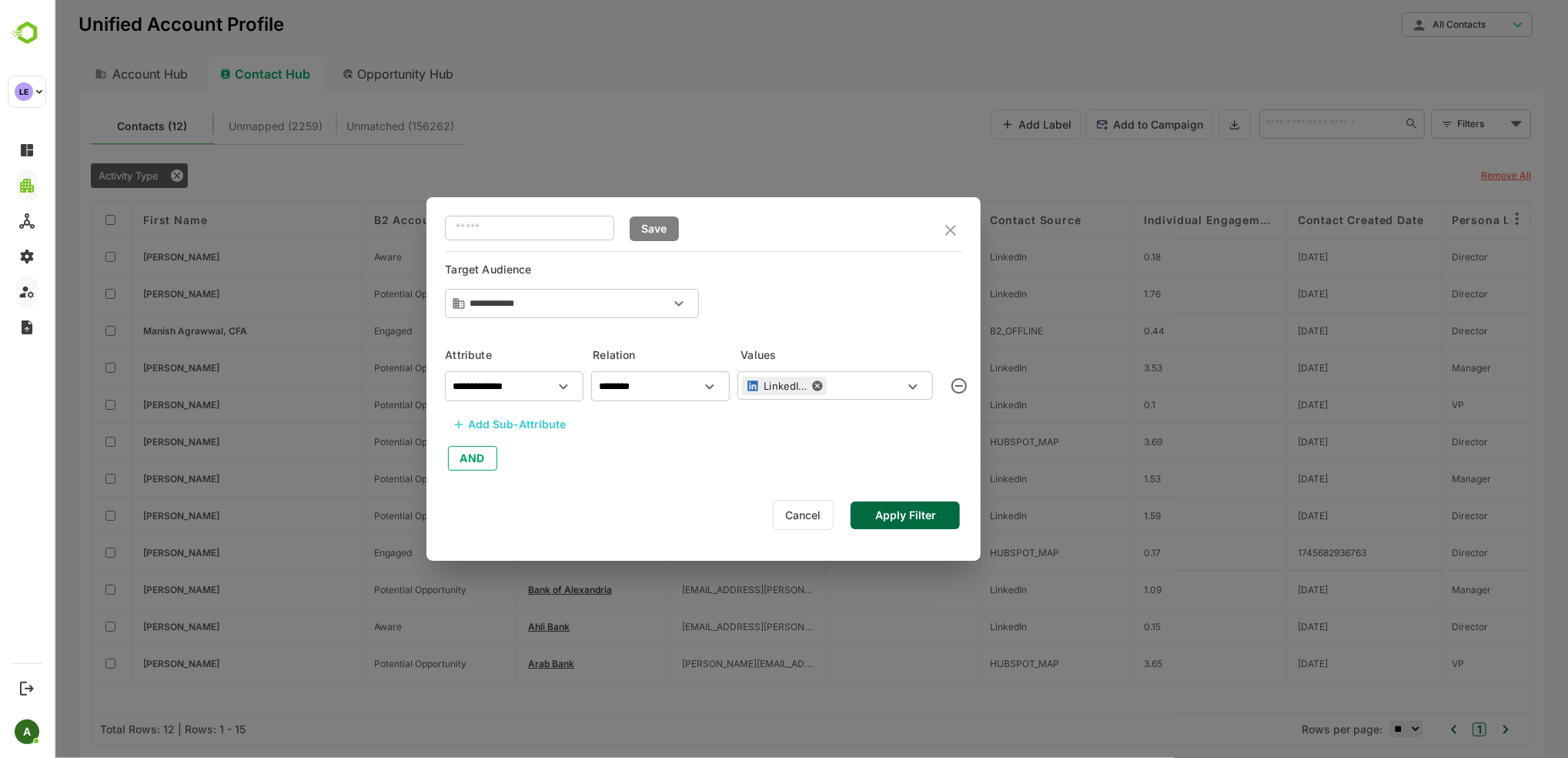
click at [805, 523] on button "Cancel" at bounding box center [802, 515] width 61 height 30
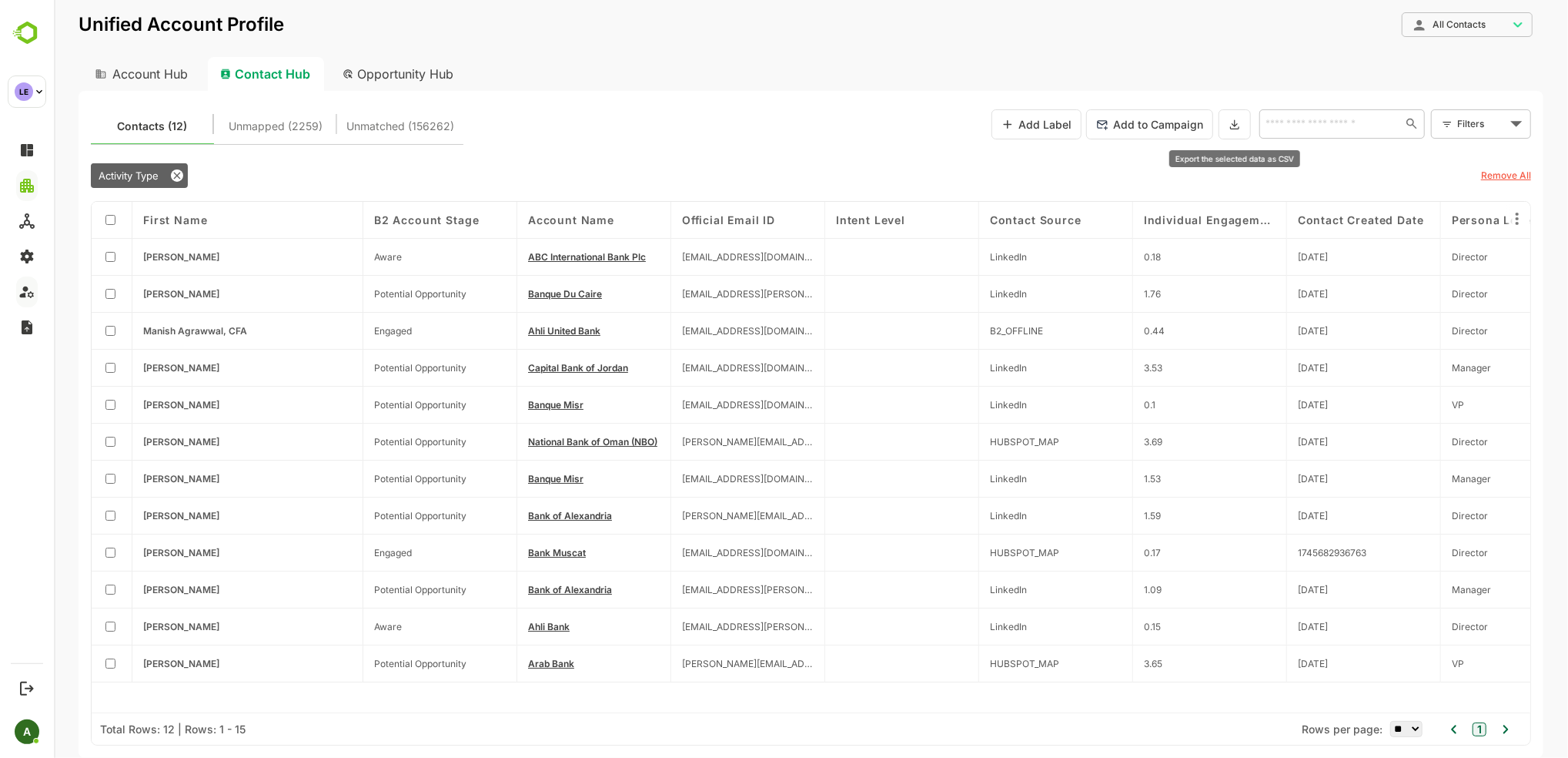
click at [1056, 126] on icon at bounding box center [1234, 124] width 12 height 13
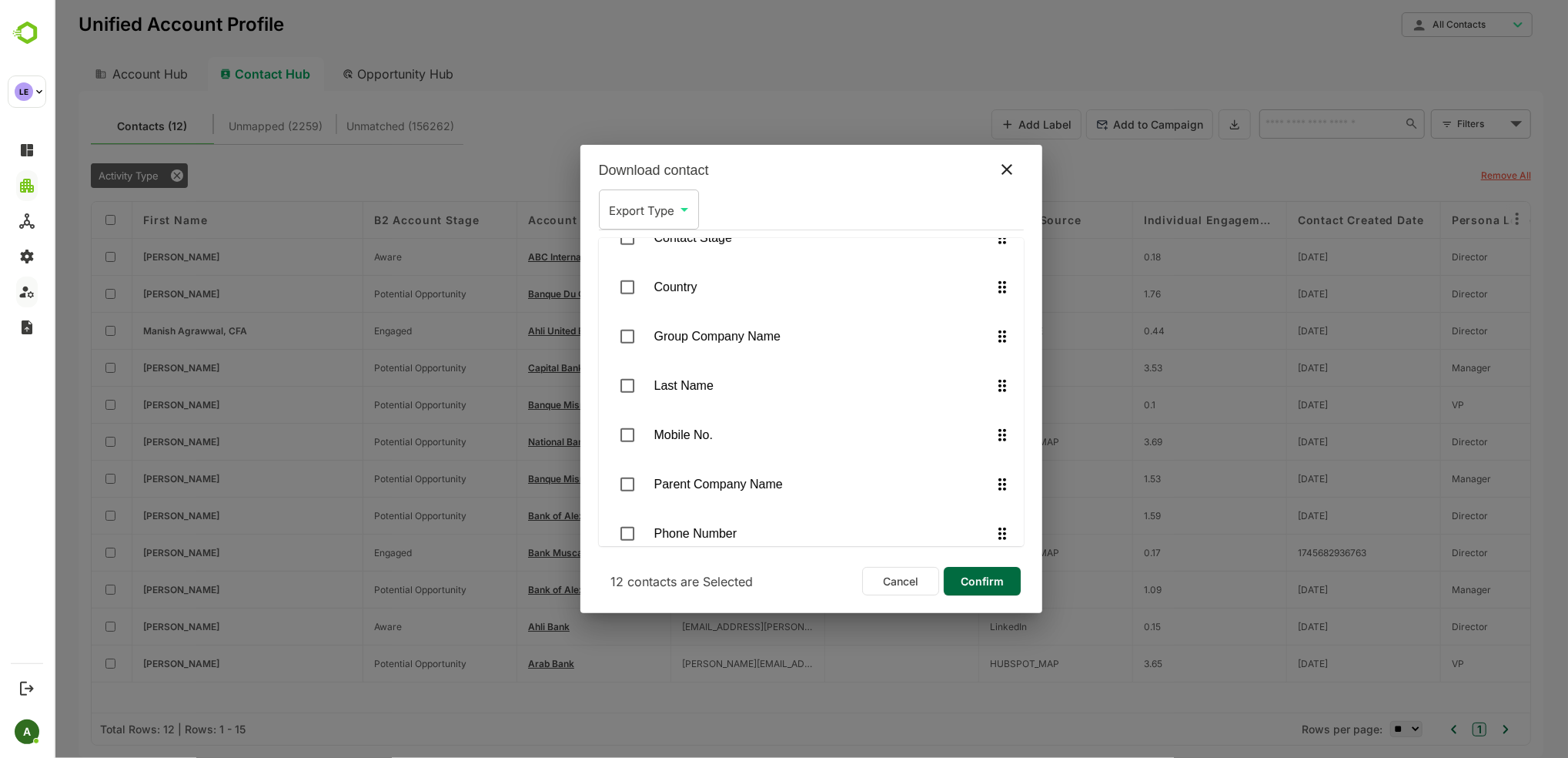
scroll to position [1313, 0]
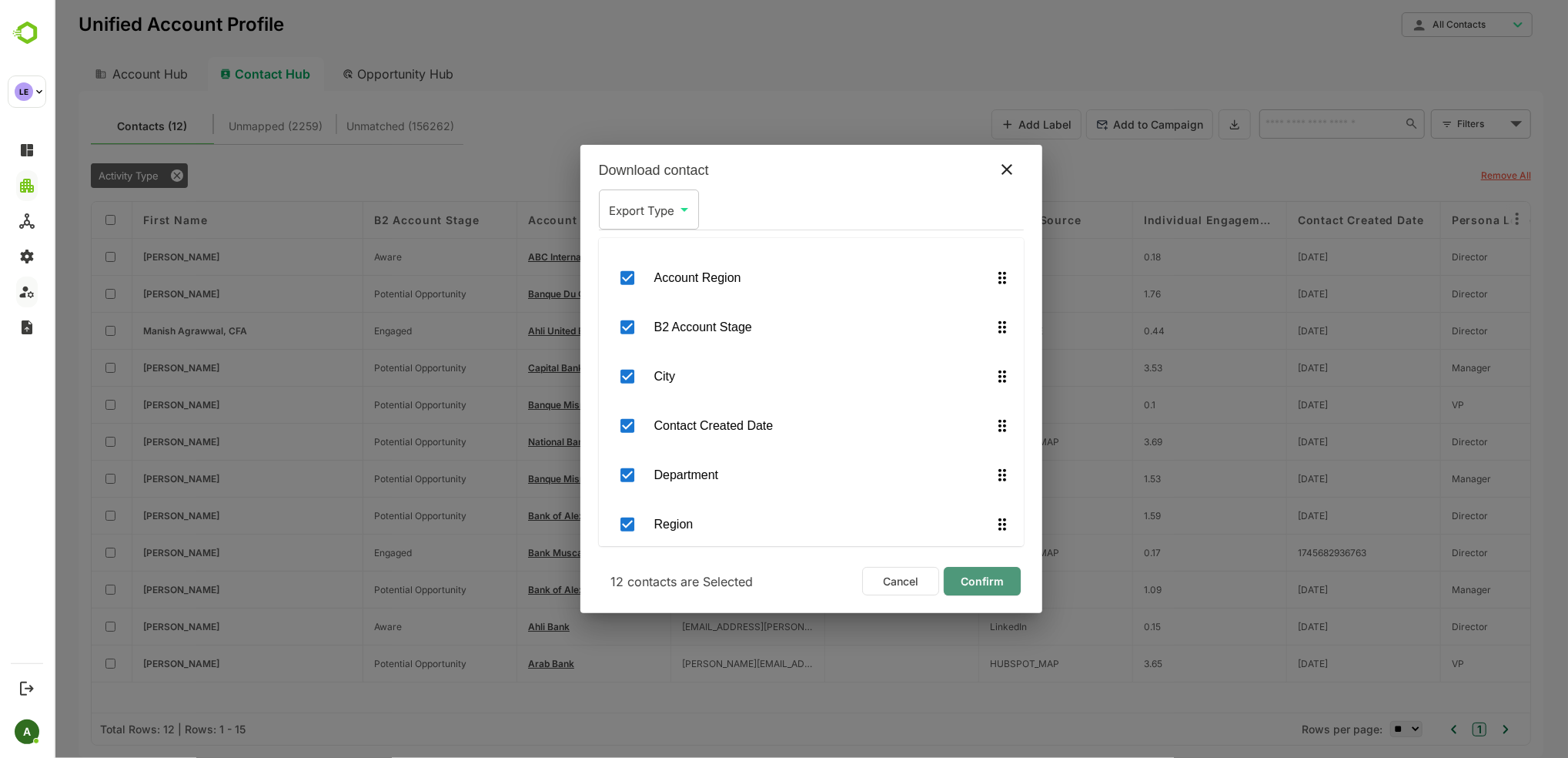
click at [989, 579] on span "Confirm" at bounding box center [982, 581] width 53 height 20
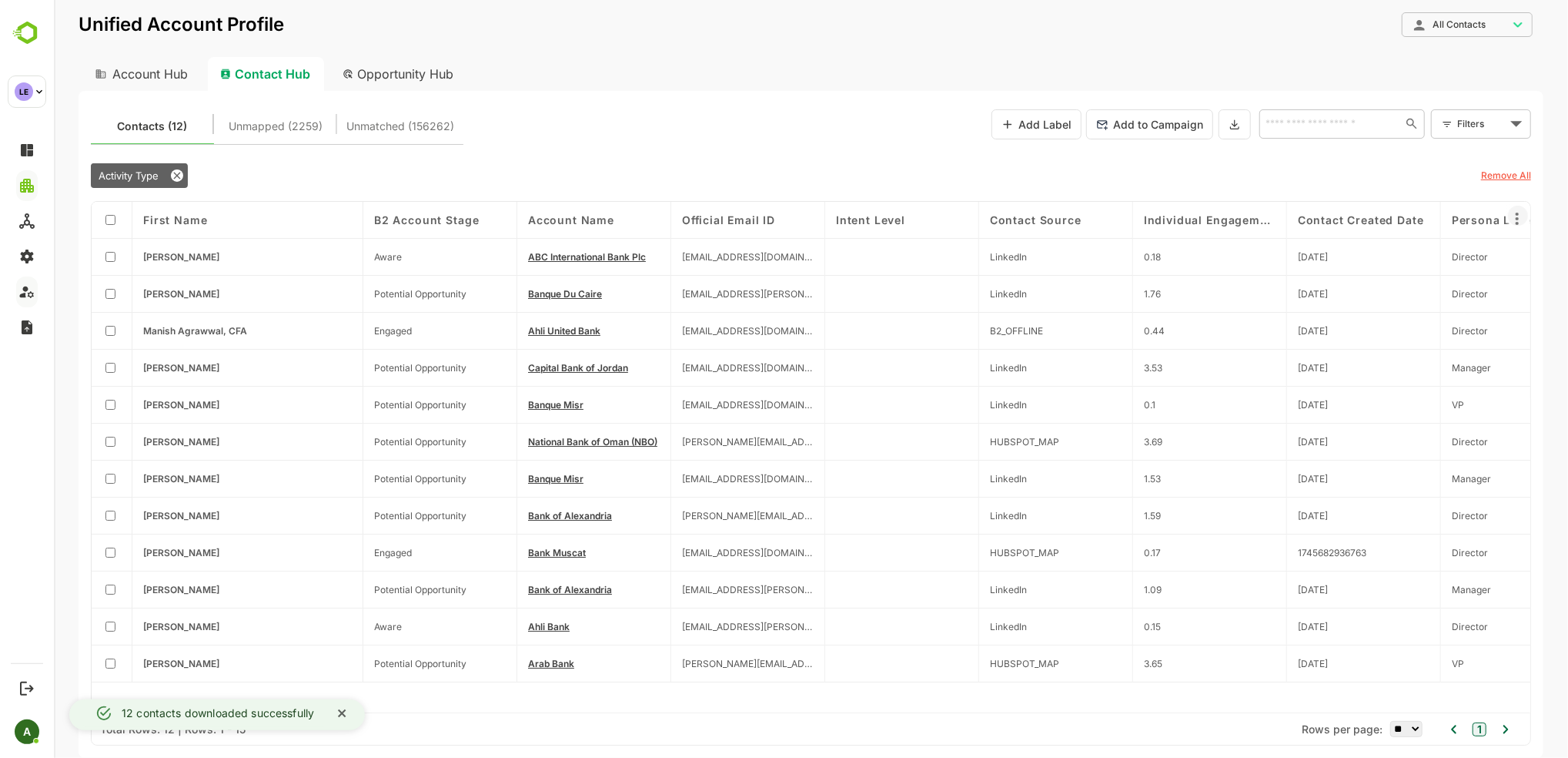
click at [1056, 217] on icon at bounding box center [1516, 219] width 18 height 18
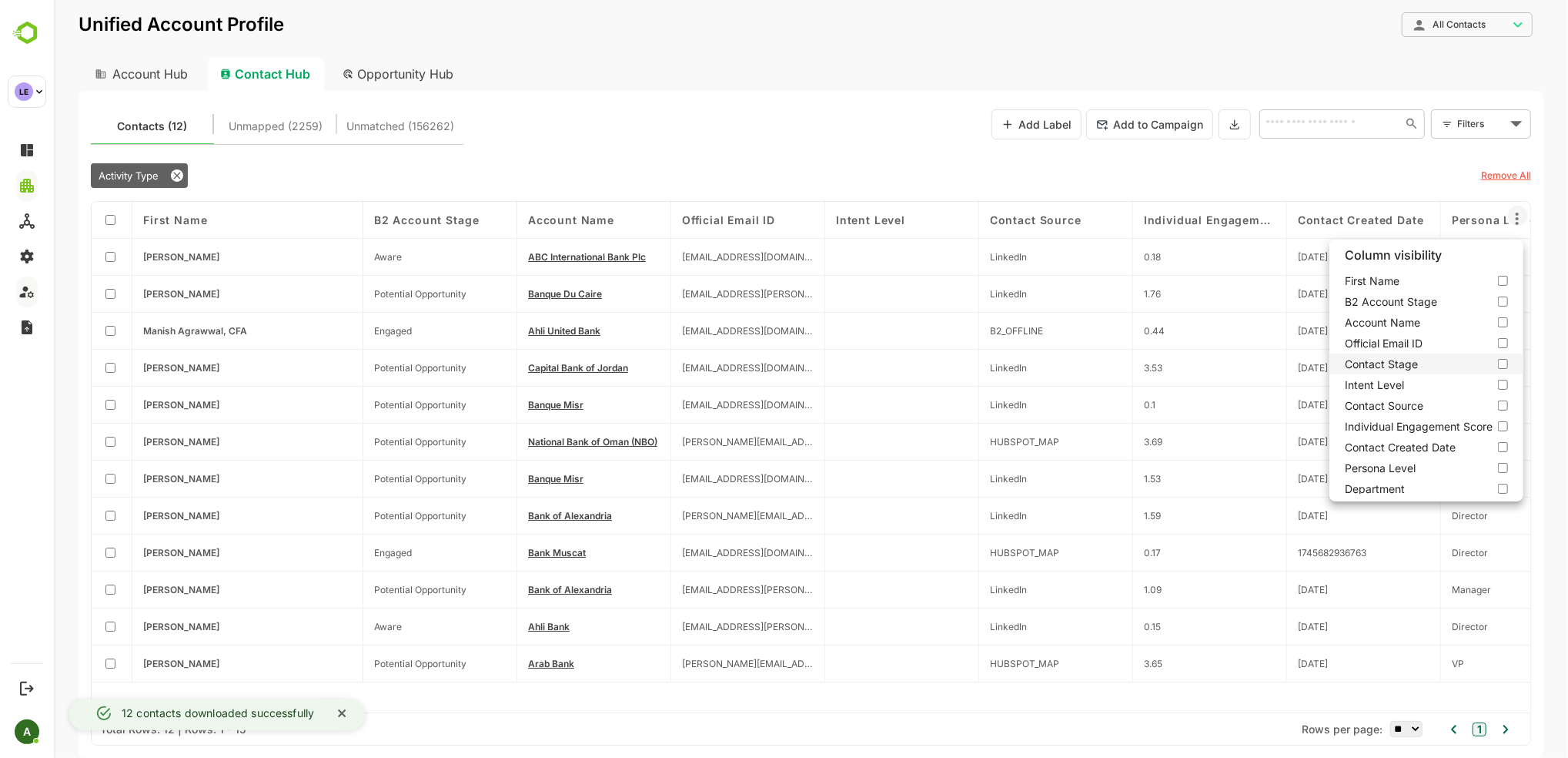
click at [1056, 364] on label "Contact Stage" at bounding box center [1425, 364] width 194 height 21
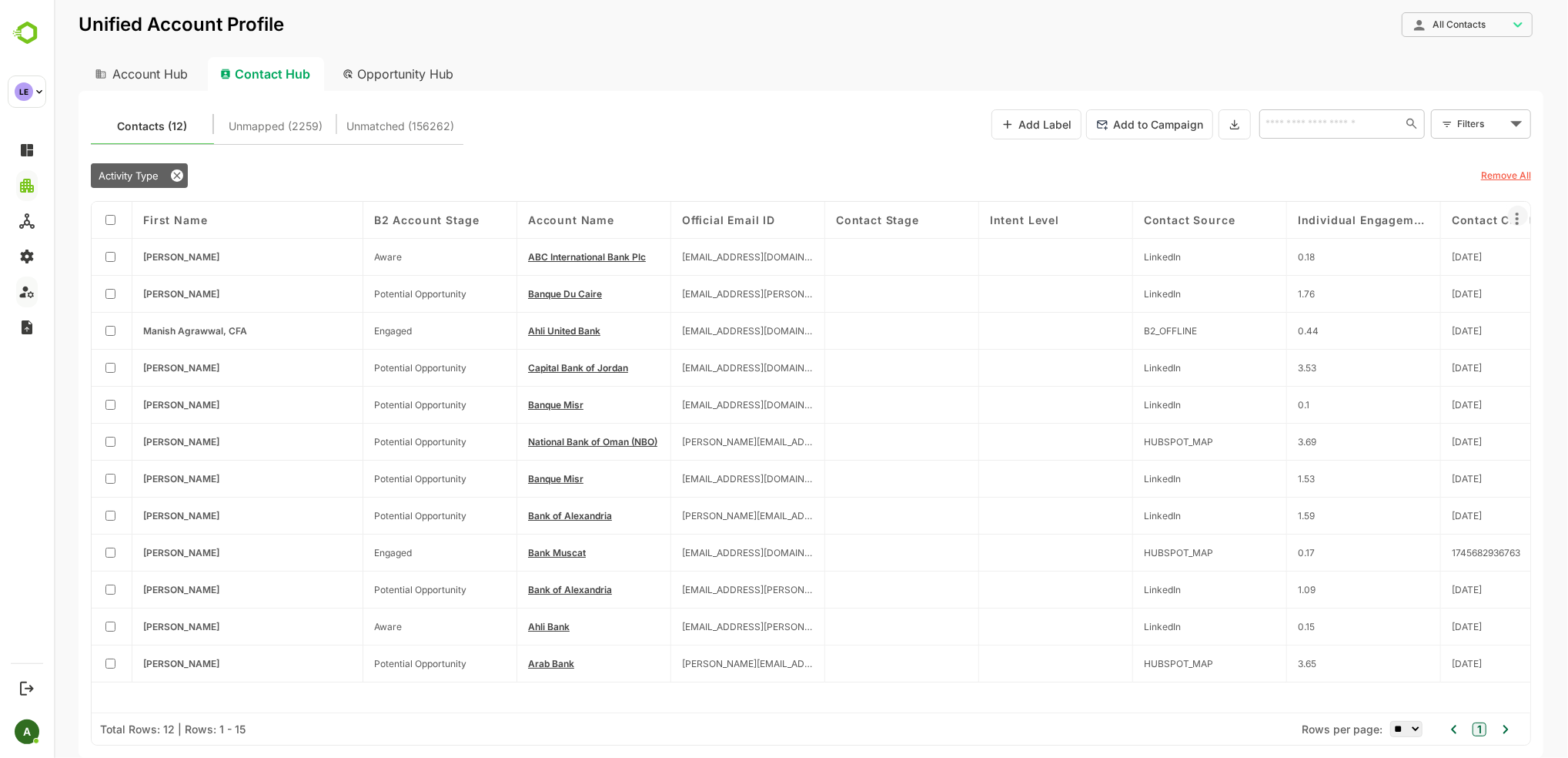
click at [1056, 222] on icon at bounding box center [1516, 219] width 18 height 18
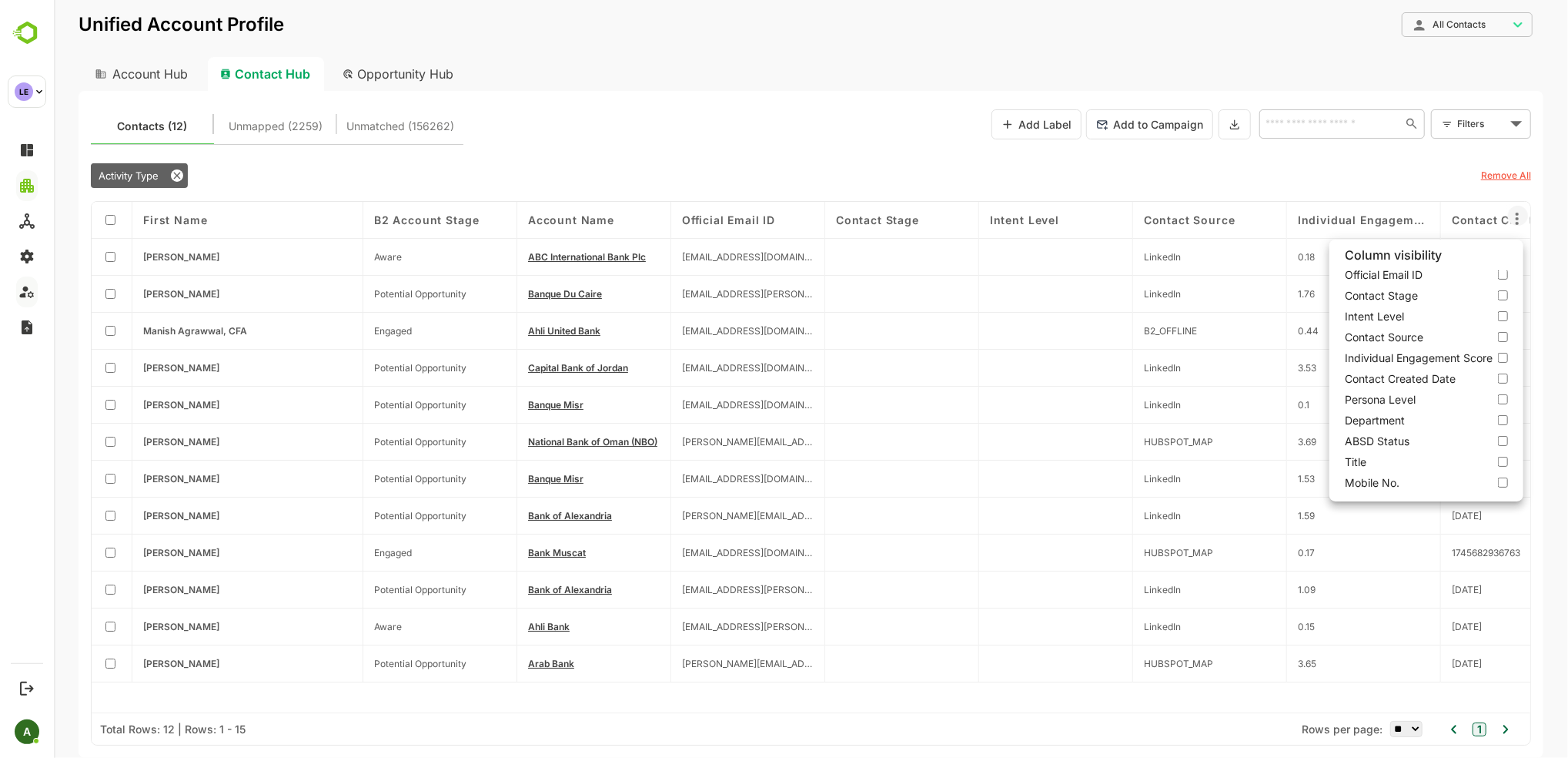
scroll to position [0, 0]
click at [174, 255] on div at bounding box center [810, 379] width 1515 height 758
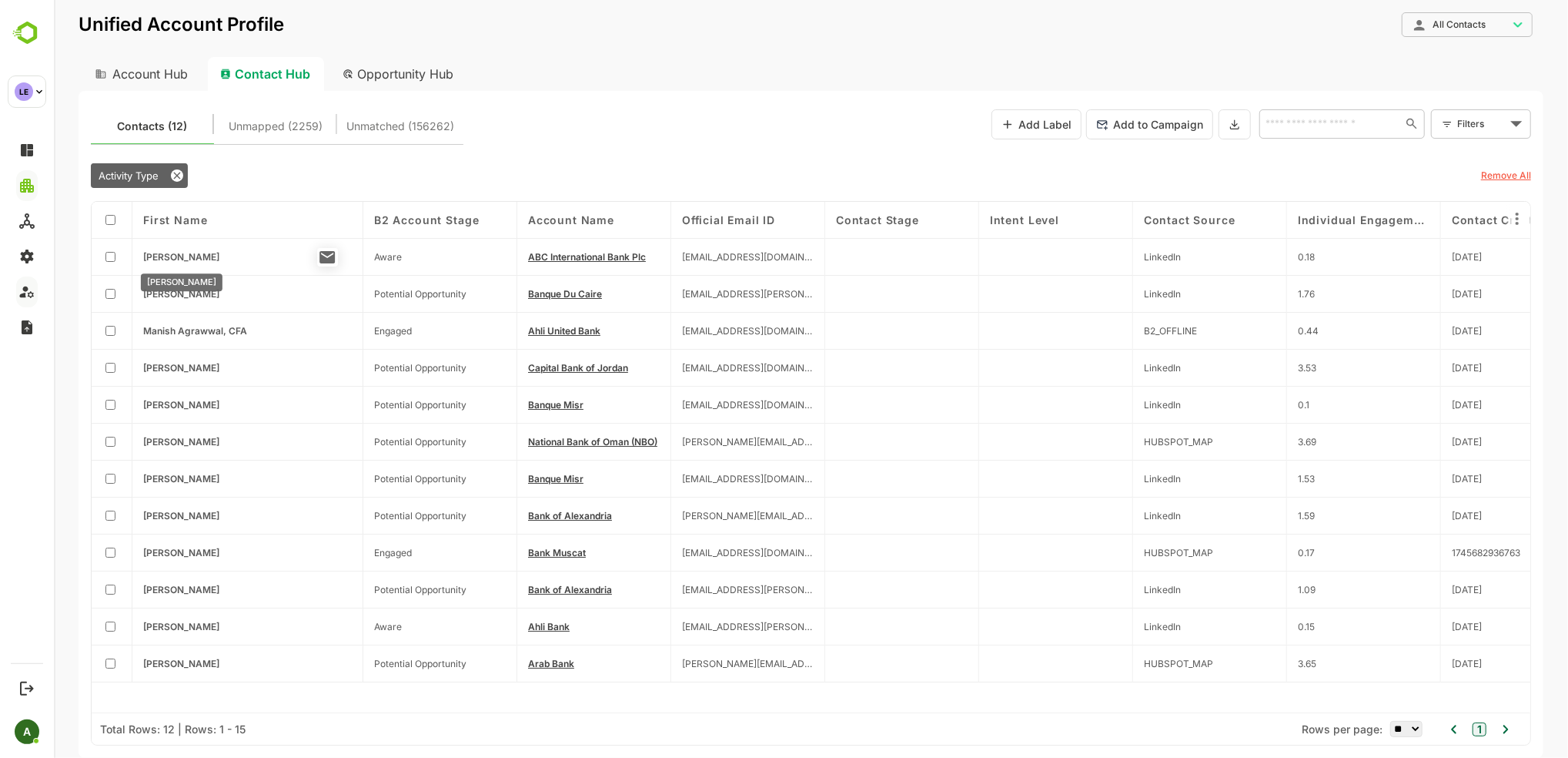
click at [191, 255] on span "[PERSON_NAME]" at bounding box center [181, 257] width 77 height 11
click at [1056, 214] on icon at bounding box center [1516, 219] width 18 height 18
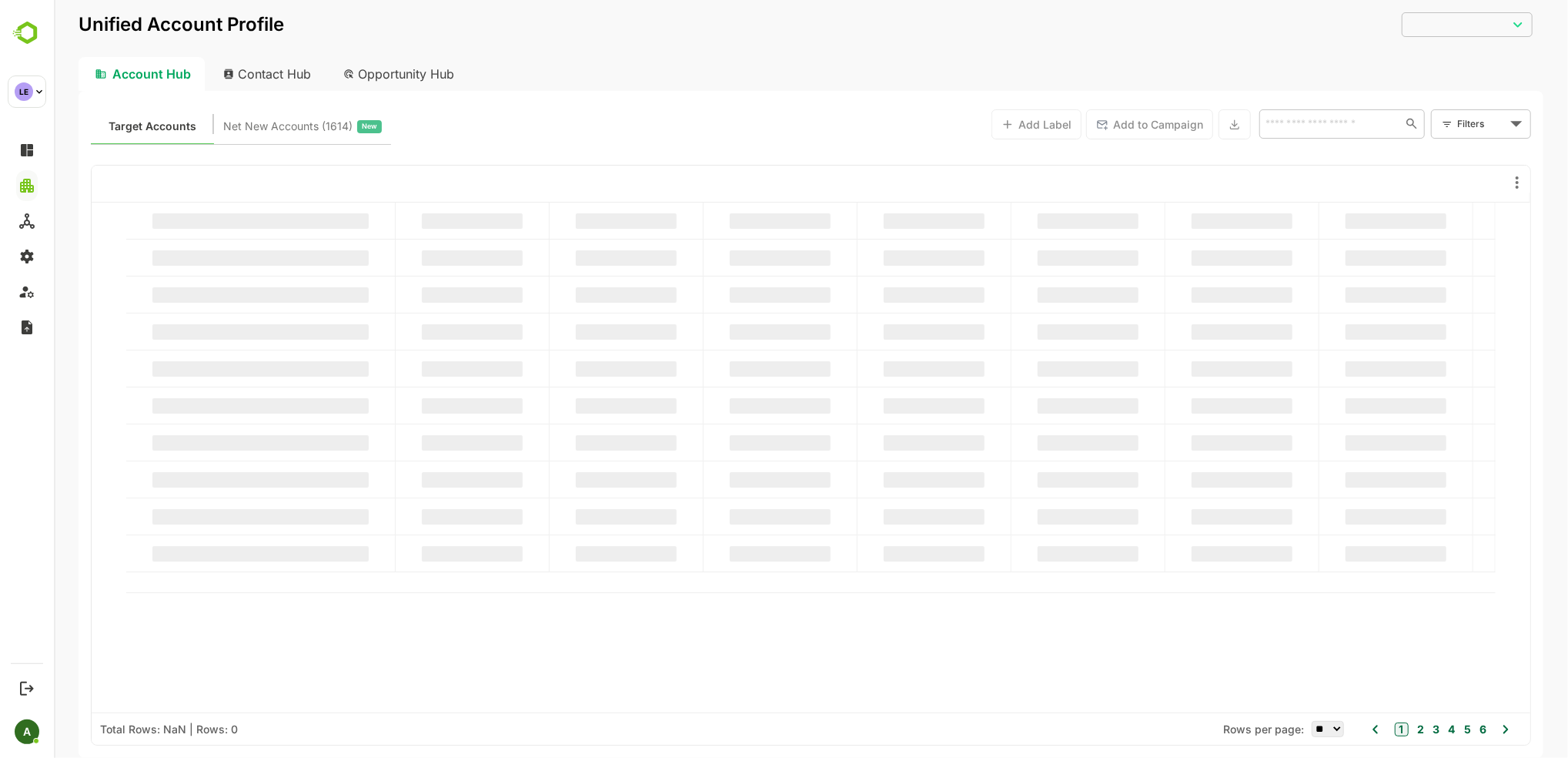
type input "**********"
